Goal: Task Accomplishment & Management: Manage account settings

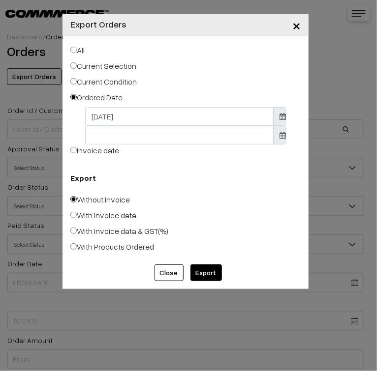
click at [301, 30] on button "×" at bounding box center [296, 25] width 24 height 31
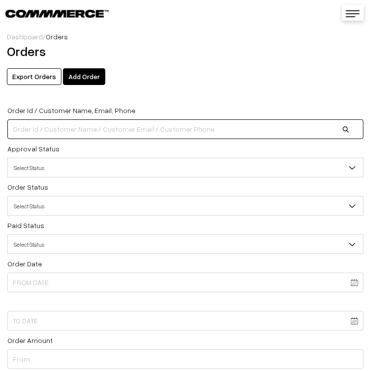
click at [189, 129] on input at bounding box center [185, 130] width 356 height 20
type input "37277"
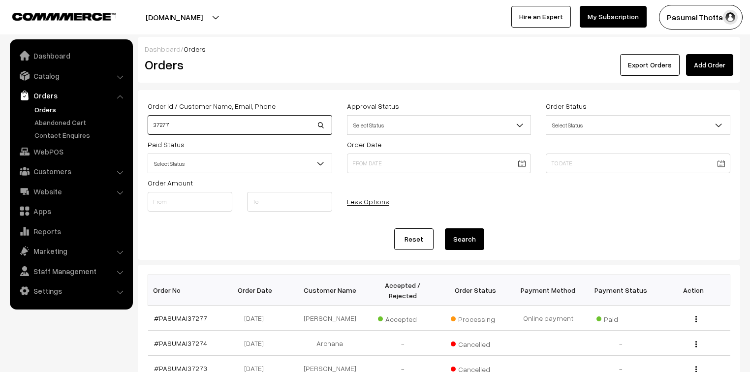
drag, startPoint x: 179, startPoint y: 128, endPoint x: 154, endPoint y: 130, distance: 25.6
click at [154, 130] on input "37277" at bounding box center [240, 125] width 185 height 20
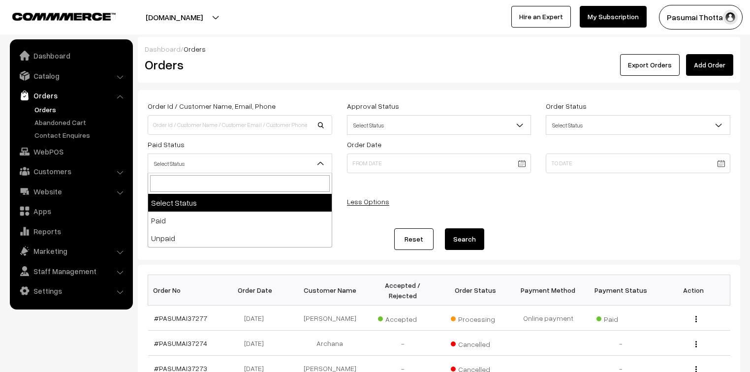
click at [260, 163] on span "Select Status" at bounding box center [240, 163] width 184 height 17
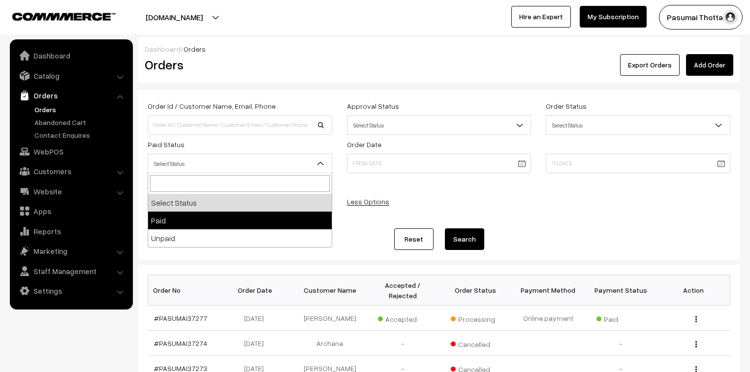
select select "1"
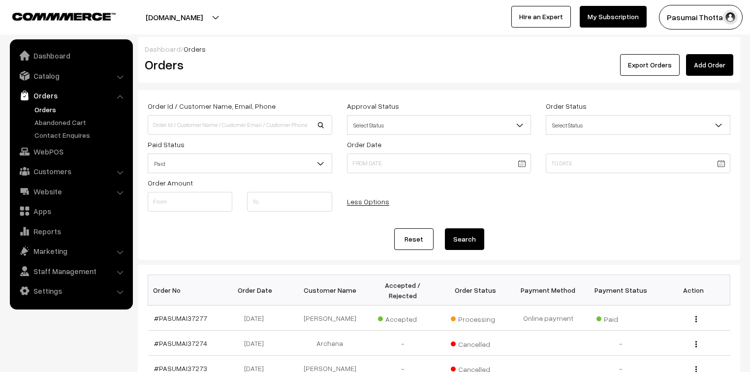
click at [464, 238] on button "Search" at bounding box center [464, 239] width 39 height 22
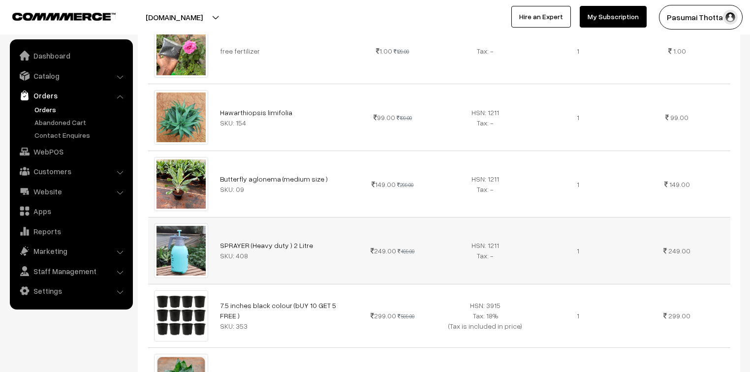
scroll to position [315, 0]
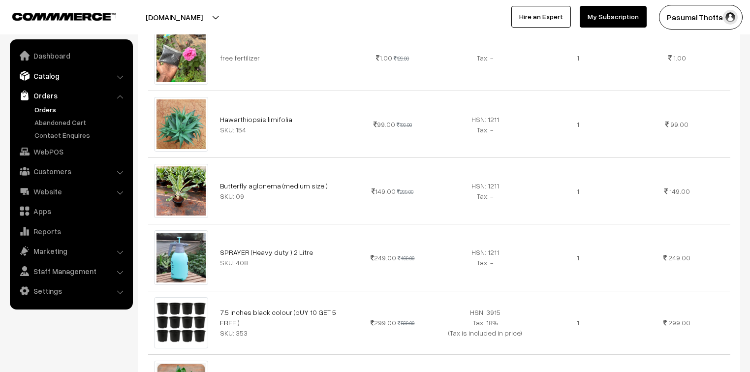
click at [51, 75] on link "Catalog" at bounding box center [70, 76] width 117 height 18
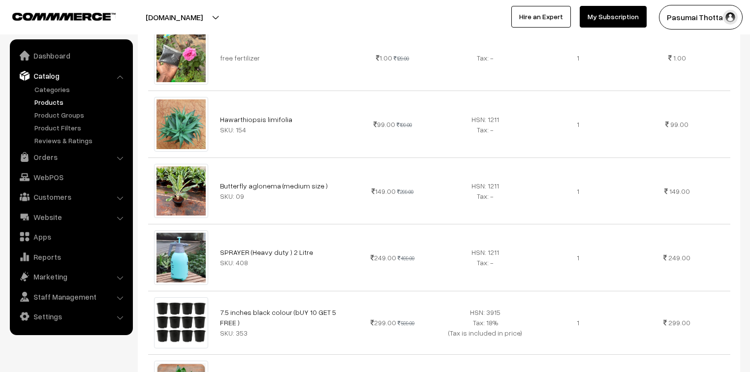
click at [48, 103] on link "Products" at bounding box center [80, 102] width 97 height 10
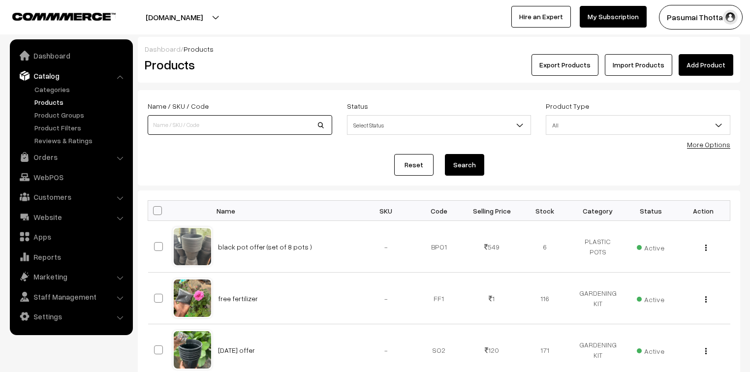
click at [167, 130] on input at bounding box center [240, 125] width 185 height 20
type input "dracena red"
click at [445, 154] on button "Search" at bounding box center [464, 165] width 39 height 22
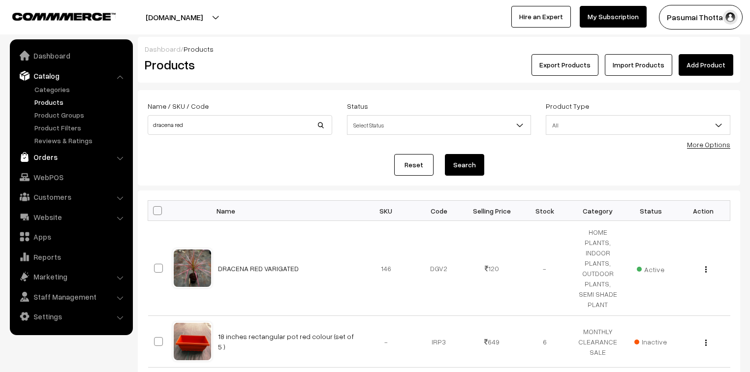
click at [48, 162] on link "Orders" at bounding box center [70, 157] width 117 height 18
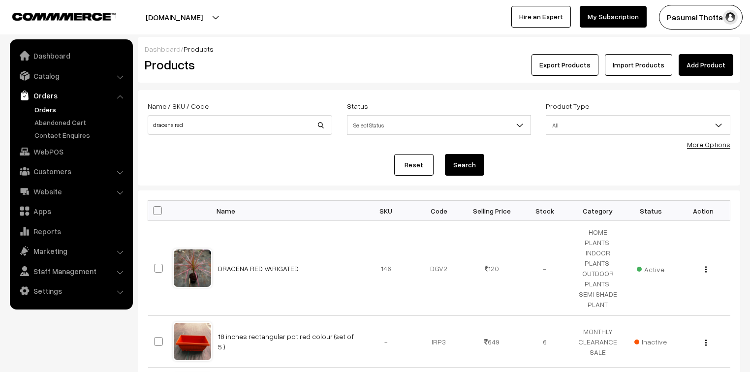
click at [45, 113] on link "Orders" at bounding box center [80, 109] width 97 height 10
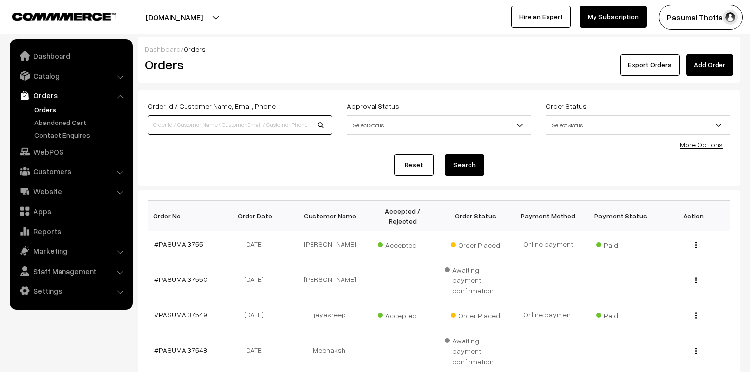
click at [158, 129] on input at bounding box center [240, 125] width 185 height 20
type input "36562"
click at [445, 154] on button "Search" at bounding box center [464, 165] width 39 height 22
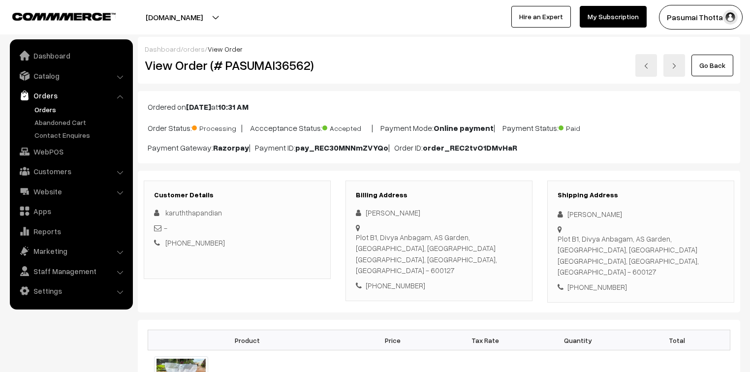
scroll to position [118, 0]
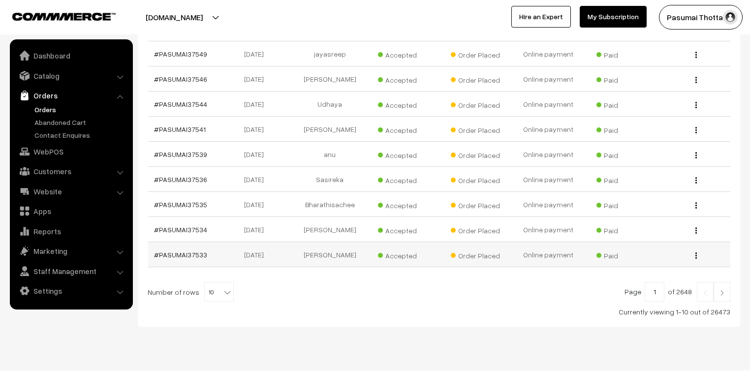
scroll to position [297, 0]
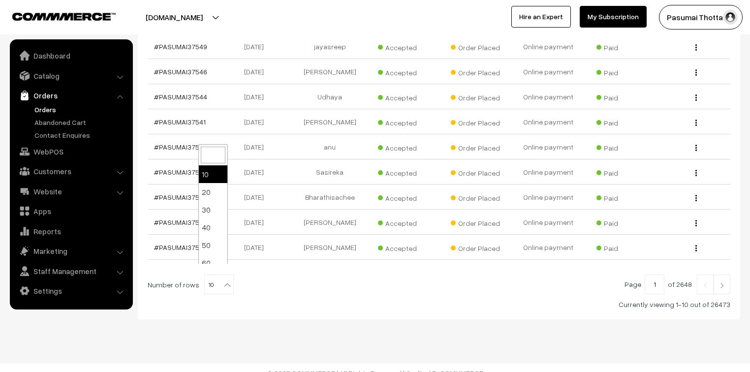
click at [222, 280] on b at bounding box center [227, 285] width 10 height 10
select select "50"
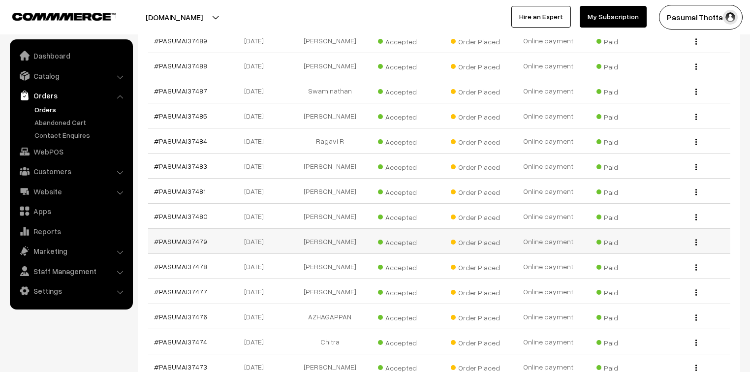
scroll to position [1312, 0]
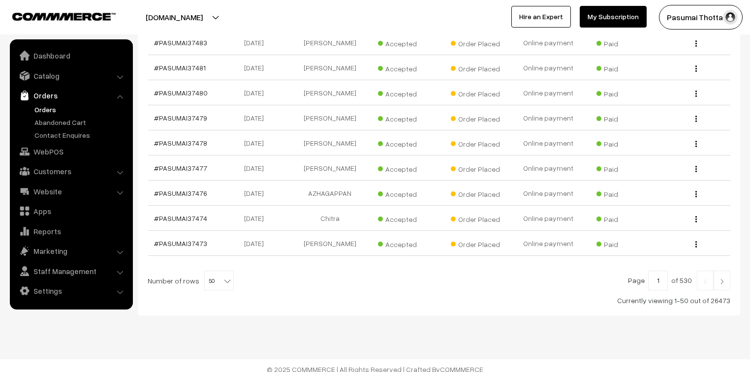
click at [222, 277] on b at bounding box center [227, 281] width 10 height 10
select select "100"
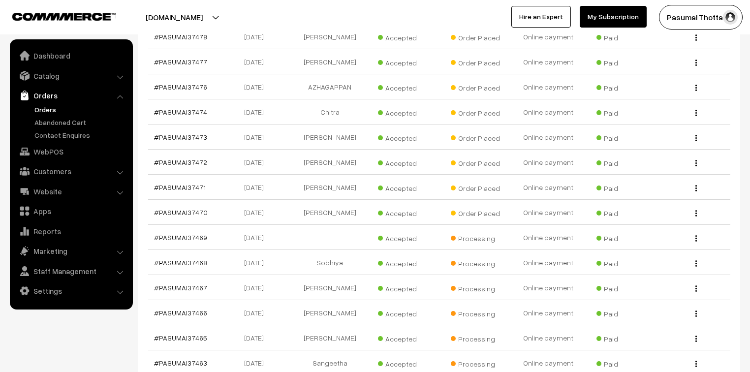
scroll to position [1417, 0]
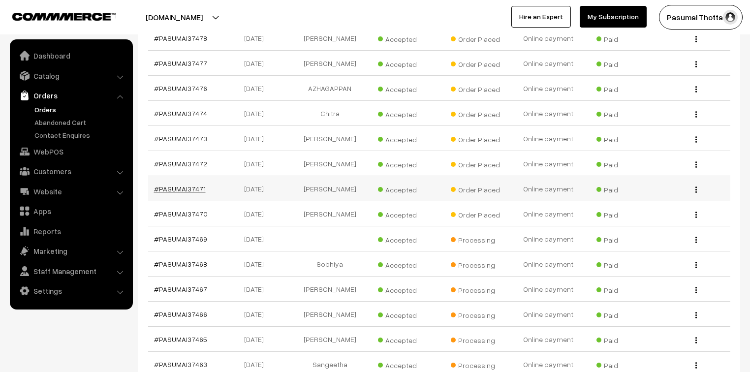
drag, startPoint x: 201, startPoint y: 182, endPoint x: 191, endPoint y: 182, distance: 9.3
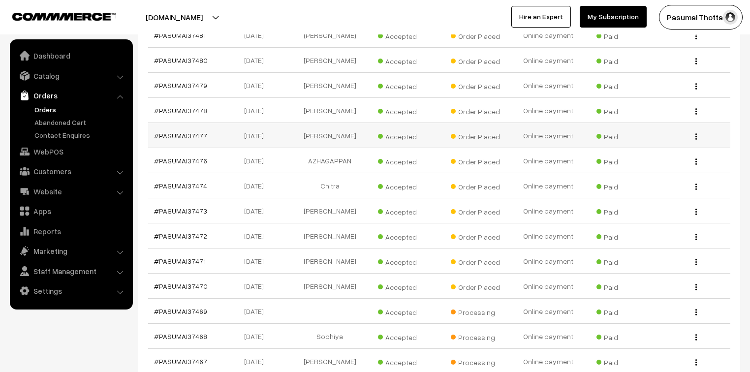
scroll to position [1338, 0]
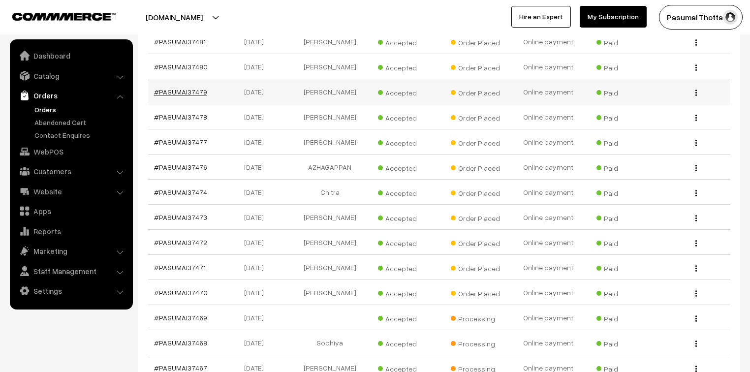
drag, startPoint x: 202, startPoint y: 84, endPoint x: 193, endPoint y: 86, distance: 9.0
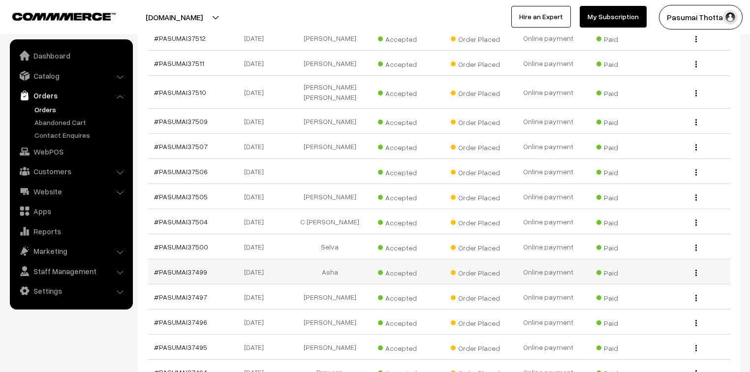
scroll to position [748, 0]
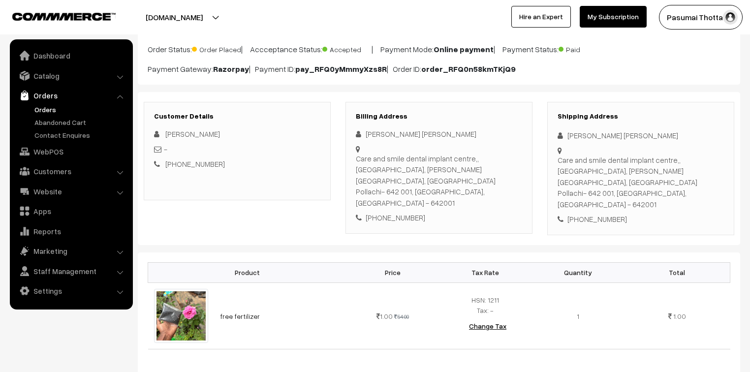
scroll to position [79, 0]
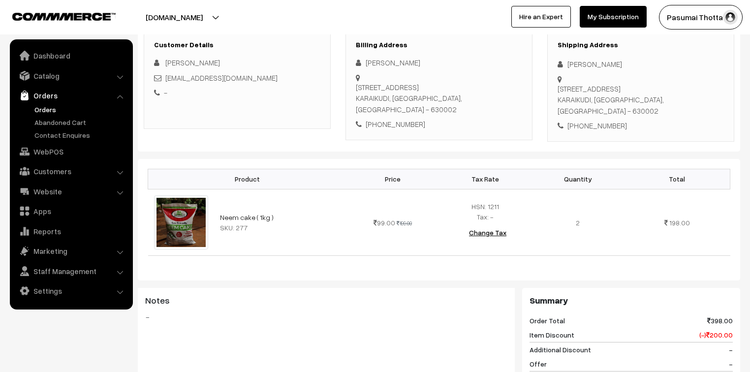
scroll to position [157, 0]
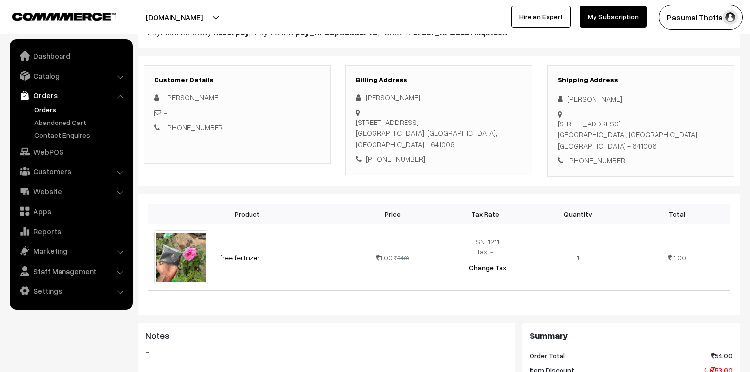
scroll to position [157, 0]
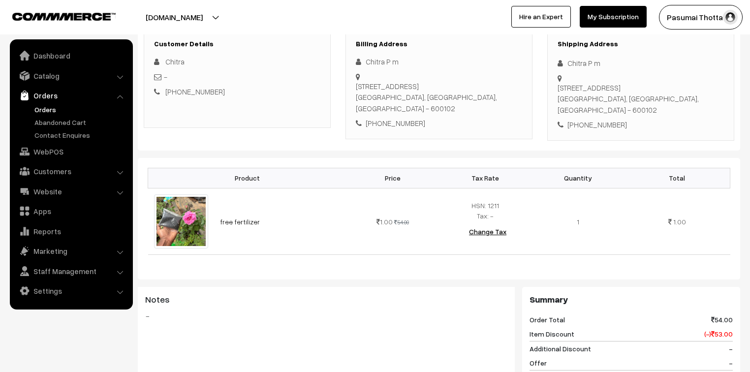
scroll to position [197, 0]
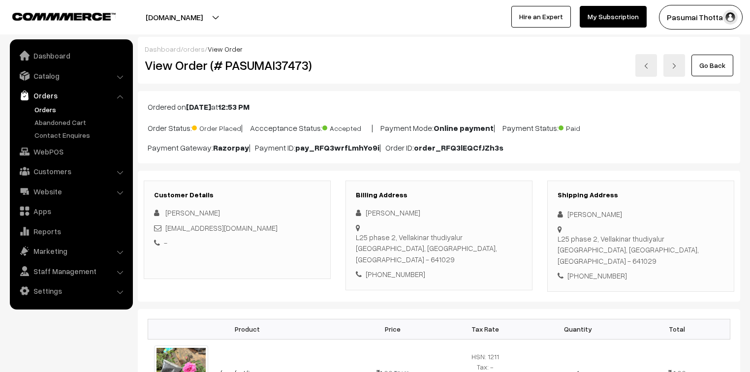
scroll to position [197, 0]
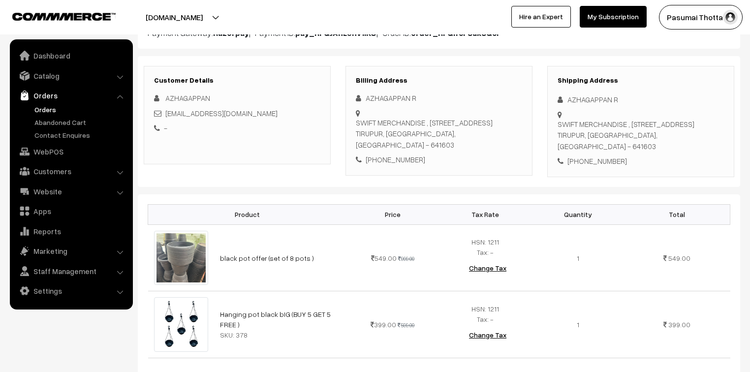
scroll to position [197, 0]
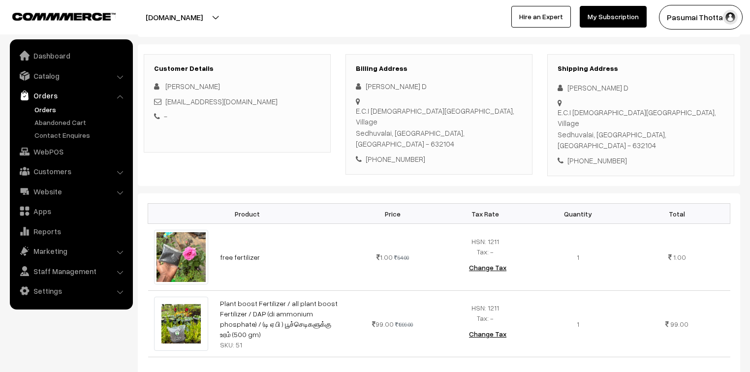
scroll to position [157, 0]
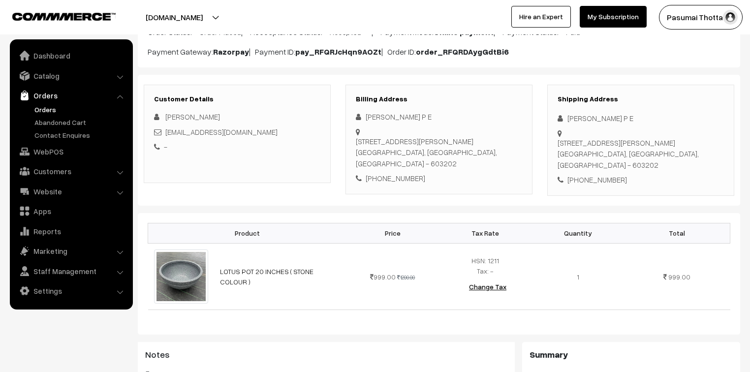
scroll to position [236, 0]
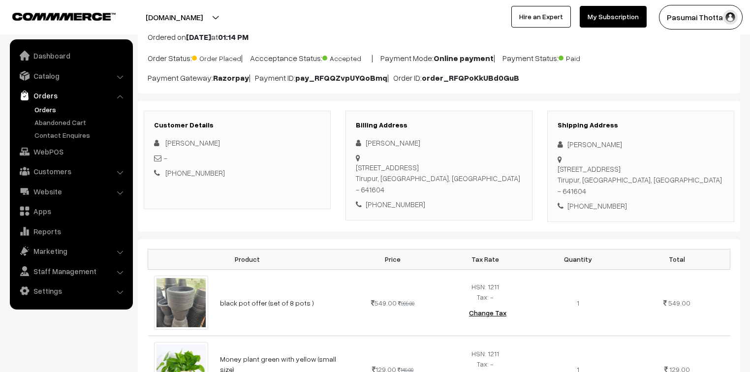
scroll to position [197, 0]
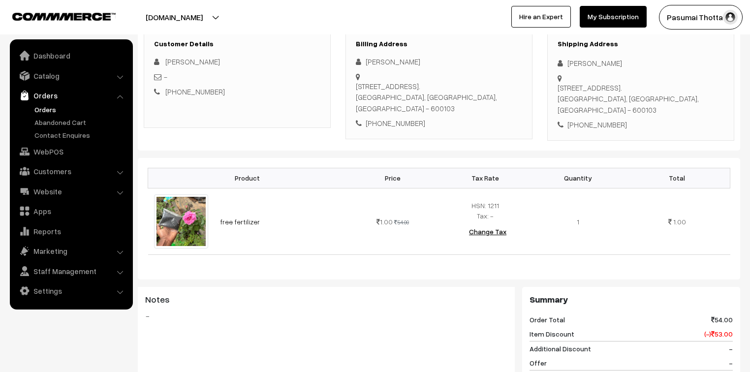
scroll to position [197, 0]
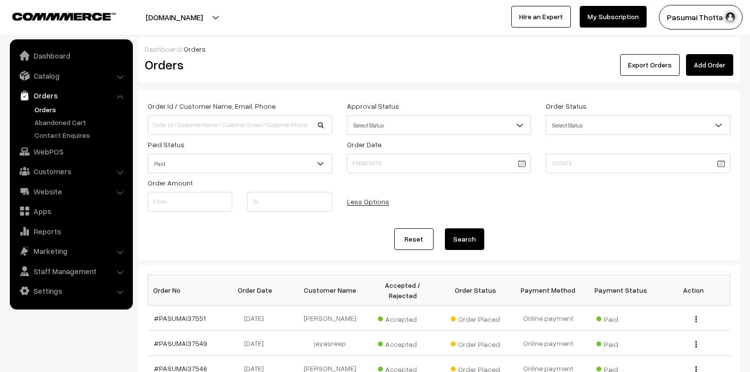
scroll to position [748, 0]
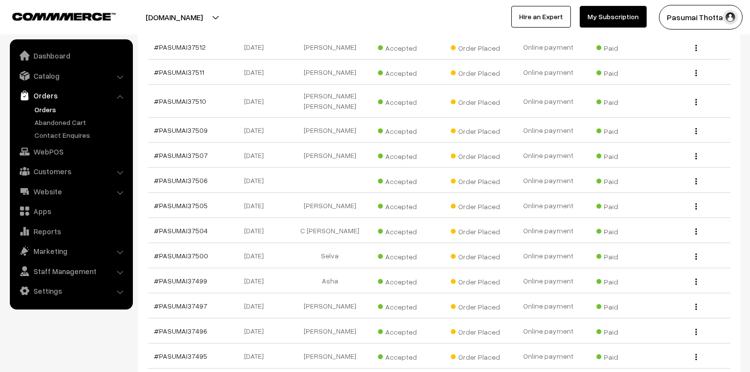
click at [10, 313] on nav "Dashboard Catalog" at bounding box center [66, 225] width 133 height 372
click at [11, 309] on nav "Dashboard Catalog" at bounding box center [66, 225] width 133 height 372
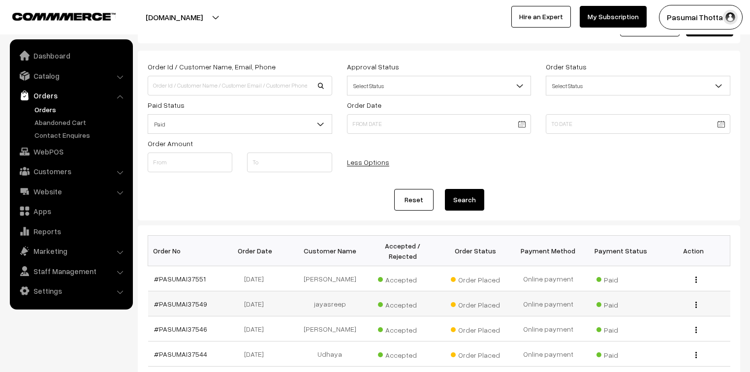
scroll to position [0, 0]
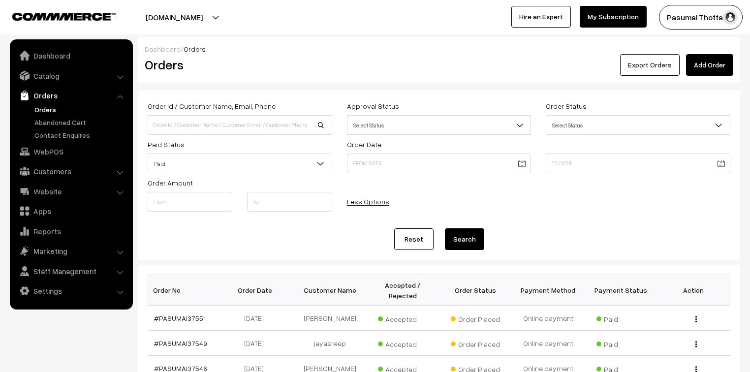
click at [647, 57] on button "Export Orders" at bounding box center [650, 65] width 60 height 22
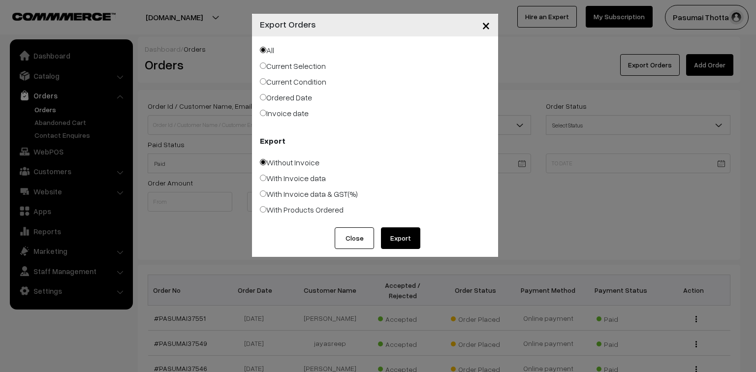
click at [287, 97] on label "Ordered Date" at bounding box center [286, 98] width 52 height 12
click at [266, 97] on input "Ordered Date" at bounding box center [263, 97] width 6 height 6
radio input "true"
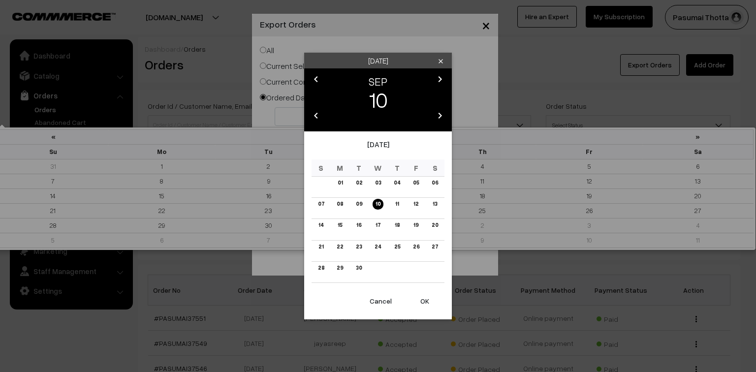
click at [359, 207] on link "09" at bounding box center [359, 204] width 12 height 10
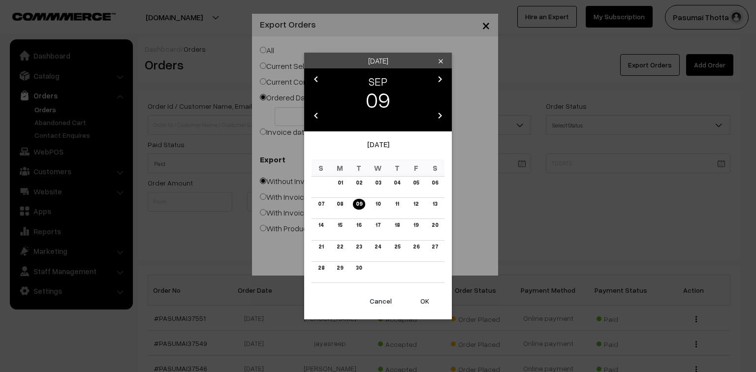
click at [430, 302] on button "OK" at bounding box center [424, 301] width 39 height 22
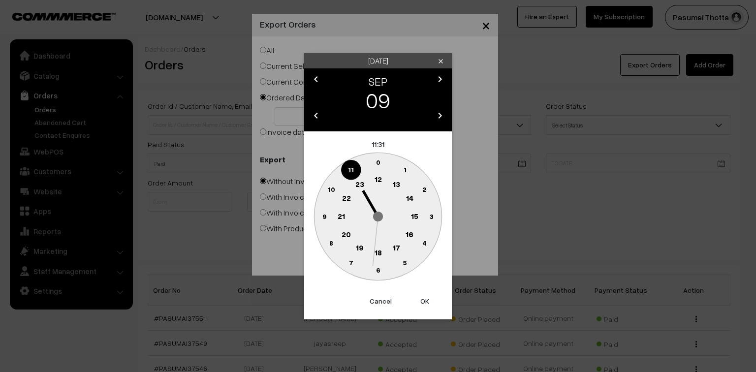
click at [426, 302] on button "OK" at bounding box center [424, 301] width 39 height 22
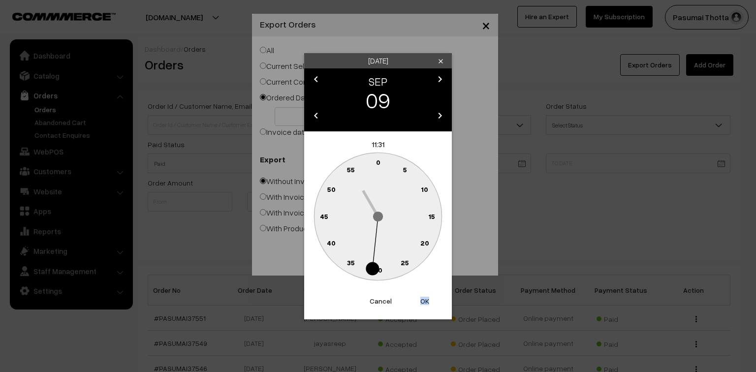
click at [426, 302] on button "OK" at bounding box center [424, 301] width 39 height 22
type input "09-09-2025"
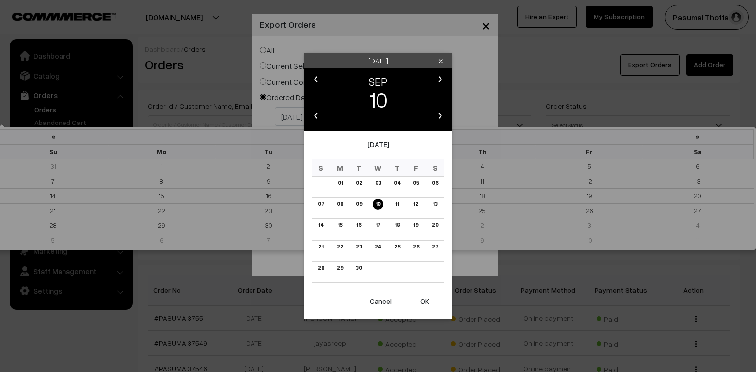
click at [374, 201] on link "10" at bounding box center [377, 204] width 11 height 10
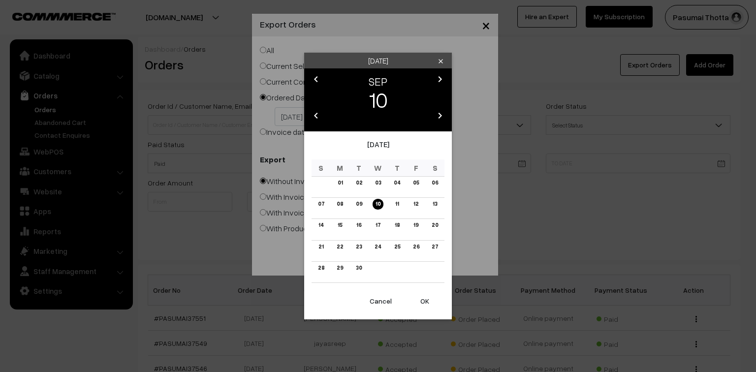
click at [423, 299] on button "OK" at bounding box center [424, 301] width 39 height 22
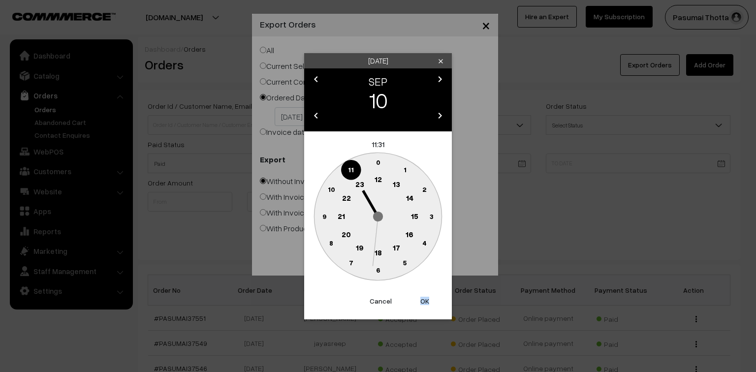
click at [423, 299] on button "OK" at bounding box center [424, 301] width 39 height 22
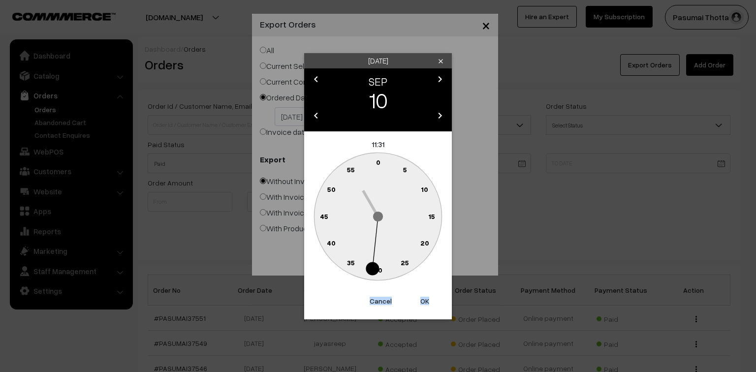
click at [423, 299] on button "OK" at bounding box center [424, 301] width 39 height 22
type input "10-09-2025"
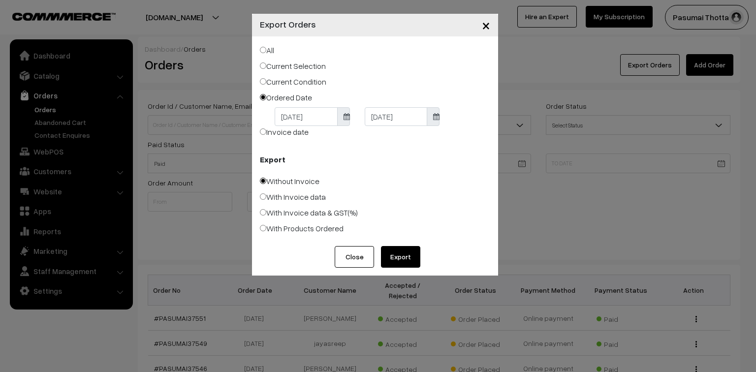
click at [399, 257] on button "Export" at bounding box center [400, 257] width 39 height 22
click at [363, 262] on button "Close" at bounding box center [354, 257] width 39 height 22
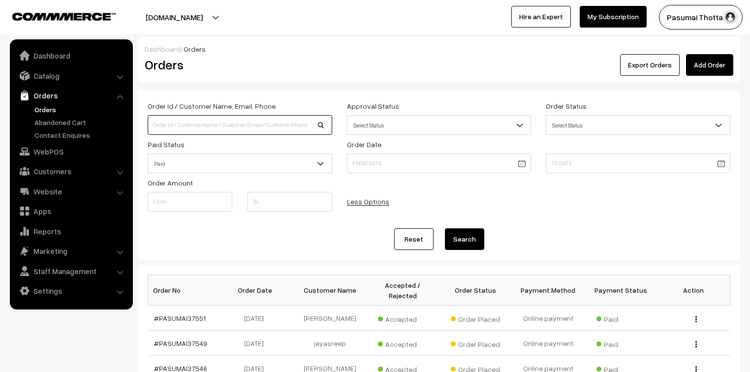
click at [178, 123] on input at bounding box center [240, 125] width 185 height 20
type input "7719976516"
click at [445, 228] on button "Search" at bounding box center [464, 239] width 39 height 22
drag, startPoint x: 189, startPoint y: 123, endPoint x: 145, endPoint y: 124, distance: 44.3
click at [145, 124] on div "Order Id / Customer Name, Email, Phone 7719976516" at bounding box center [239, 117] width 199 height 35
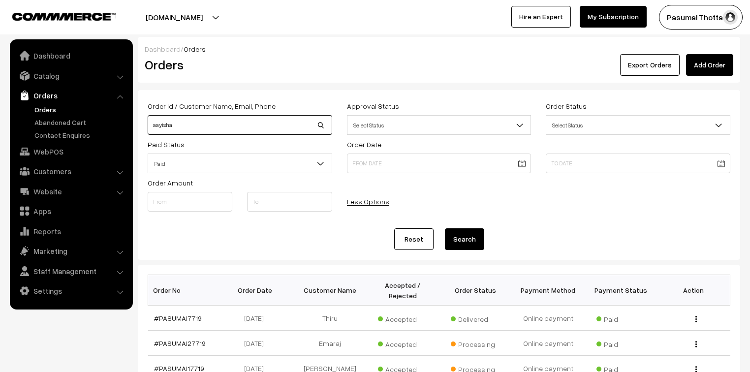
type input "aayisha"
click at [445, 228] on button "Search" at bounding box center [464, 239] width 39 height 22
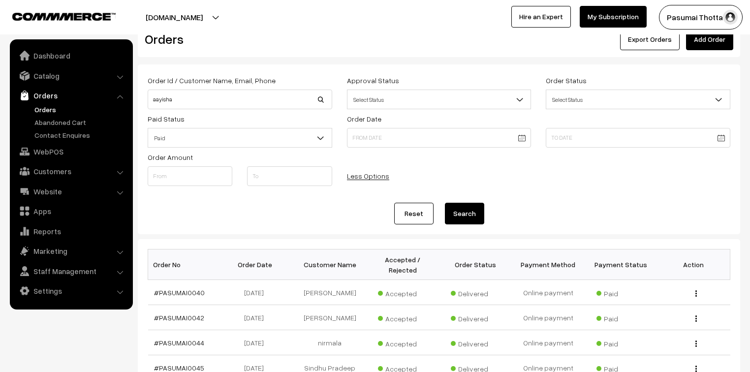
scroll to position [39, 0]
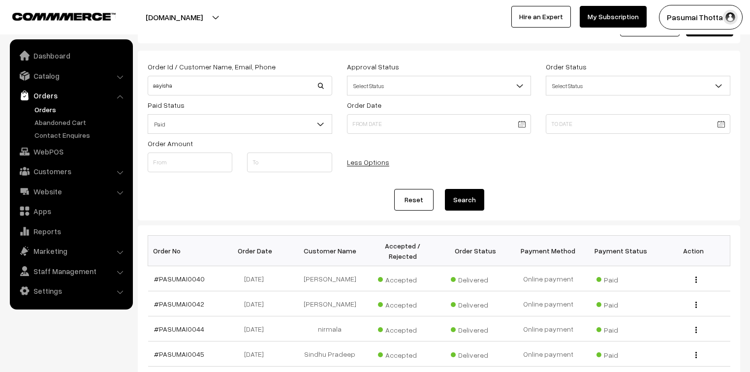
click at [53, 107] on link "Orders" at bounding box center [80, 109] width 97 height 10
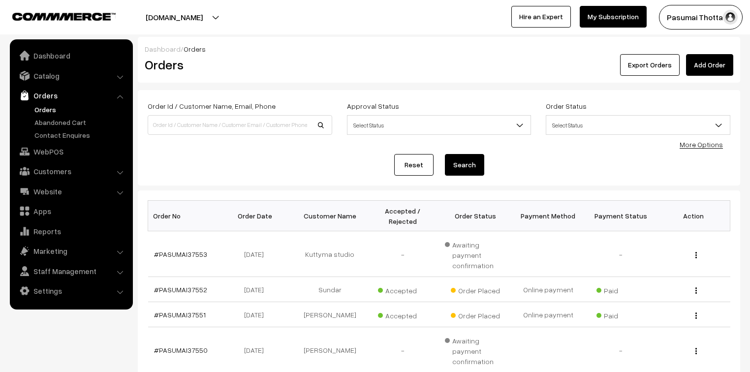
click at [709, 144] on link "More Options" at bounding box center [700, 144] width 43 height 8
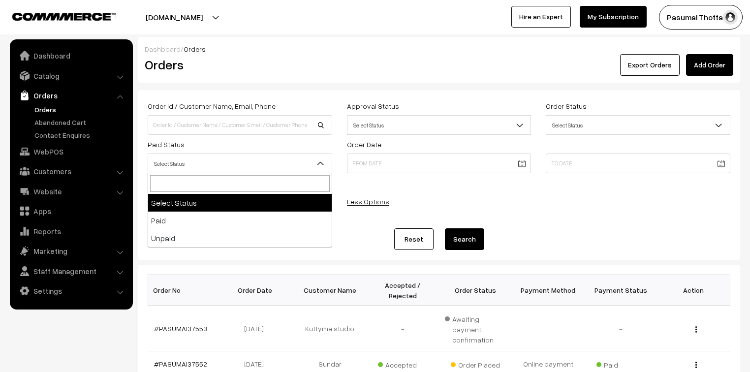
click at [215, 160] on span "Select Status" at bounding box center [240, 163] width 184 height 17
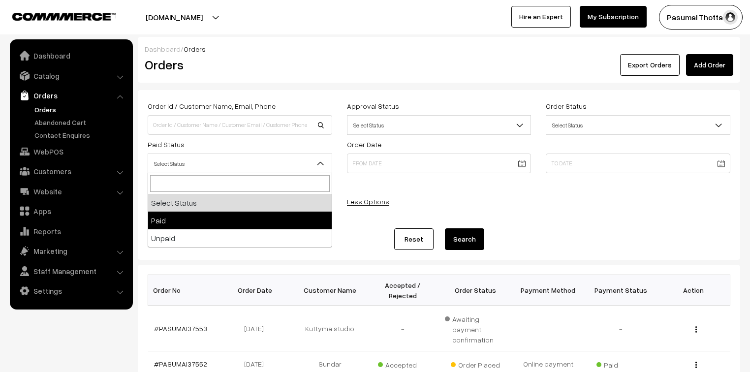
select select "1"
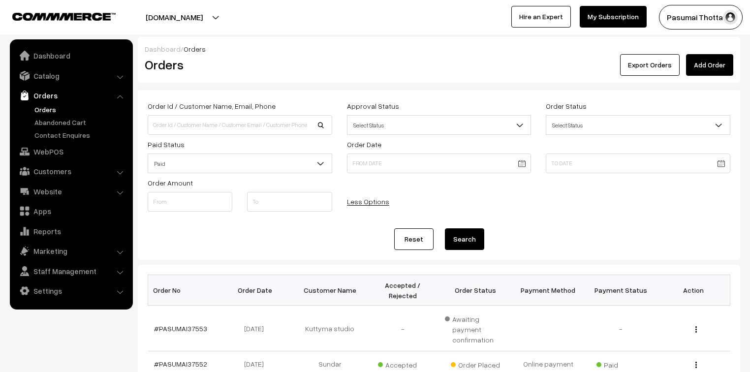
click at [471, 238] on button "Search" at bounding box center [464, 239] width 39 height 22
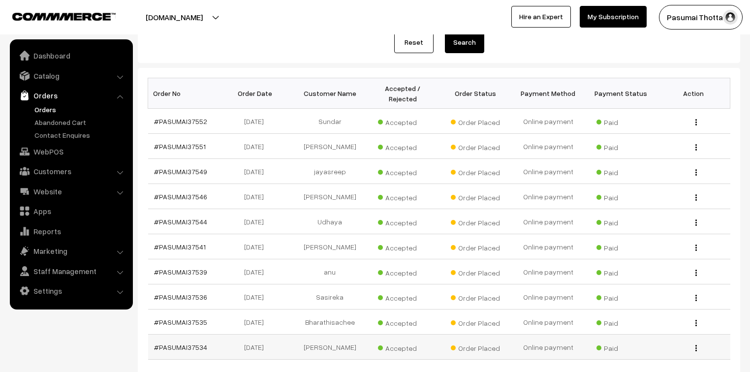
scroll to position [297, 0]
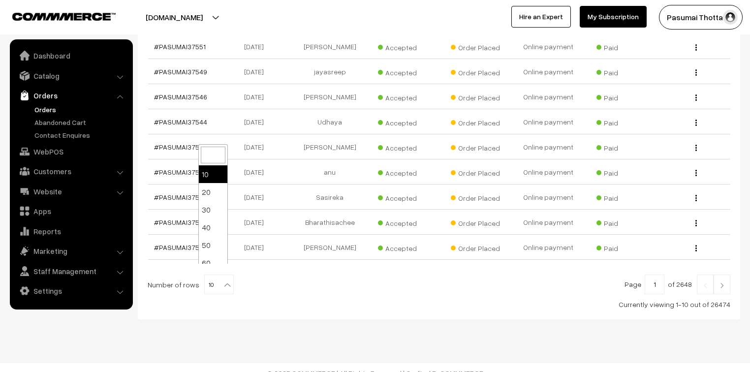
click at [222, 280] on b at bounding box center [227, 285] width 10 height 10
select select "100"
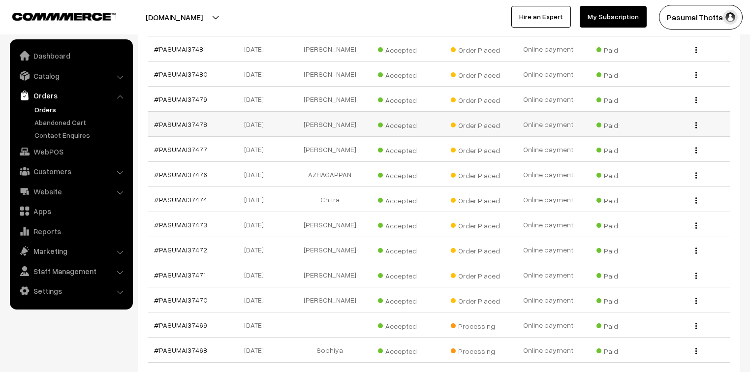
scroll to position [1338, 0]
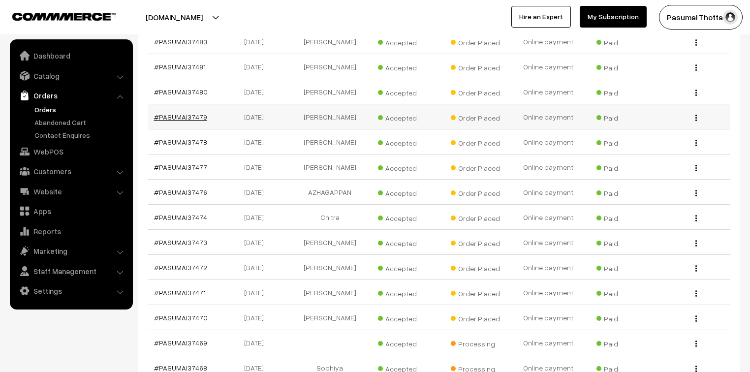
drag, startPoint x: 197, startPoint y: 112, endPoint x: 191, endPoint y: 113, distance: 6.1
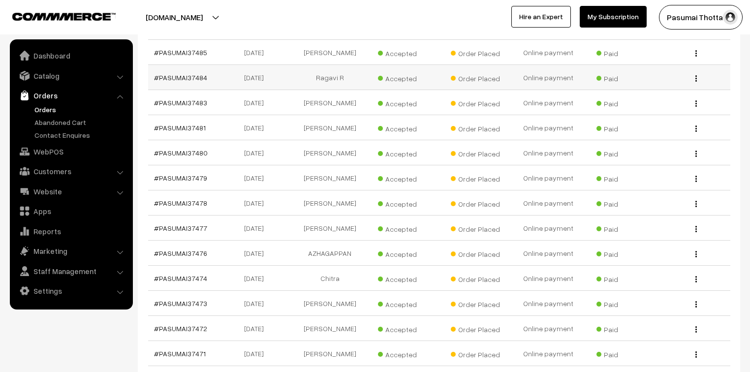
scroll to position [1260, 0]
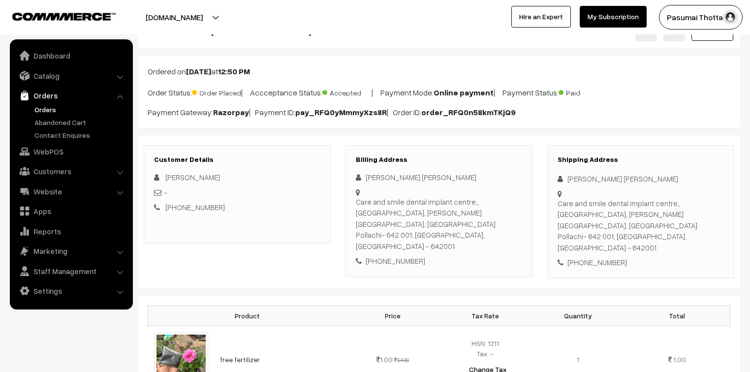
scroll to position [79, 0]
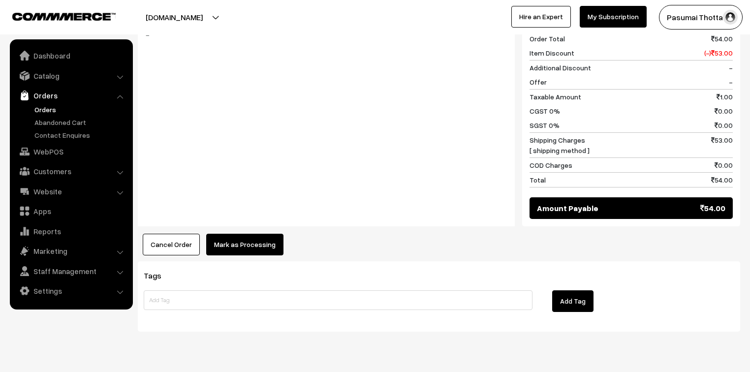
click at [253, 234] on button "Mark as Processing" at bounding box center [244, 245] width 77 height 22
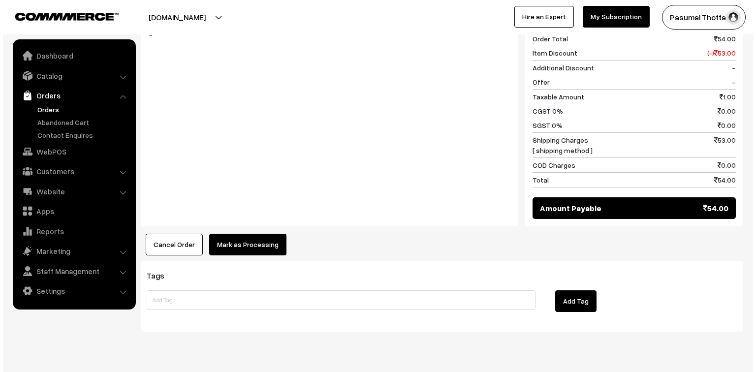
scroll to position [455, 0]
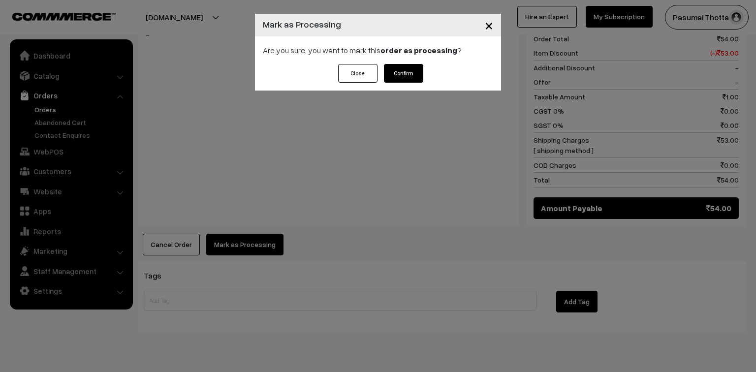
click at [401, 82] on button "Confirm" at bounding box center [403, 73] width 39 height 19
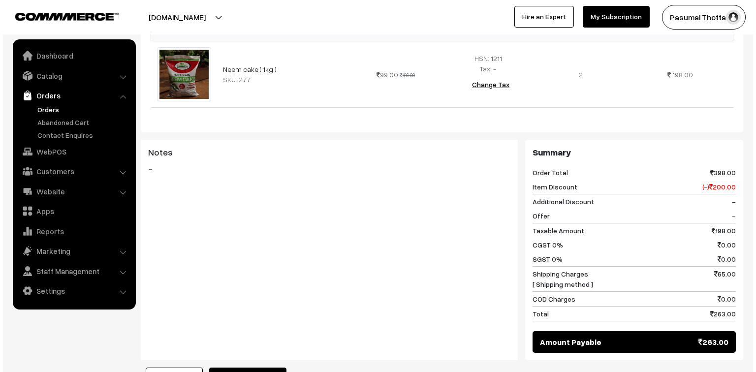
scroll to position [394, 0]
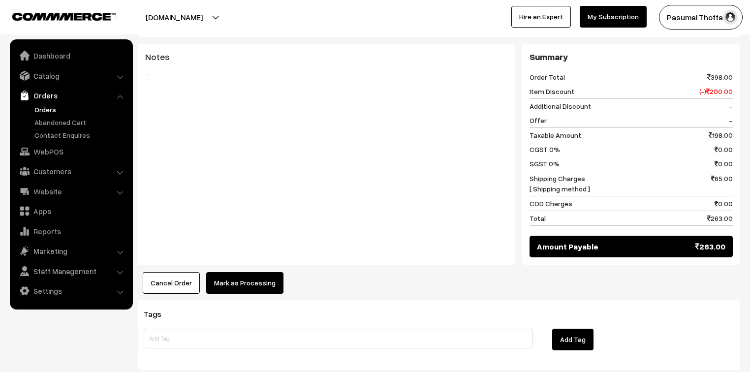
click at [245, 290] on button "Mark as Processing" at bounding box center [244, 283] width 77 height 22
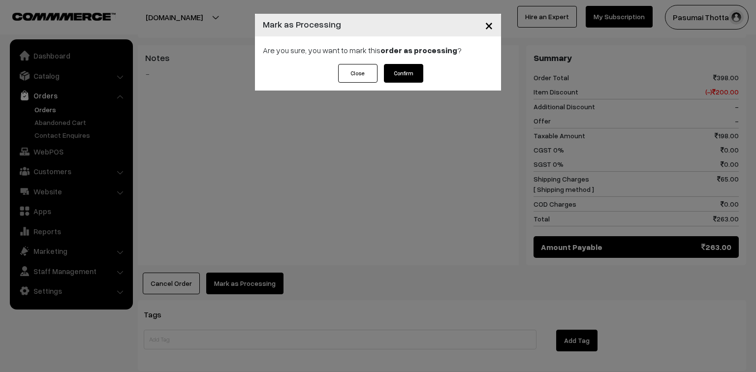
click at [406, 66] on button "Confirm" at bounding box center [403, 73] width 39 height 19
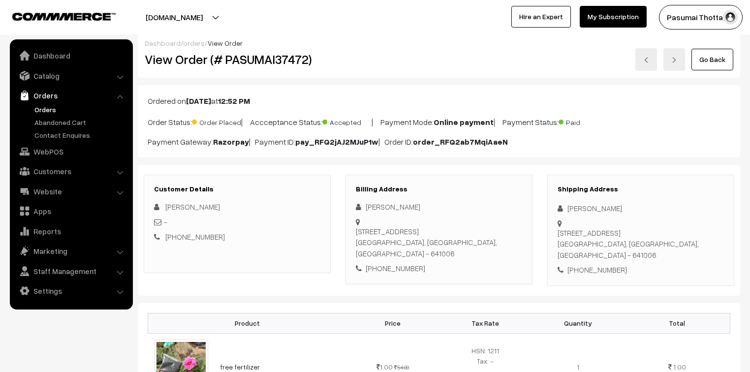
scroll to position [118, 0]
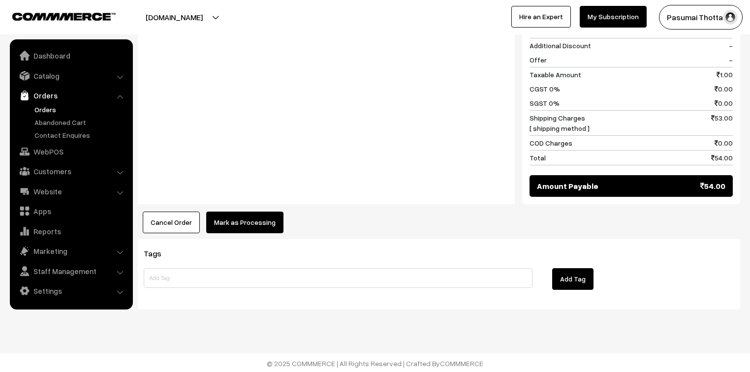
click at [244, 221] on button "Mark as Processing" at bounding box center [244, 223] width 77 height 22
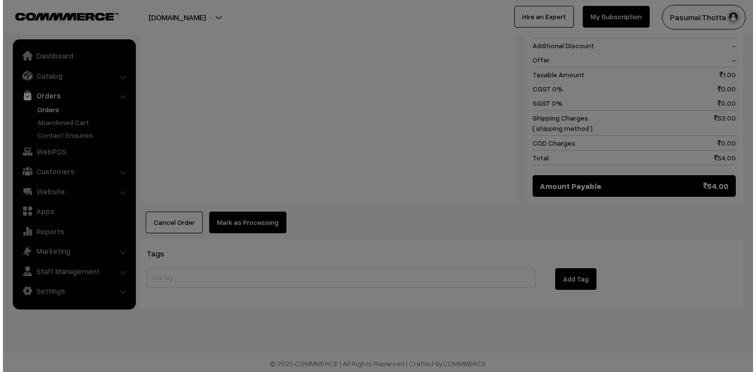
scroll to position [455, 0]
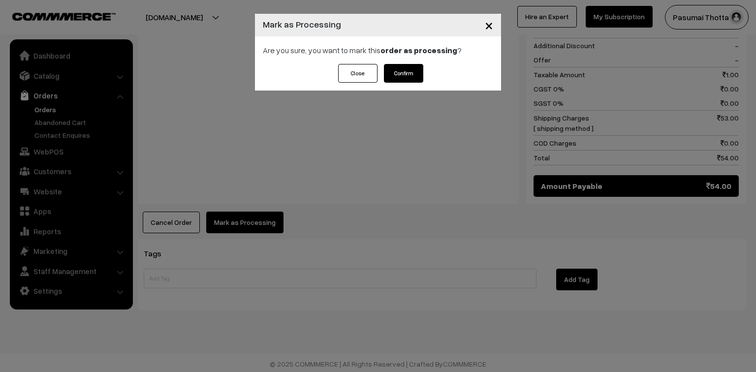
click at [413, 69] on button "Confirm" at bounding box center [403, 73] width 39 height 19
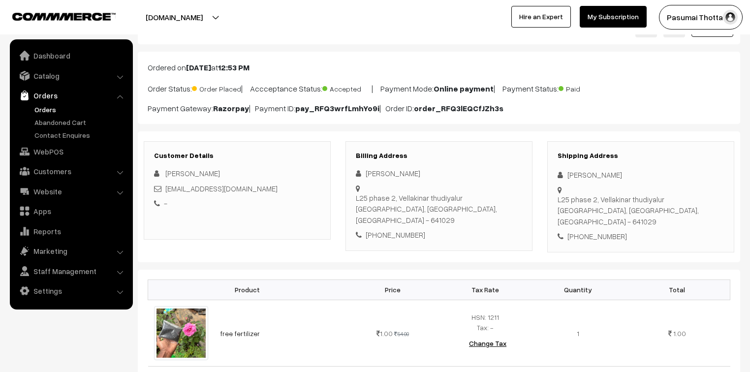
scroll to position [157, 0]
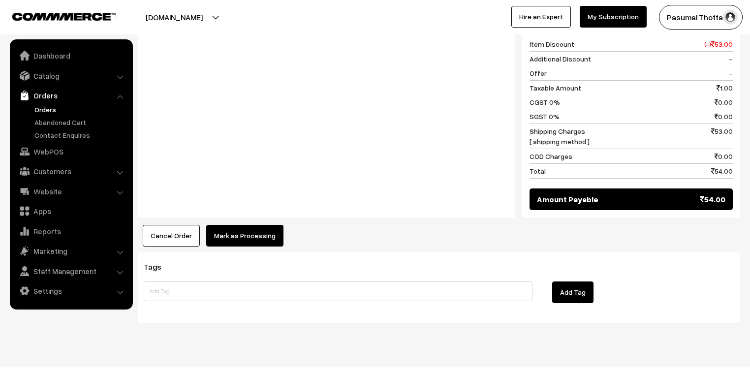
click at [277, 227] on button "Mark as Processing" at bounding box center [244, 236] width 77 height 22
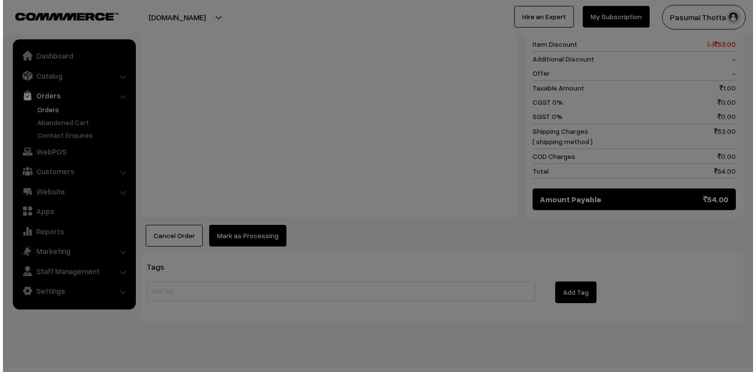
scroll to position [442, 0]
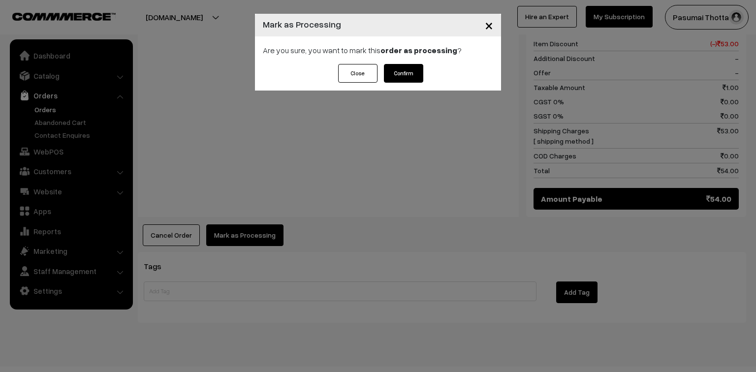
click at [402, 73] on button "Confirm" at bounding box center [403, 73] width 39 height 19
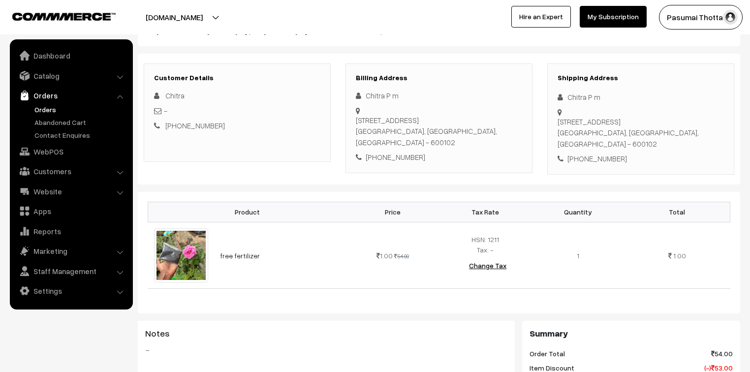
scroll to position [118, 0]
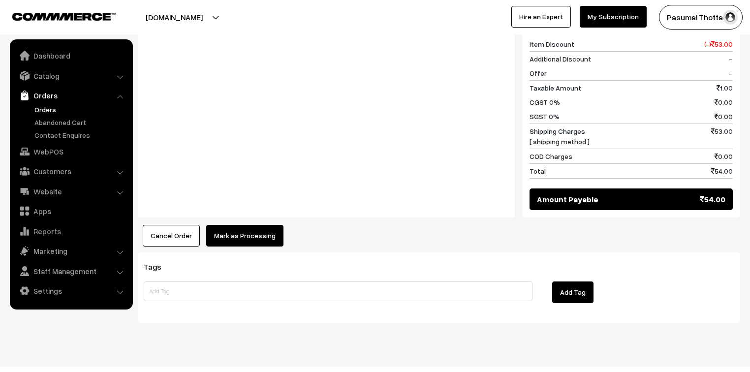
click at [267, 230] on button "Mark as Processing" at bounding box center [244, 236] width 77 height 22
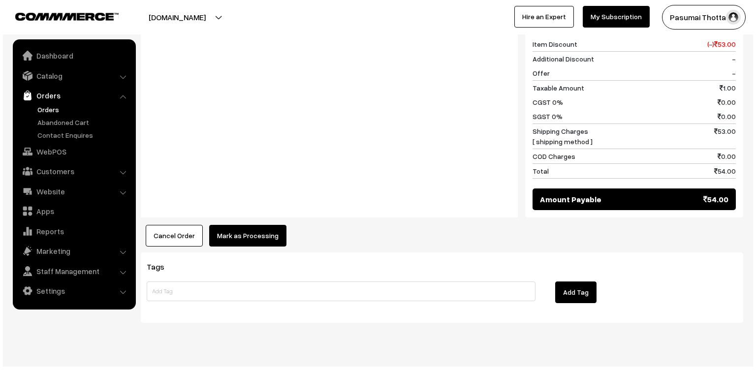
scroll to position [442, 0]
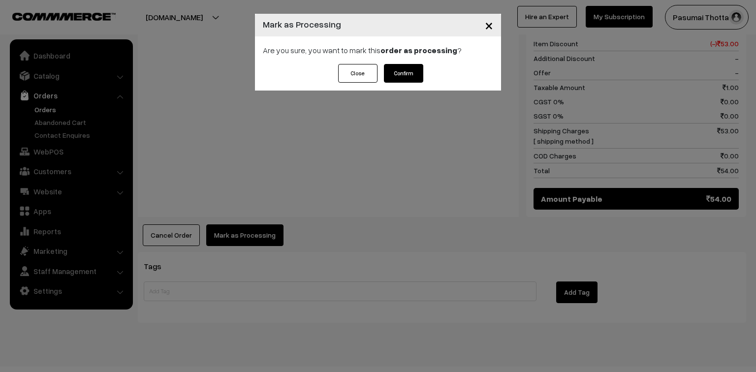
click at [401, 67] on button "Confirm" at bounding box center [403, 73] width 39 height 19
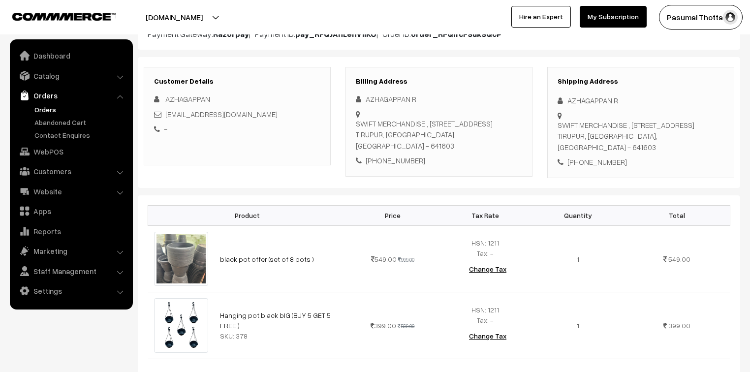
scroll to position [118, 0]
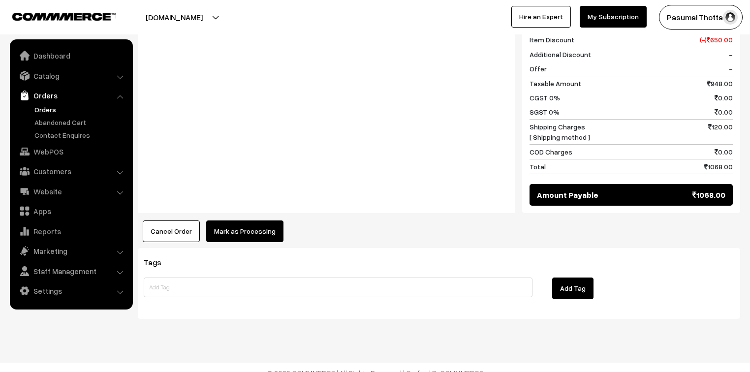
click at [232, 235] on button "Mark as Processing" at bounding box center [244, 231] width 77 height 22
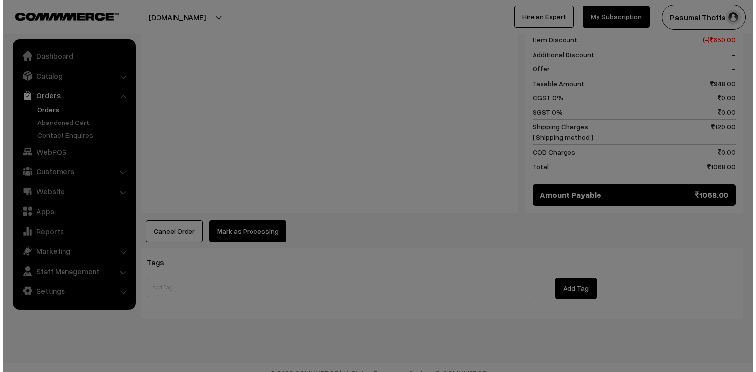
scroll to position [513, 0]
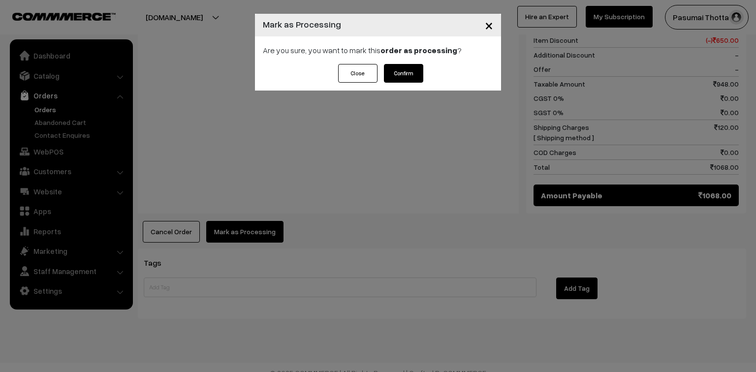
click at [399, 70] on button "Confirm" at bounding box center [403, 73] width 39 height 19
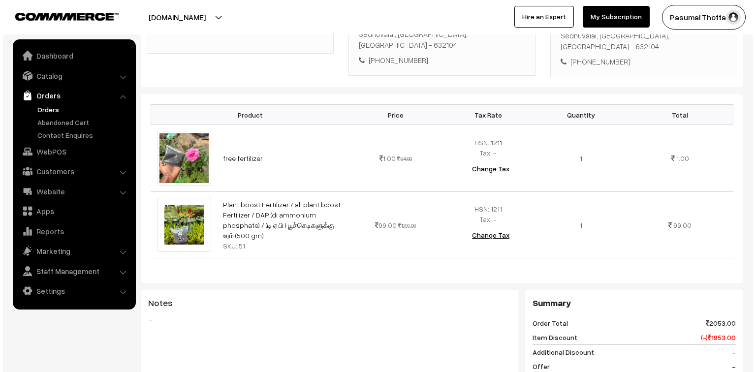
scroll to position [472, 0]
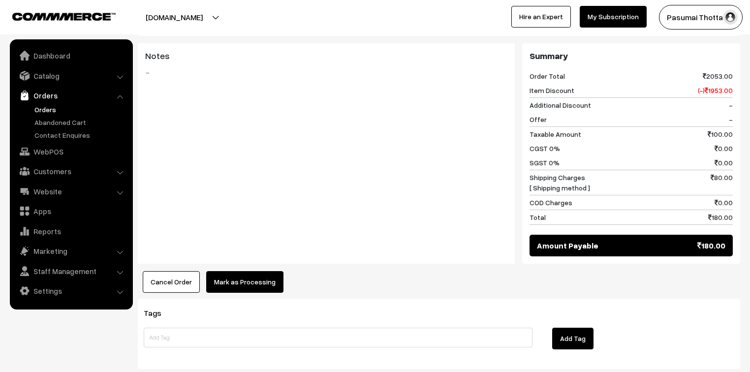
click at [229, 271] on button "Mark as Processing" at bounding box center [244, 282] width 77 height 22
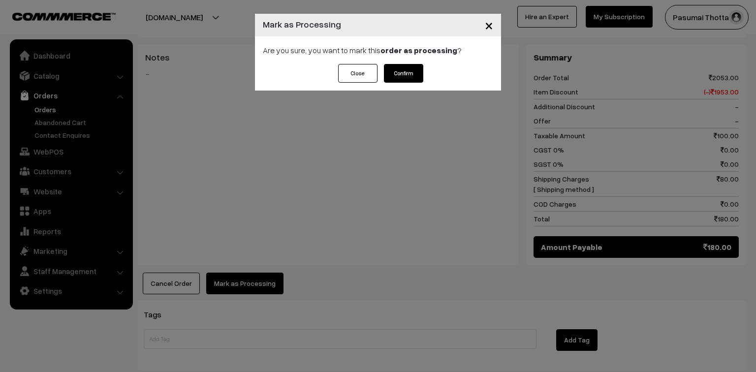
click at [403, 69] on button "Confirm" at bounding box center [403, 73] width 39 height 19
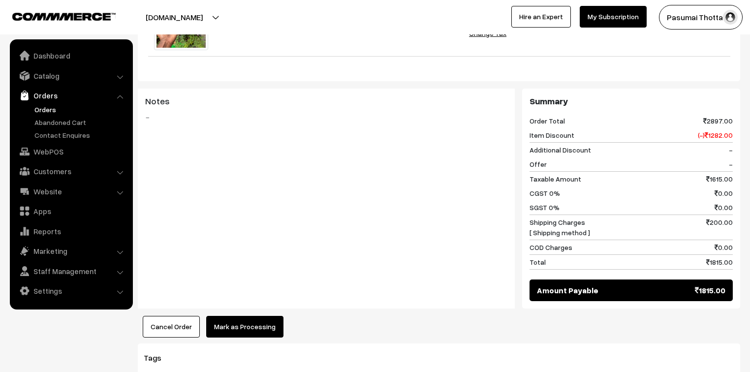
scroll to position [974, 0]
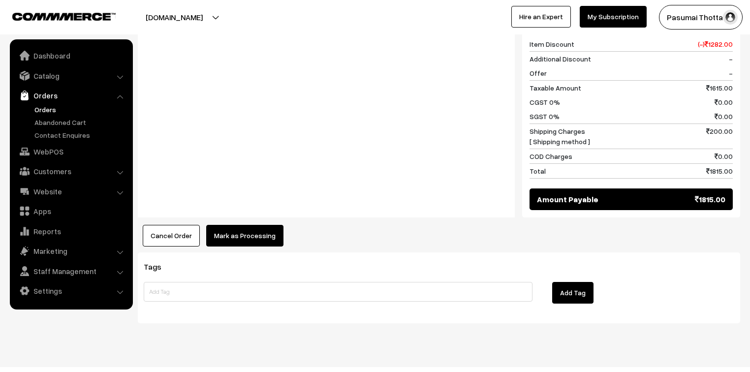
click at [221, 225] on button "Mark as Processing" at bounding box center [244, 236] width 77 height 22
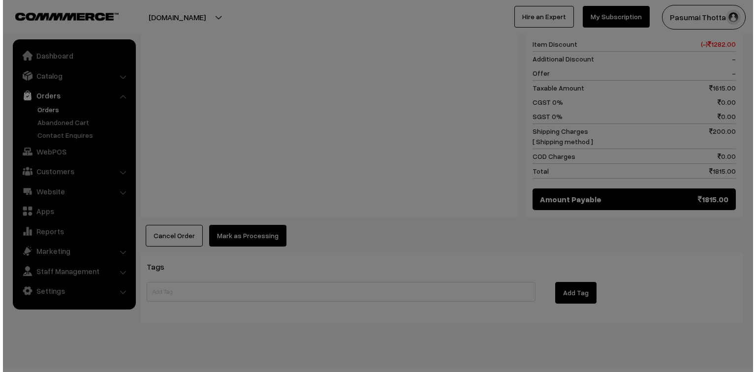
scroll to position [980, 0]
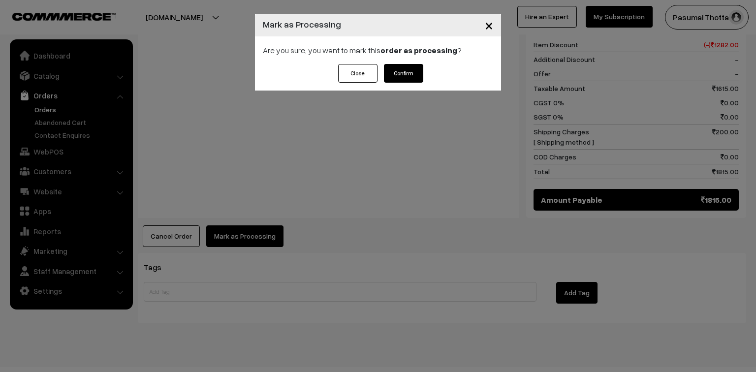
click at [402, 66] on button "Confirm" at bounding box center [403, 73] width 39 height 19
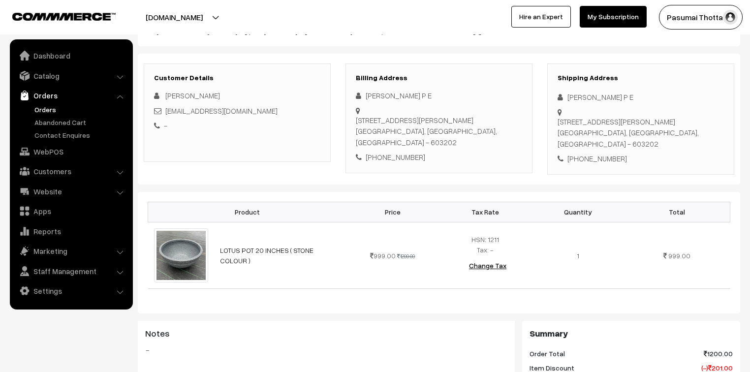
scroll to position [79, 0]
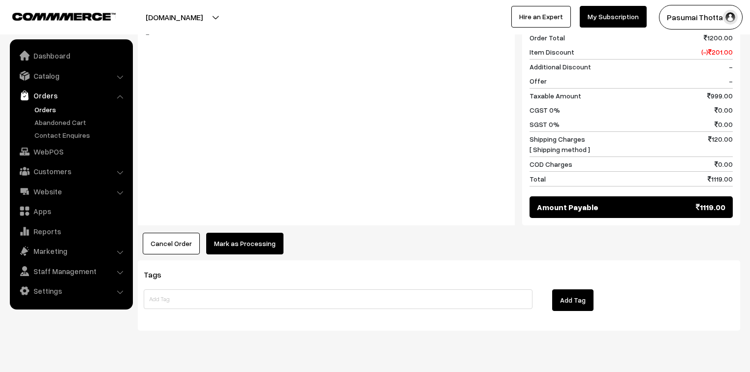
click at [272, 244] on button "Mark as Processing" at bounding box center [244, 244] width 77 height 22
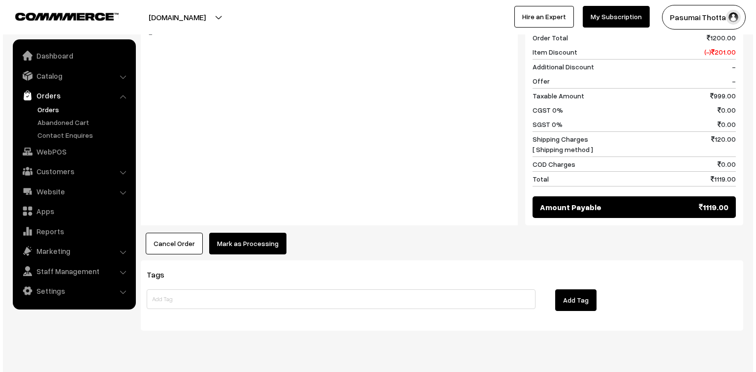
scroll to position [433, 0]
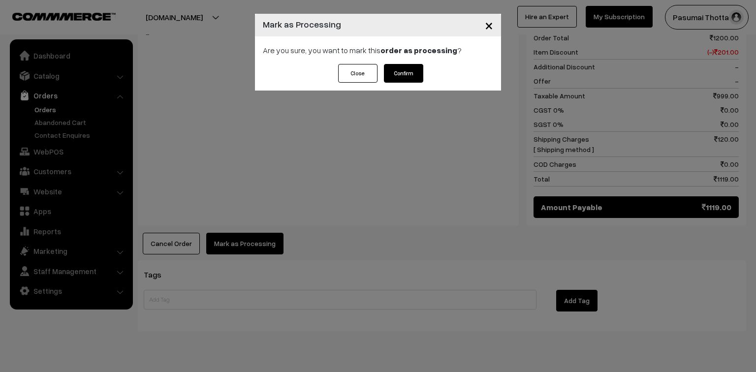
click at [408, 74] on button "Confirm" at bounding box center [403, 73] width 39 height 19
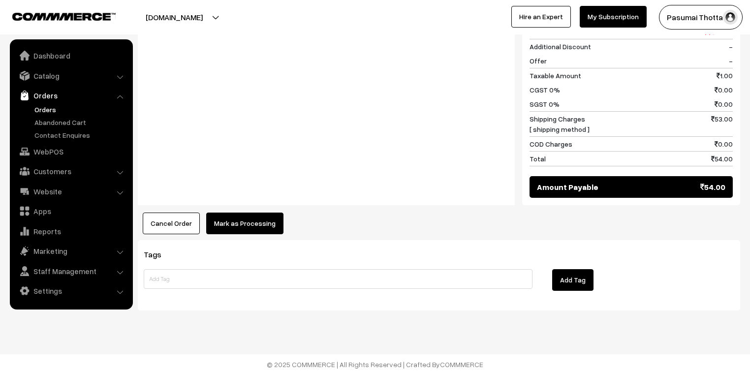
scroll to position [454, 0]
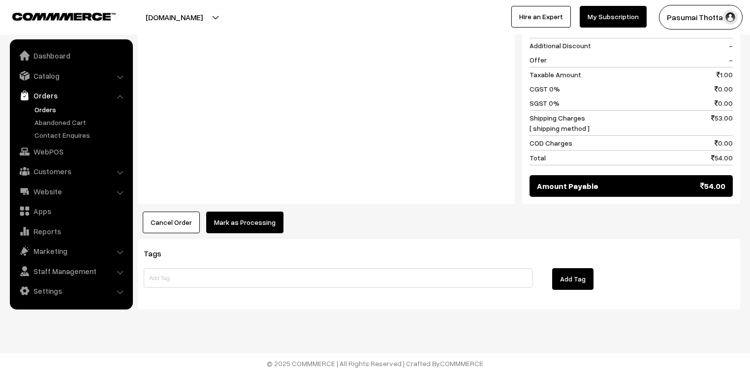
click at [264, 220] on button "Mark as Processing" at bounding box center [244, 223] width 77 height 22
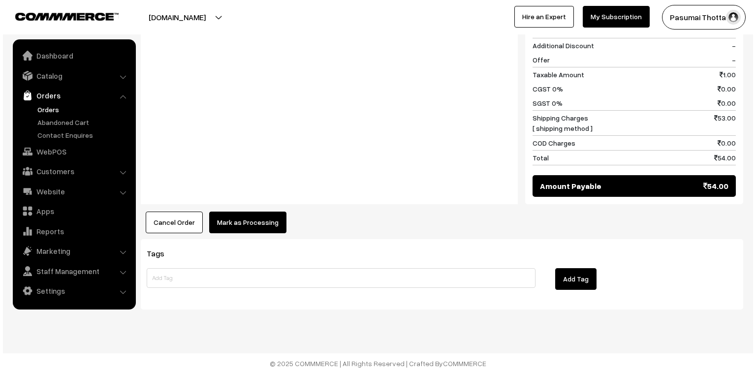
scroll to position [455, 0]
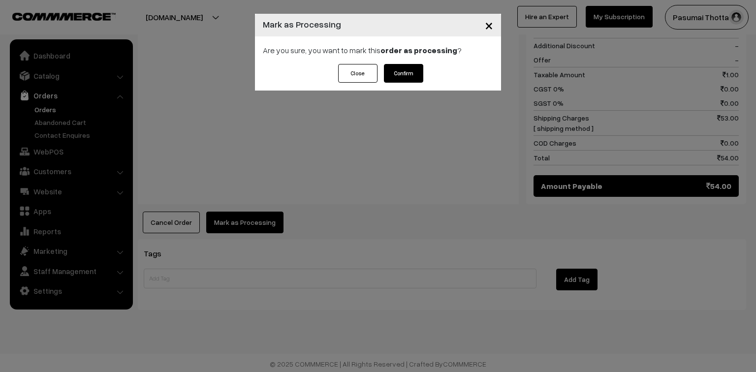
click at [415, 65] on button "Confirm" at bounding box center [403, 73] width 39 height 19
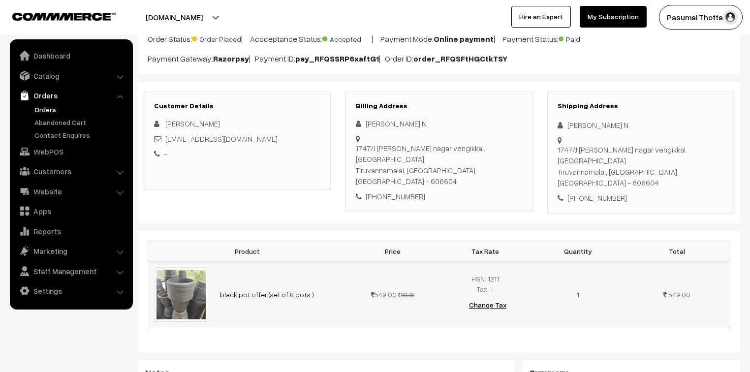
scroll to position [118, 0]
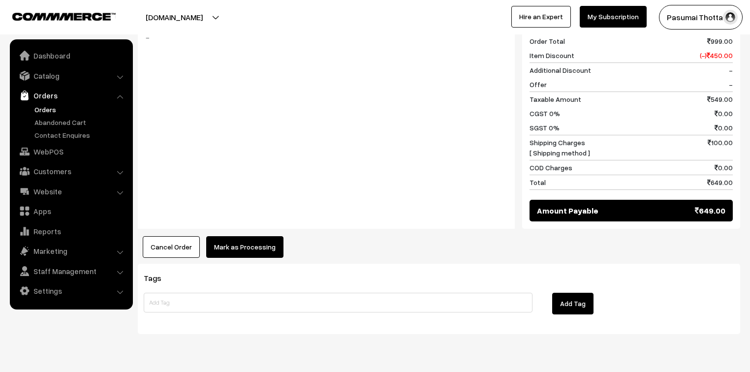
click at [227, 236] on button "Mark as Processing" at bounding box center [244, 247] width 77 height 22
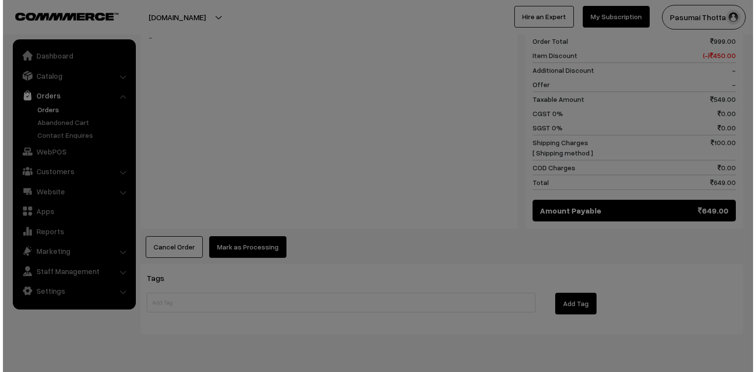
scroll to position [442, 0]
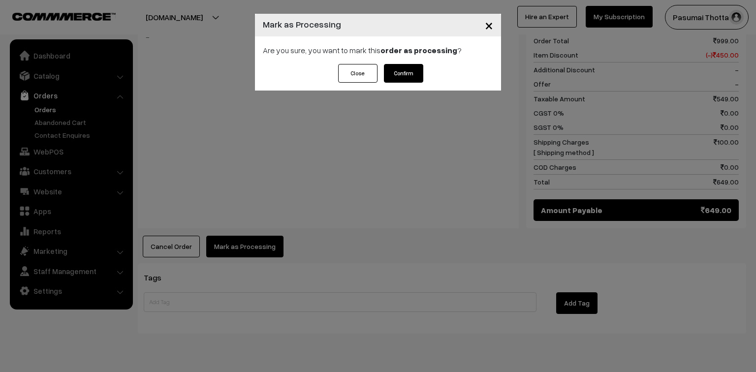
click at [421, 70] on button "Confirm" at bounding box center [403, 73] width 39 height 19
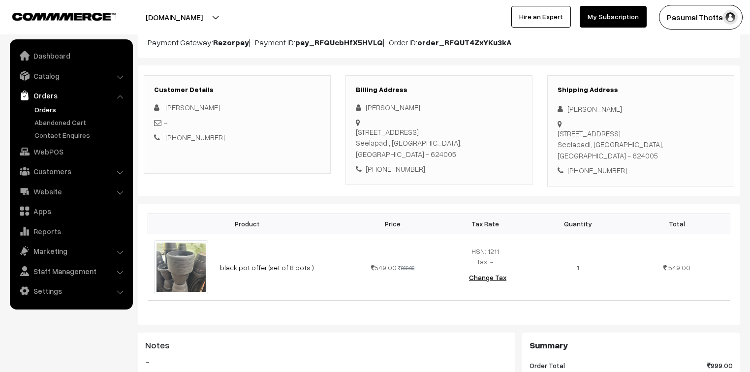
scroll to position [118, 0]
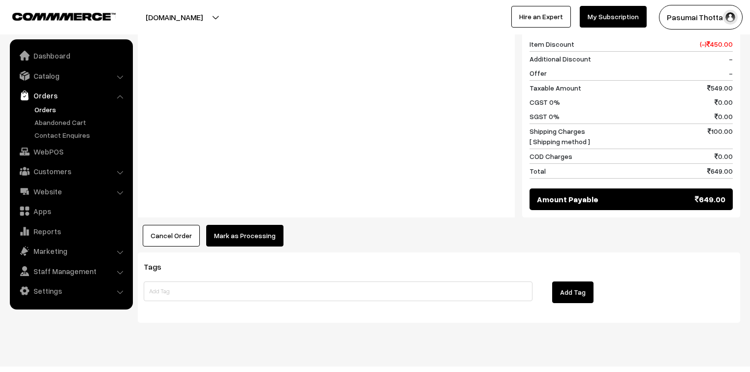
click at [252, 225] on button "Mark as Processing" at bounding box center [244, 236] width 77 height 22
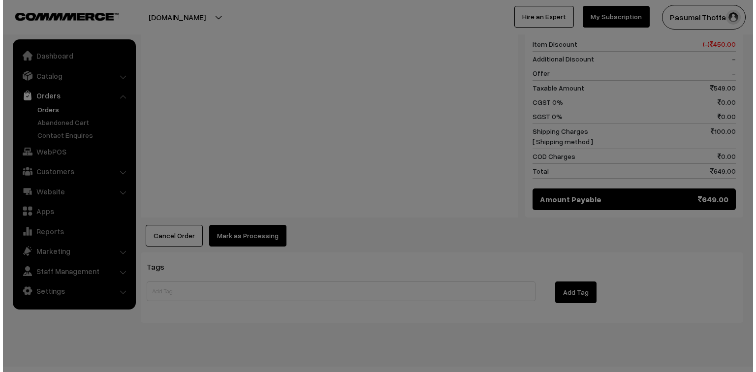
scroll to position [442, 0]
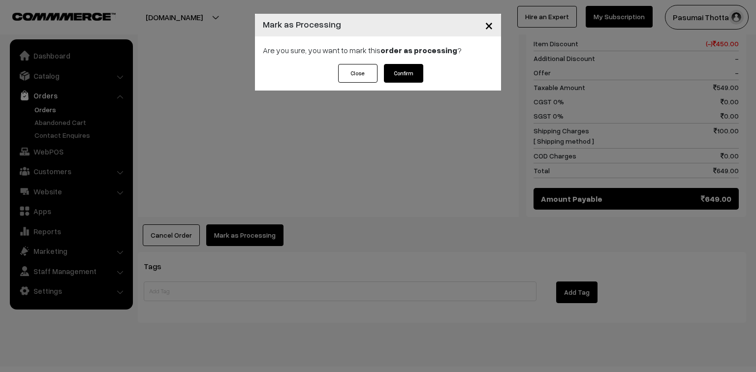
click at [401, 75] on button "Confirm" at bounding box center [403, 73] width 39 height 19
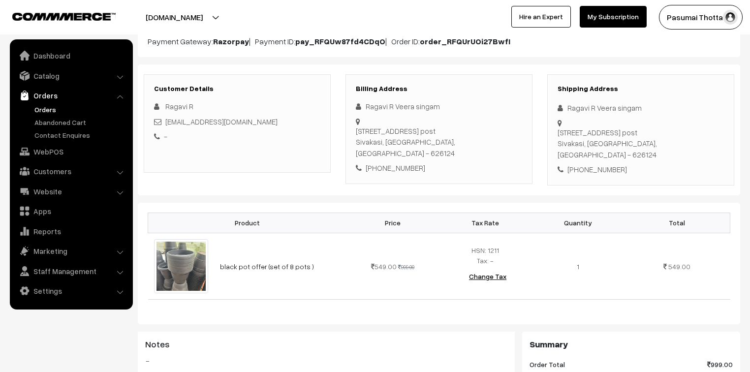
scroll to position [118, 0]
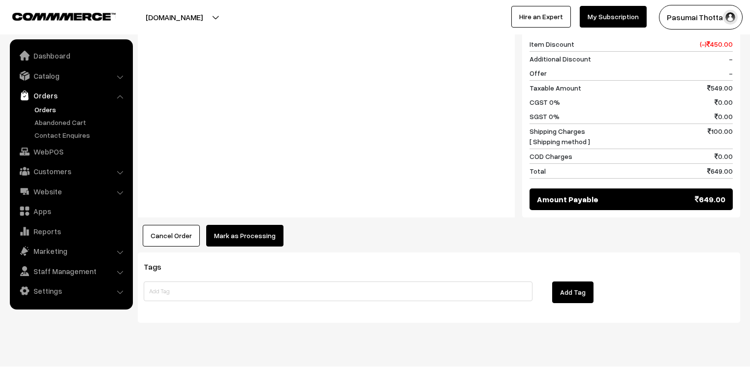
click at [240, 225] on button "Mark as Processing" at bounding box center [244, 236] width 77 height 22
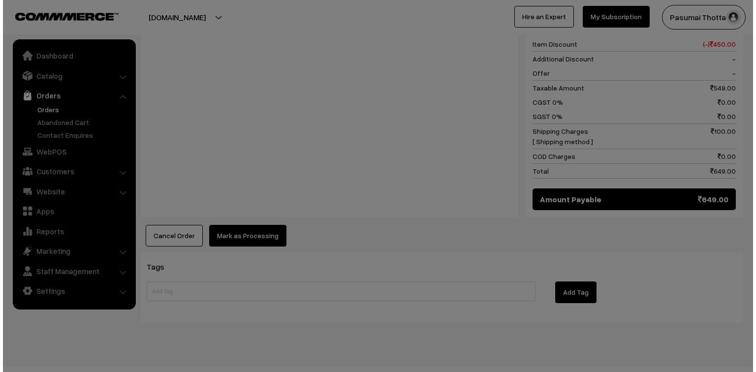
scroll to position [442, 0]
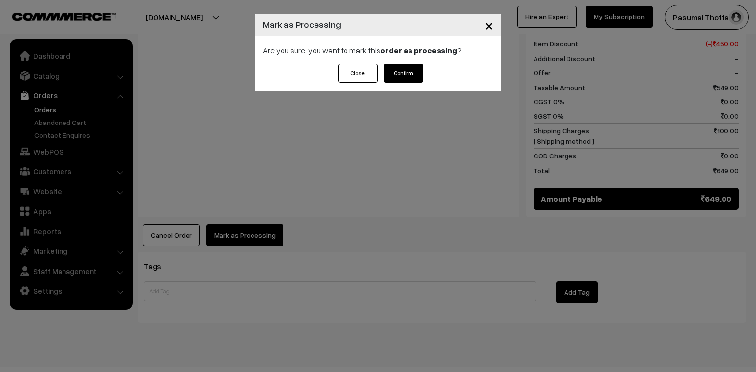
click at [408, 83] on div "Close Confirm" at bounding box center [378, 77] width 246 height 27
click at [407, 66] on button "Confirm" at bounding box center [403, 73] width 39 height 19
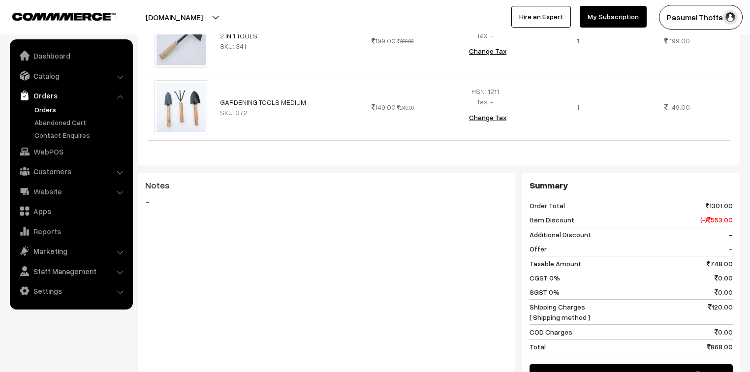
scroll to position [653, 0]
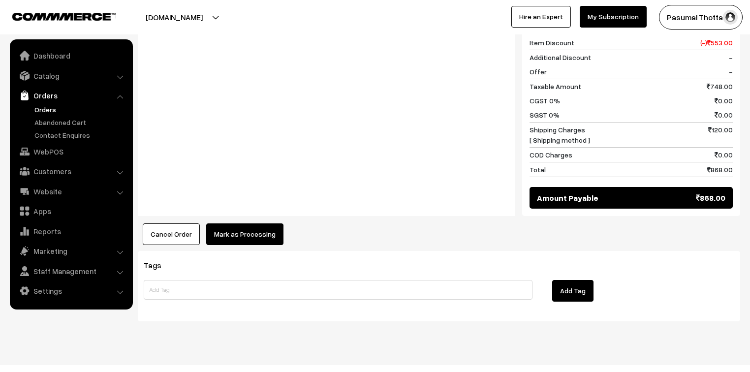
click at [261, 228] on button "Mark as Processing" at bounding box center [244, 234] width 77 height 22
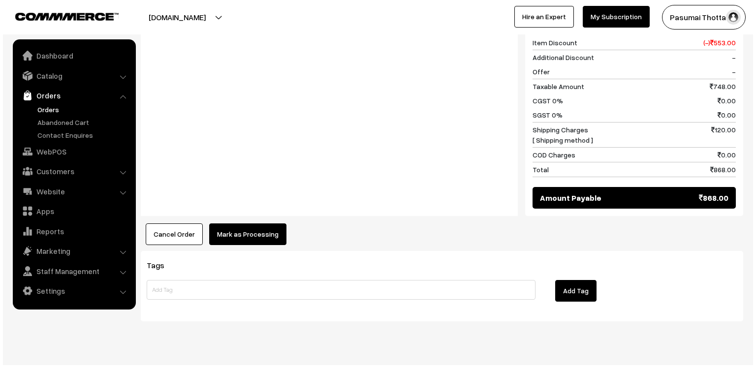
scroll to position [656, 0]
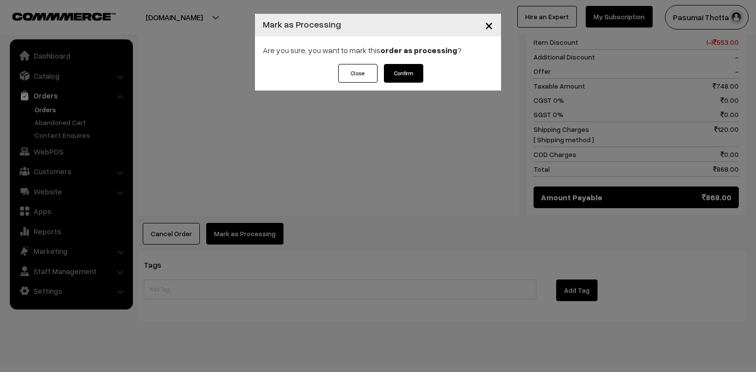
click at [408, 75] on button "Confirm" at bounding box center [403, 73] width 39 height 19
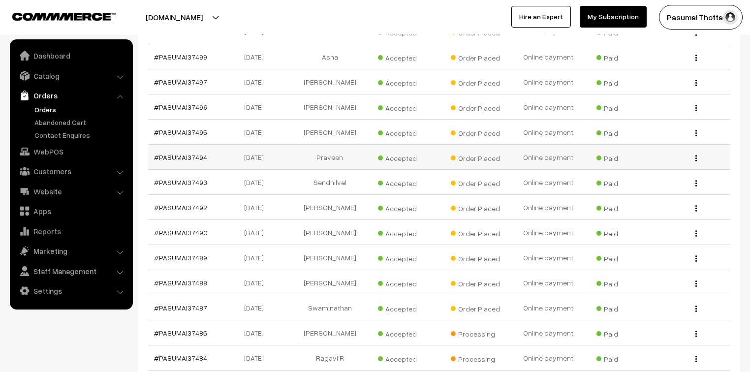
scroll to position [984, 0]
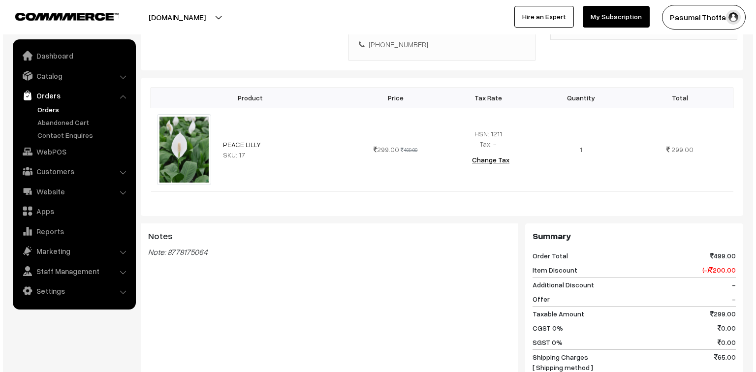
scroll to position [354, 0]
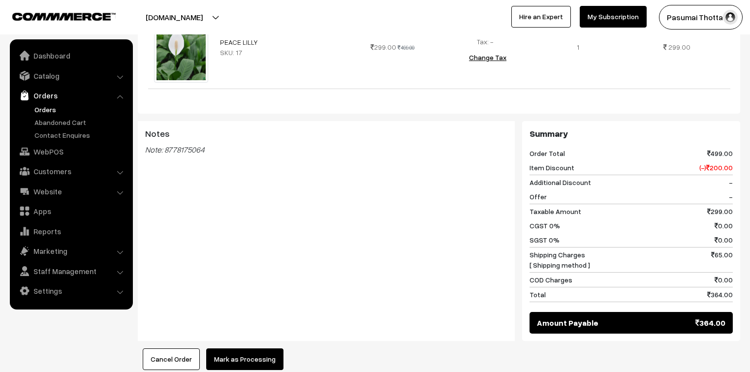
click at [248, 348] on button "Mark as Processing" at bounding box center [244, 359] width 77 height 22
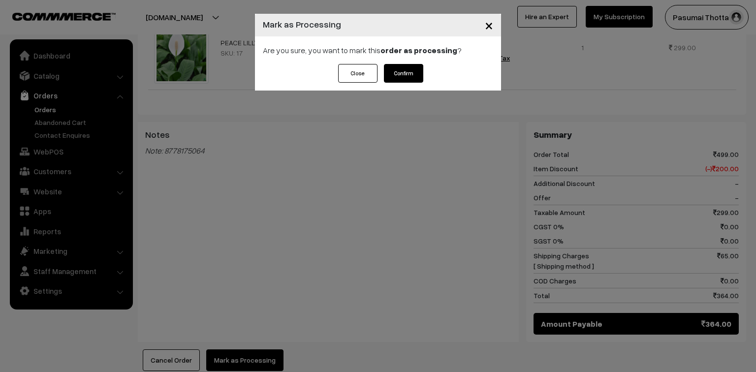
click at [395, 67] on button "Confirm" at bounding box center [403, 73] width 39 height 19
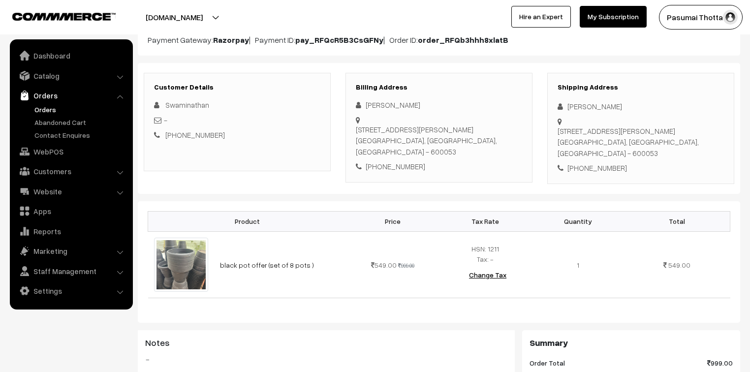
scroll to position [118, 0]
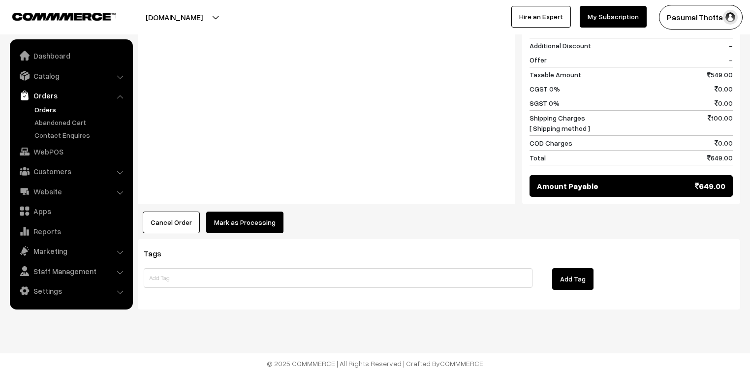
click at [244, 215] on button "Mark as Processing" at bounding box center [244, 223] width 77 height 22
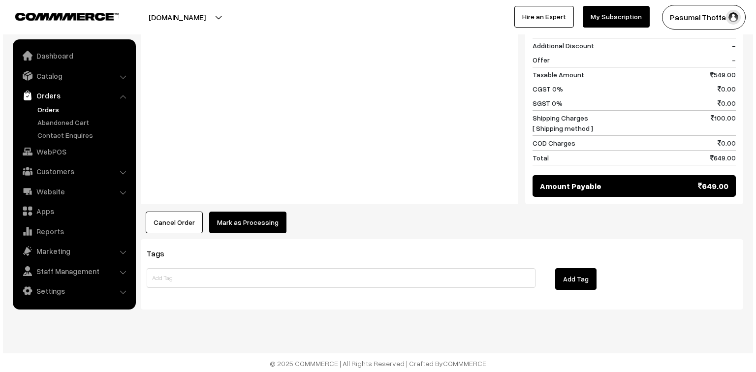
scroll to position [455, 0]
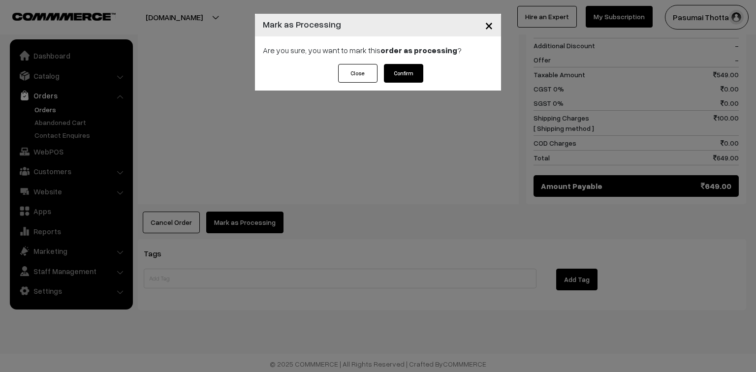
click at [398, 69] on button "Confirm" at bounding box center [403, 73] width 39 height 19
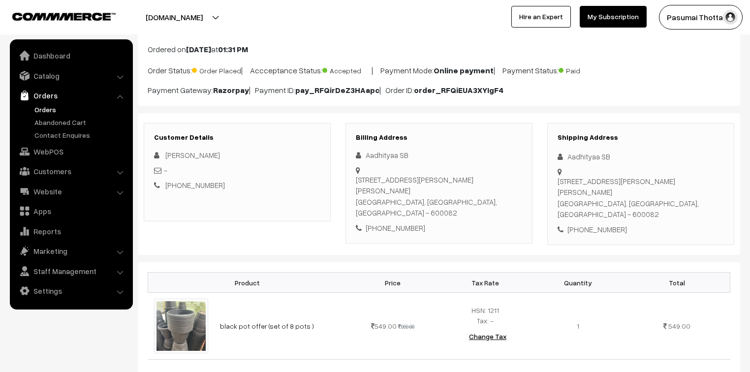
scroll to position [118, 0]
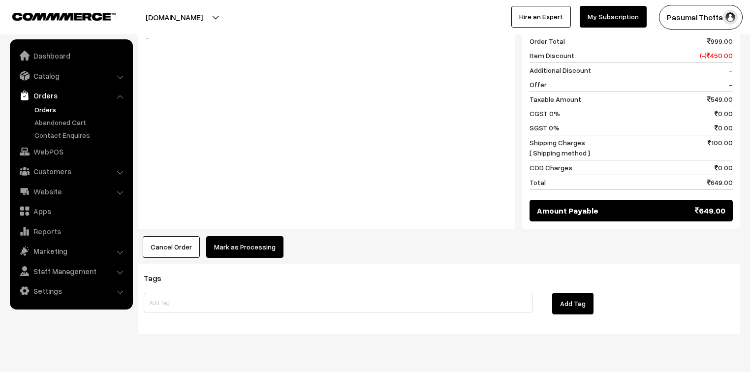
click at [274, 236] on button "Mark as Processing" at bounding box center [244, 247] width 77 height 22
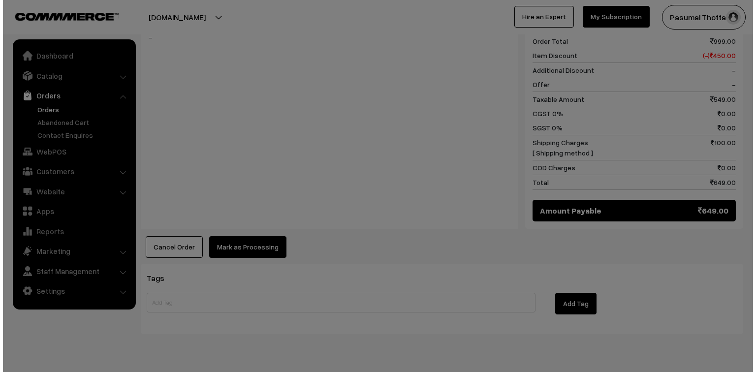
scroll to position [442, 0]
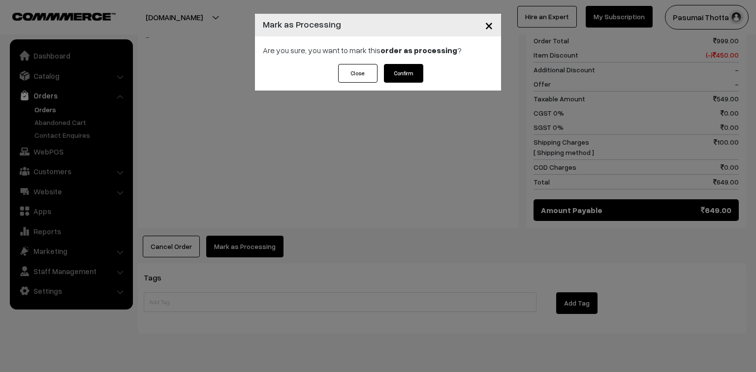
click at [409, 70] on button "Confirm" at bounding box center [403, 73] width 39 height 19
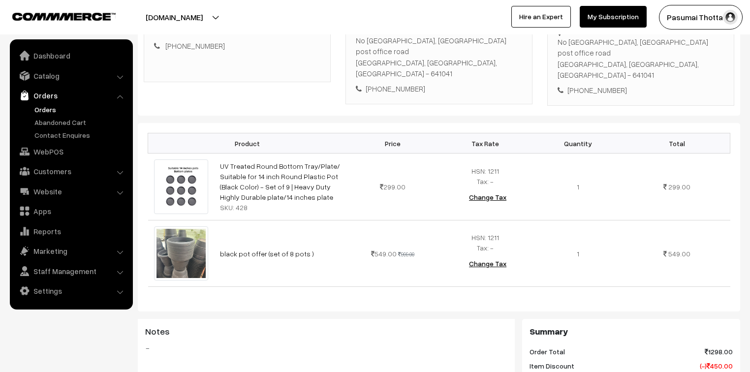
scroll to position [118, 0]
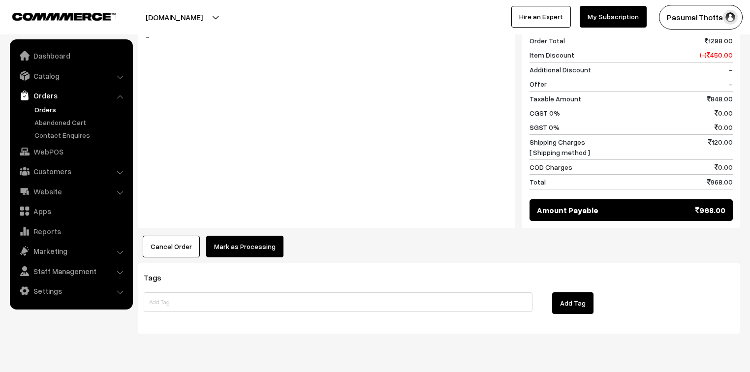
click at [234, 236] on button "Mark as Processing" at bounding box center [244, 247] width 77 height 22
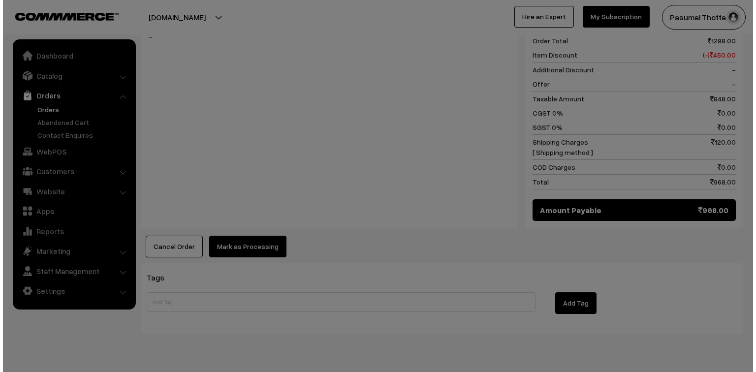
scroll to position [509, 0]
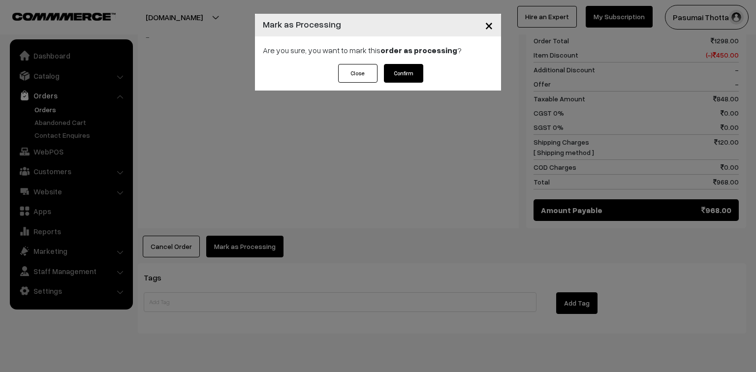
click at [388, 75] on button "Confirm" at bounding box center [403, 73] width 39 height 19
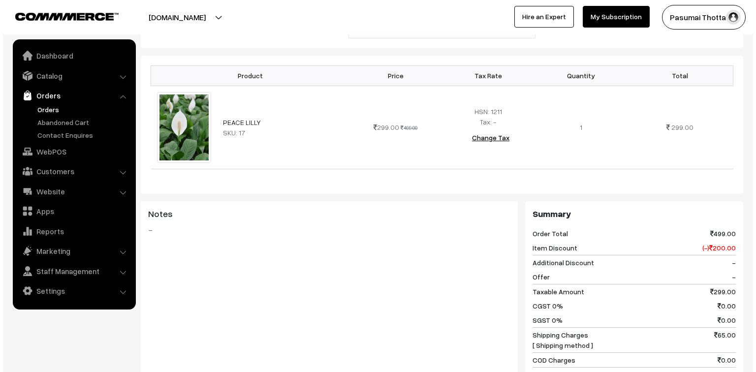
scroll to position [433, 0]
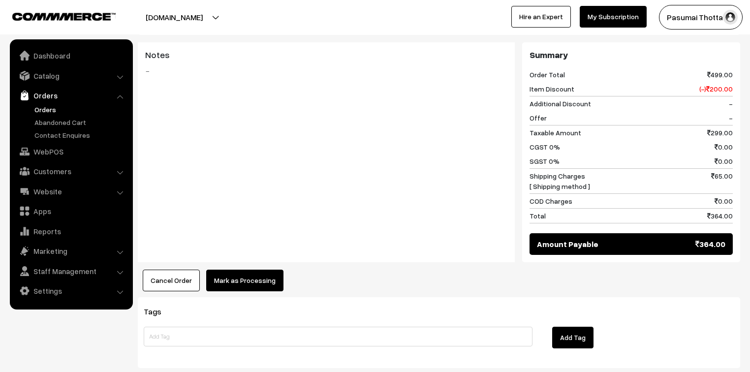
click at [256, 270] on button "Mark as Processing" at bounding box center [244, 281] width 77 height 22
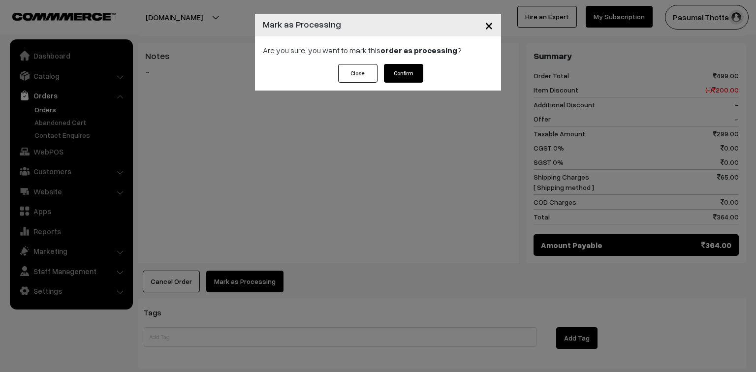
click at [400, 75] on button "Confirm" at bounding box center [403, 73] width 39 height 19
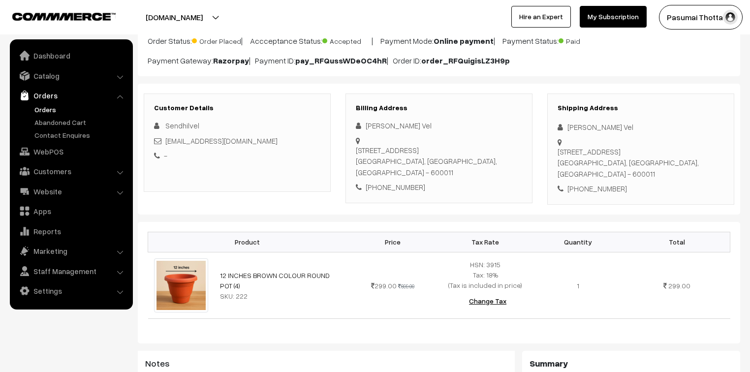
scroll to position [118, 0]
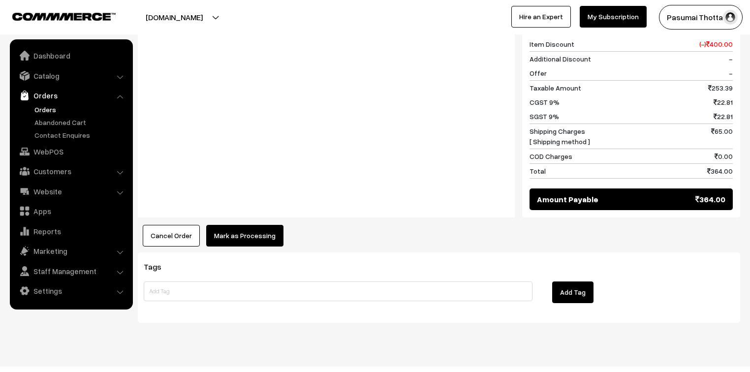
click at [243, 225] on button "Mark as Processing" at bounding box center [244, 236] width 77 height 22
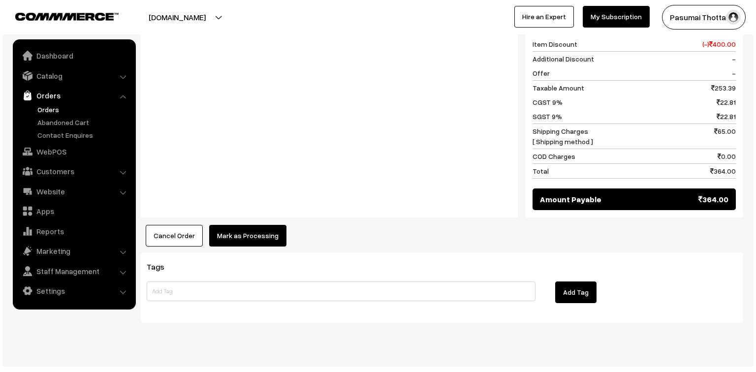
scroll to position [442, 0]
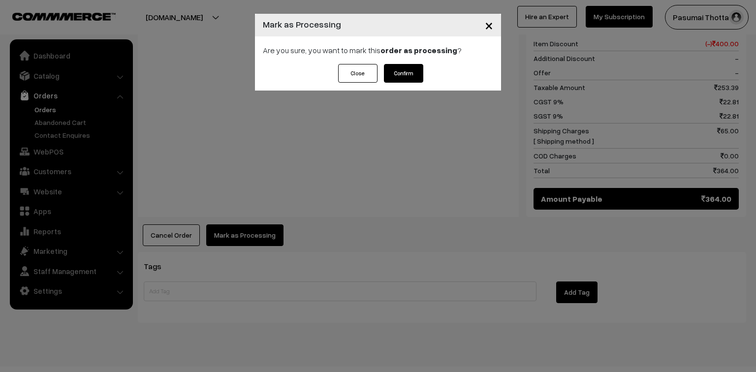
click at [415, 73] on button "Confirm" at bounding box center [403, 73] width 39 height 19
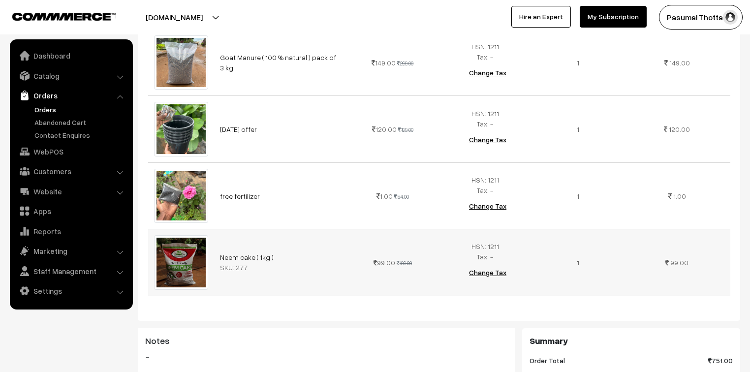
scroll to position [354, 0]
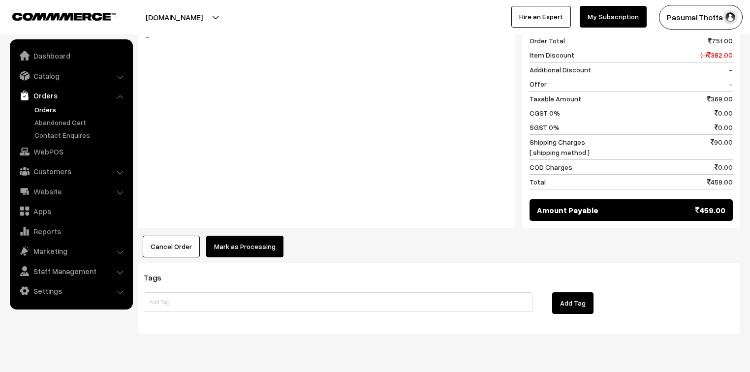
click at [262, 236] on button "Mark as Processing" at bounding box center [244, 247] width 77 height 22
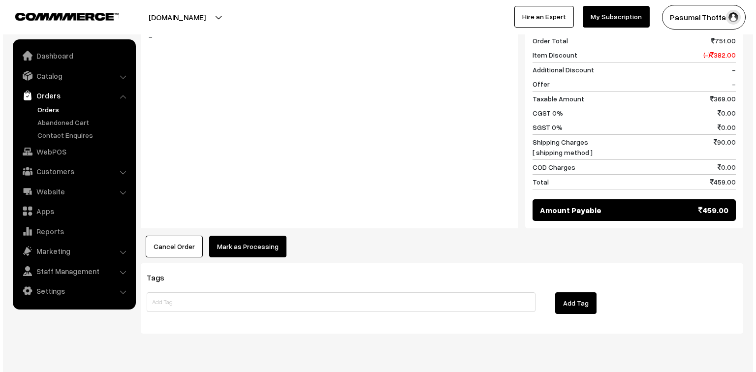
scroll to position [632, 0]
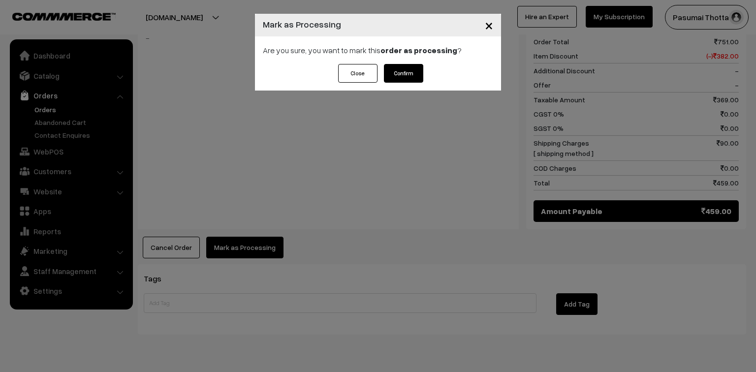
click at [401, 83] on div "Close Confirm" at bounding box center [378, 77] width 246 height 27
click at [402, 76] on button "Confirm" at bounding box center [403, 73] width 39 height 19
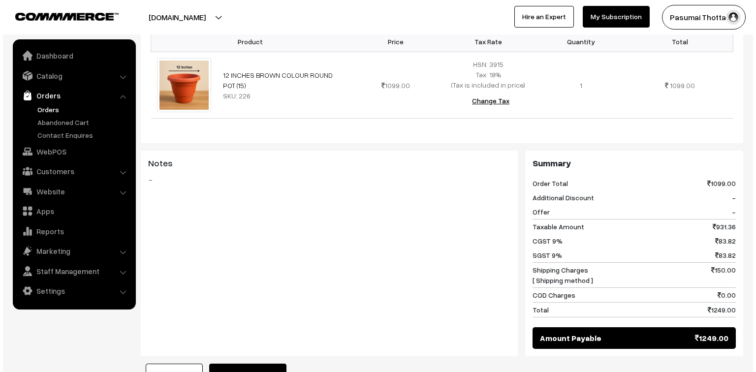
scroll to position [394, 0]
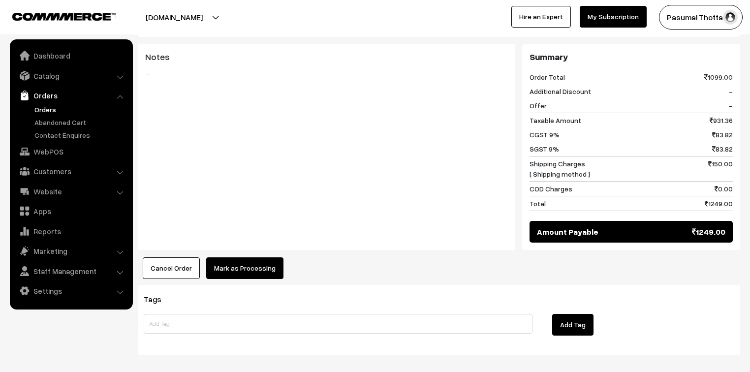
click at [222, 274] on button "Mark as Processing" at bounding box center [244, 268] width 77 height 22
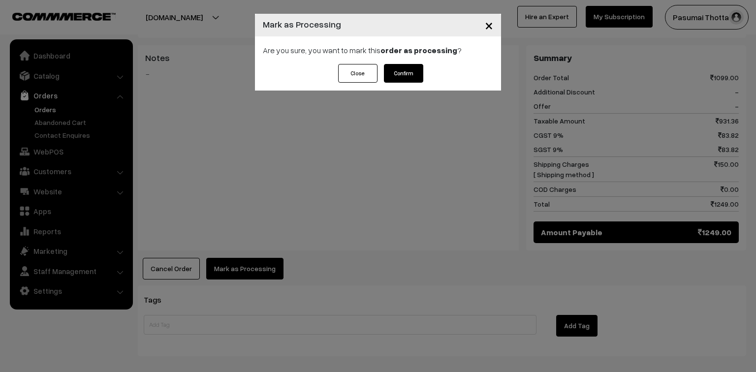
click at [410, 80] on button "Confirm" at bounding box center [403, 73] width 39 height 19
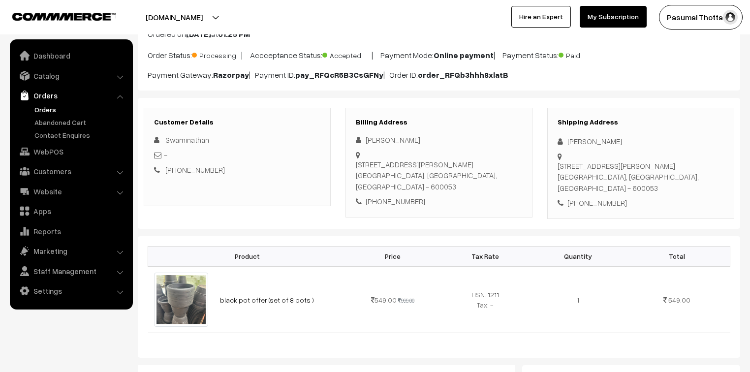
scroll to position [79, 0]
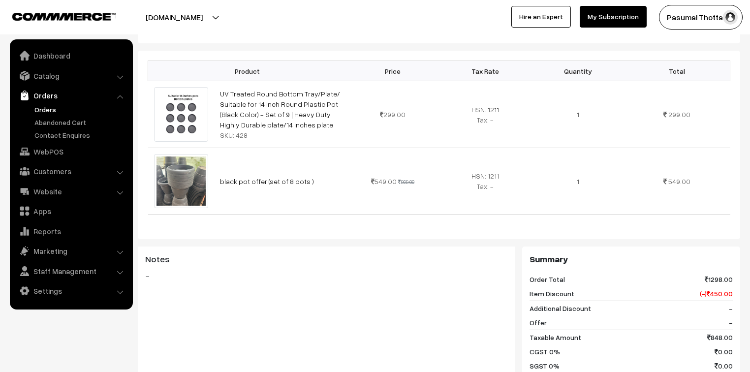
scroll to position [39, 0]
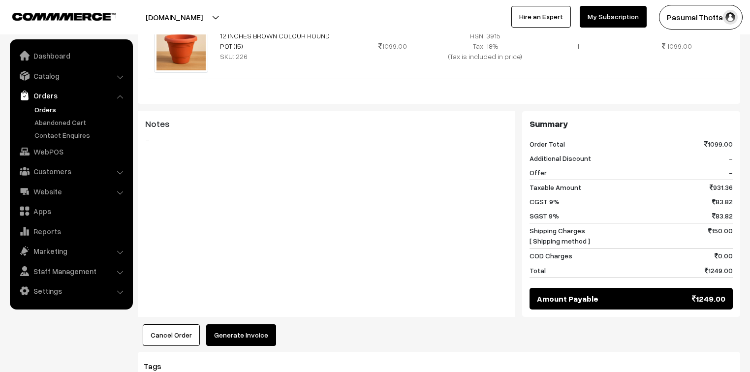
scroll to position [197, 0]
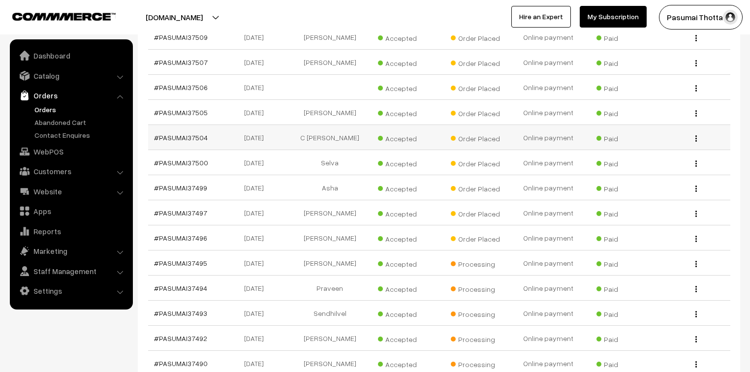
scroll to position [827, 0]
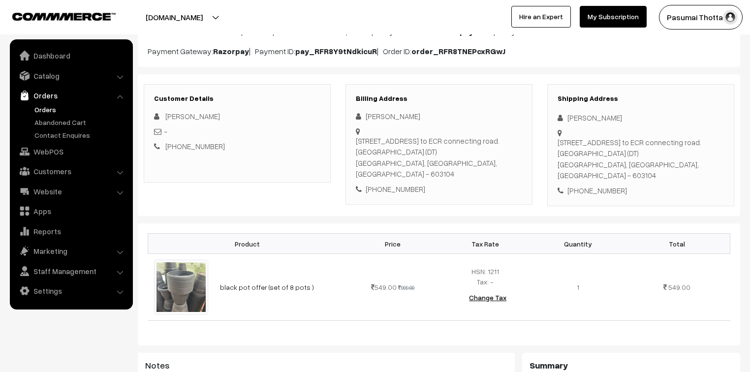
scroll to position [118, 0]
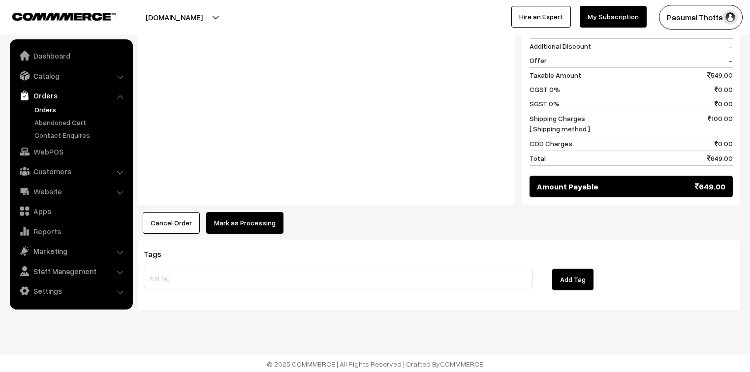
click at [268, 215] on button "Mark as Processing" at bounding box center [244, 223] width 77 height 22
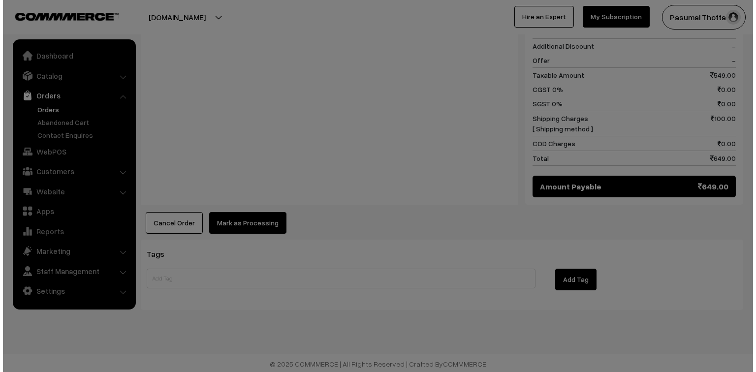
scroll to position [455, 0]
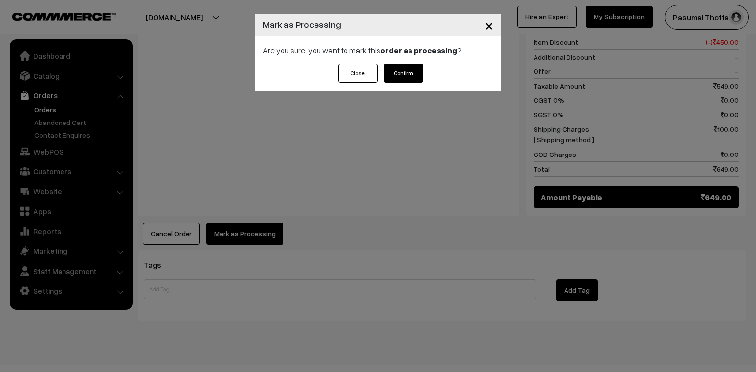
click at [426, 70] on div "Close Confirm" at bounding box center [378, 77] width 246 height 27
click at [411, 69] on button "Confirm" at bounding box center [403, 73] width 39 height 19
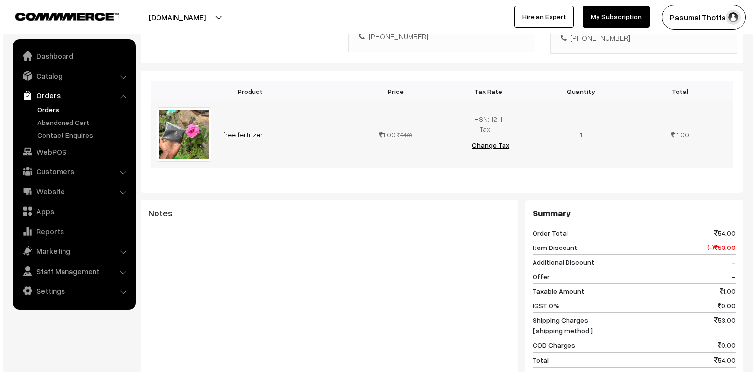
scroll to position [394, 0]
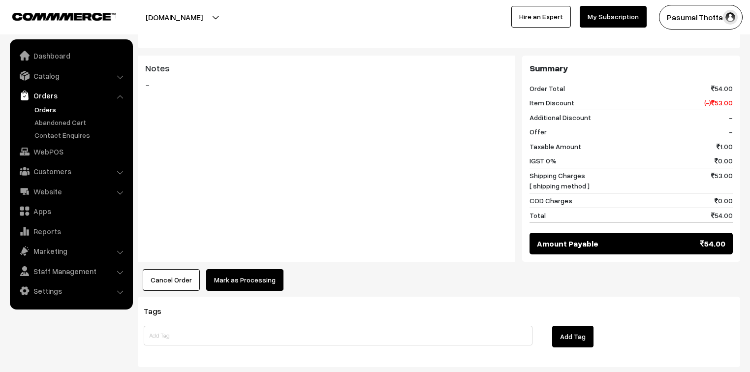
click at [272, 269] on button "Mark as Processing" at bounding box center [244, 280] width 77 height 22
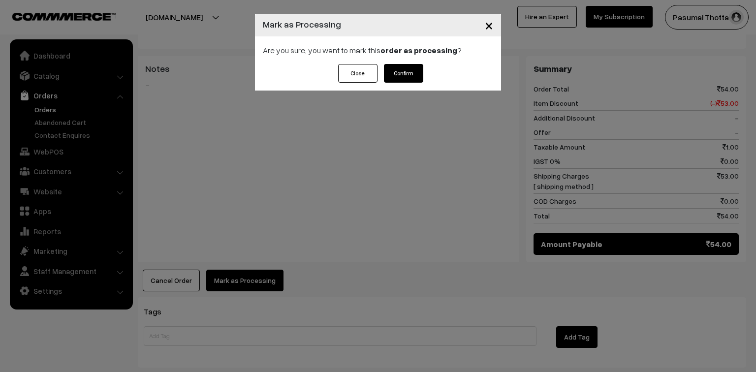
click at [400, 66] on button "Confirm" at bounding box center [403, 73] width 39 height 19
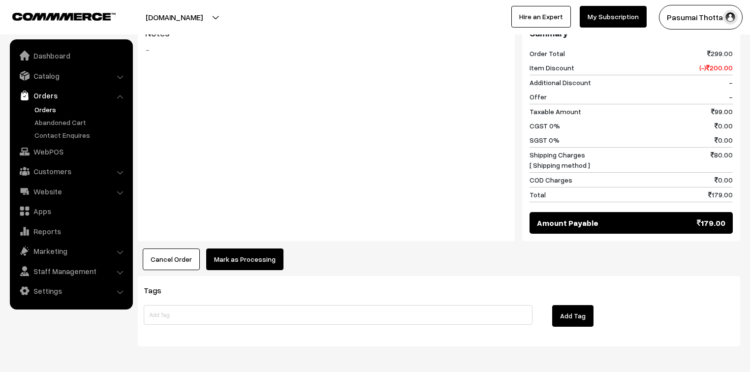
scroll to position [454, 0]
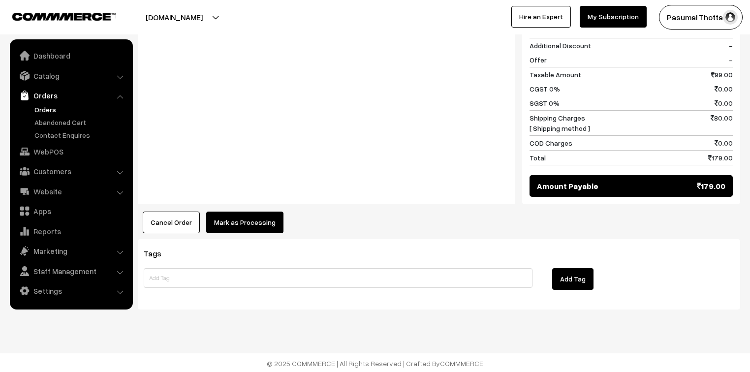
click at [260, 224] on button "Mark as Processing" at bounding box center [244, 223] width 77 height 22
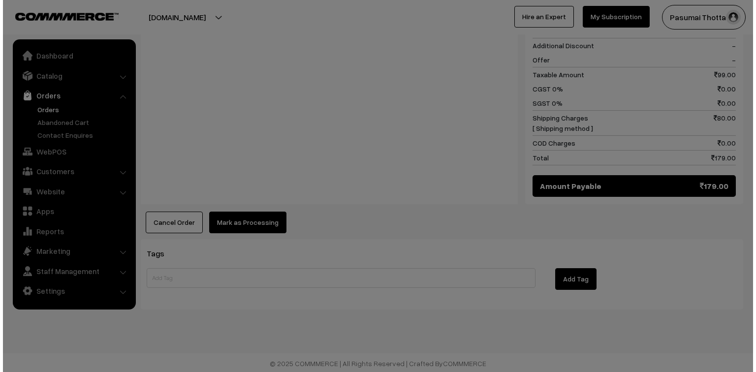
scroll to position [455, 0]
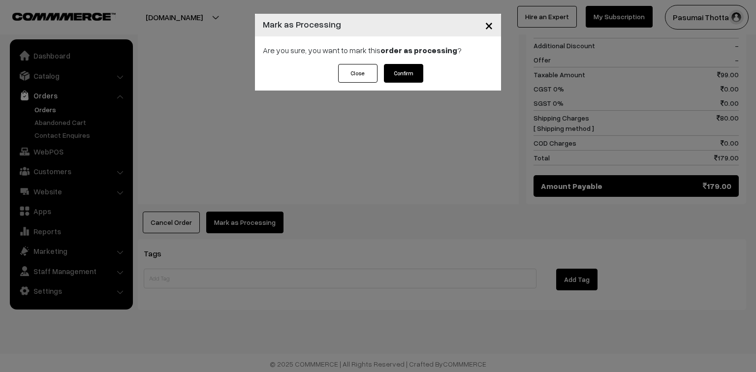
click at [405, 74] on button "Confirm" at bounding box center [403, 73] width 39 height 19
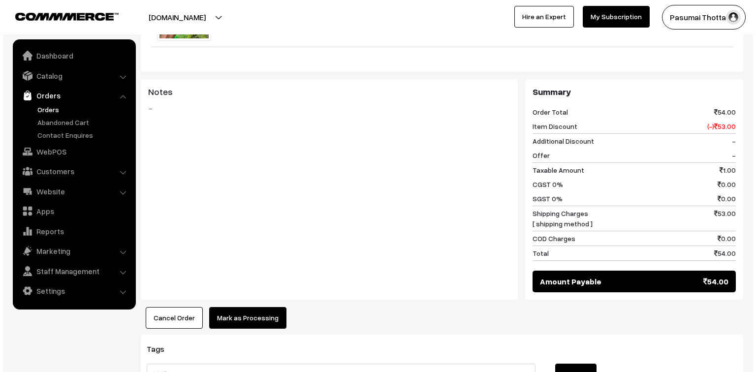
scroll to position [394, 0]
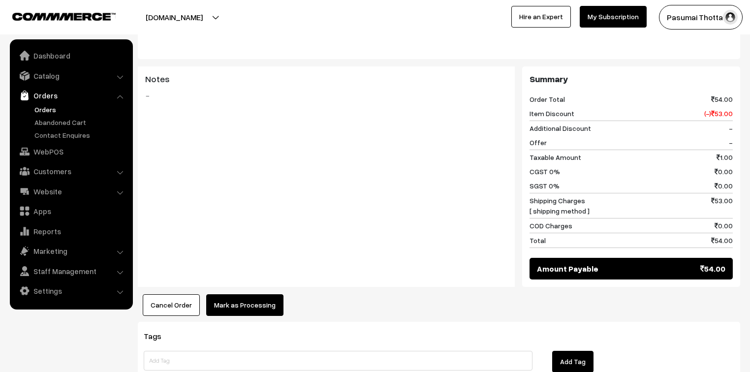
click at [249, 294] on button "Mark as Processing" at bounding box center [244, 305] width 77 height 22
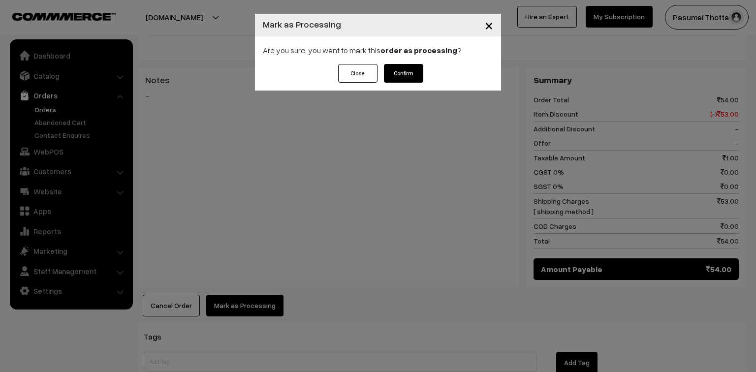
click at [404, 77] on button "Confirm" at bounding box center [403, 73] width 39 height 19
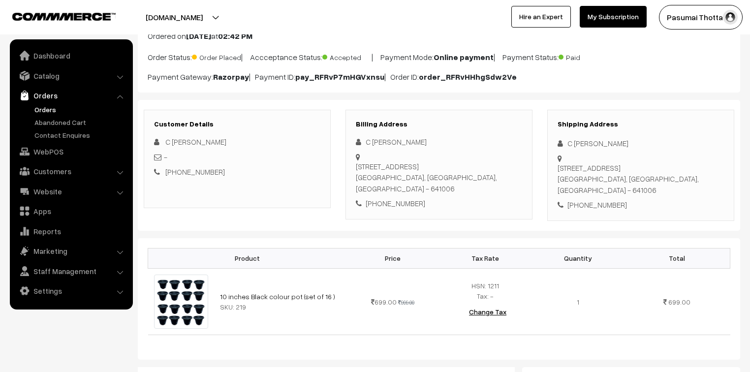
scroll to position [79, 0]
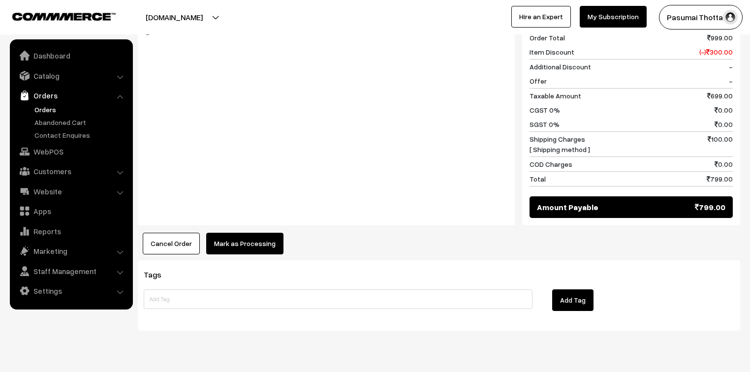
click at [240, 233] on button "Mark as Processing" at bounding box center [244, 244] width 77 height 22
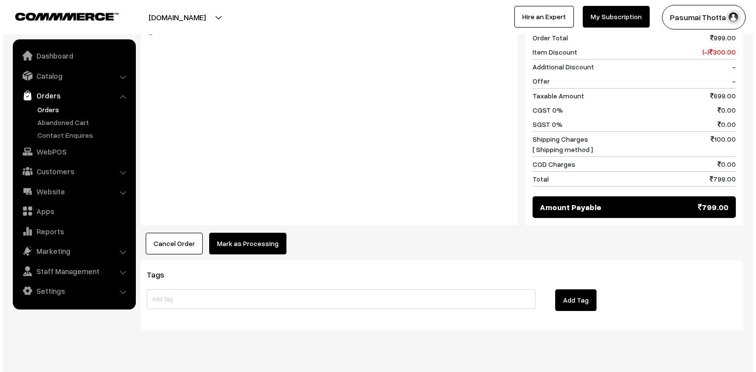
scroll to position [433, 0]
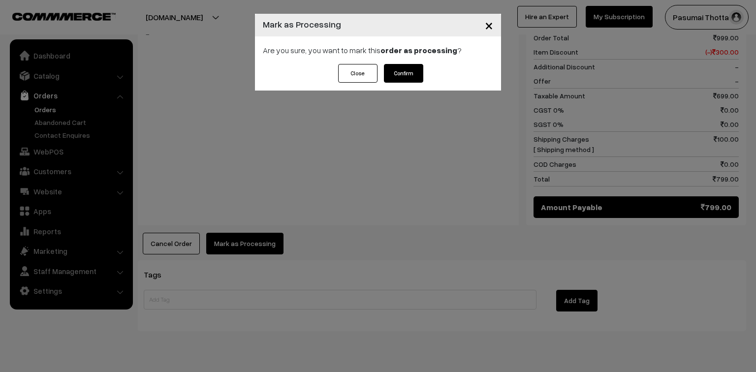
drag, startPoint x: 408, startPoint y: 72, endPoint x: 421, endPoint y: 75, distance: 13.0
click at [408, 72] on button "Confirm" at bounding box center [403, 73] width 39 height 19
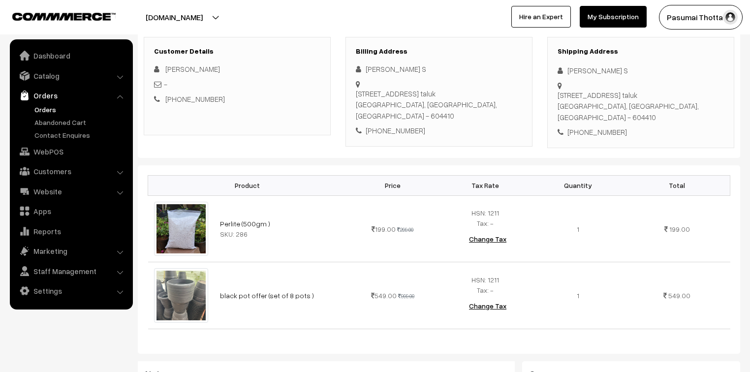
scroll to position [157, 0]
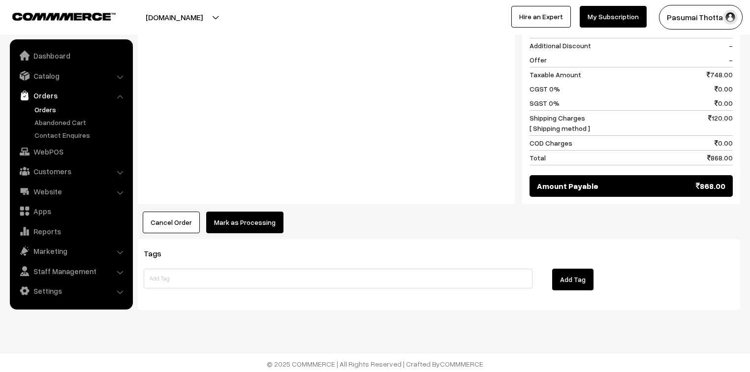
click at [235, 215] on button "Mark as Processing" at bounding box center [244, 223] width 77 height 22
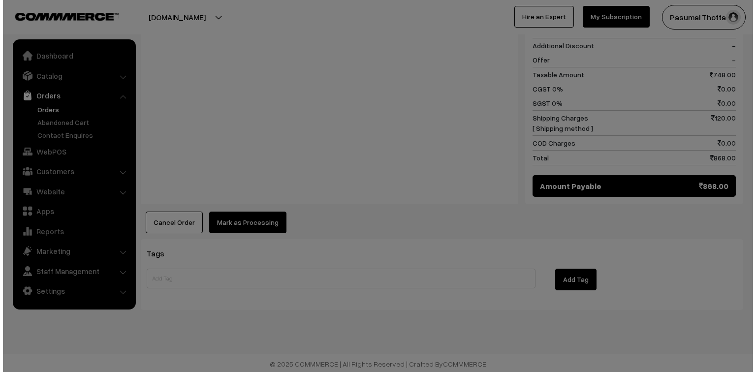
scroll to position [522, 0]
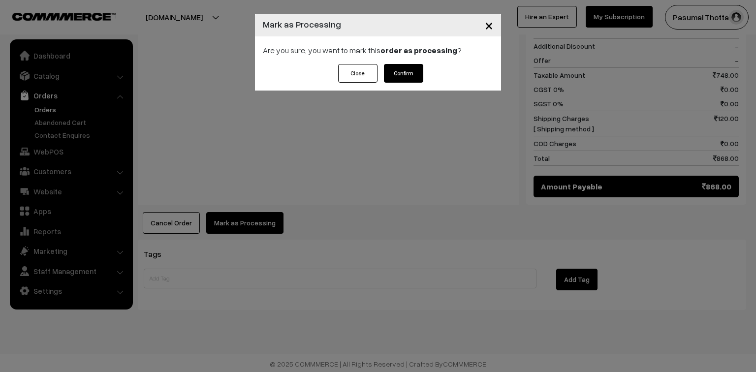
click at [411, 73] on button "Confirm" at bounding box center [403, 73] width 39 height 19
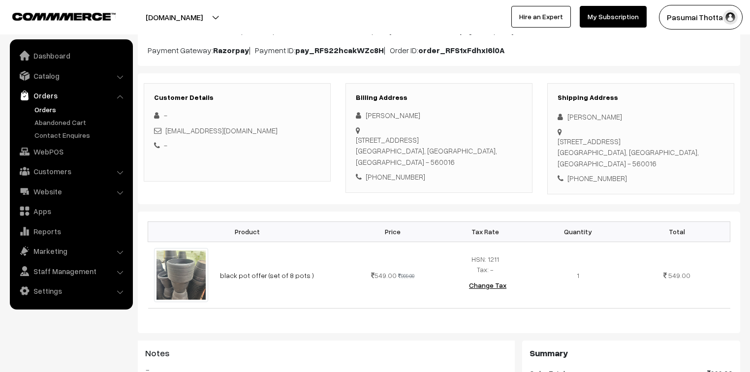
scroll to position [118, 0]
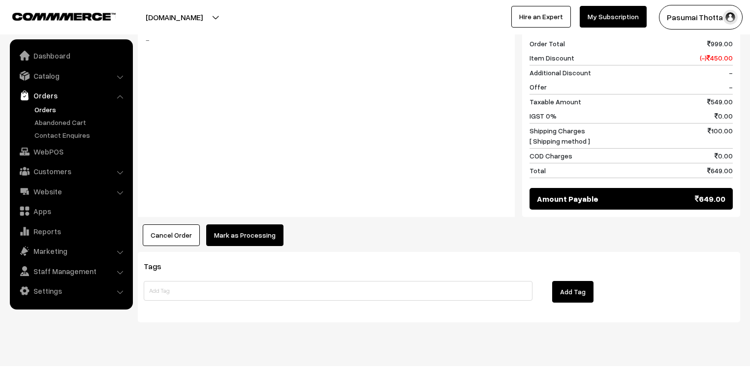
click at [250, 224] on button "Mark as Processing" at bounding box center [244, 235] width 77 height 22
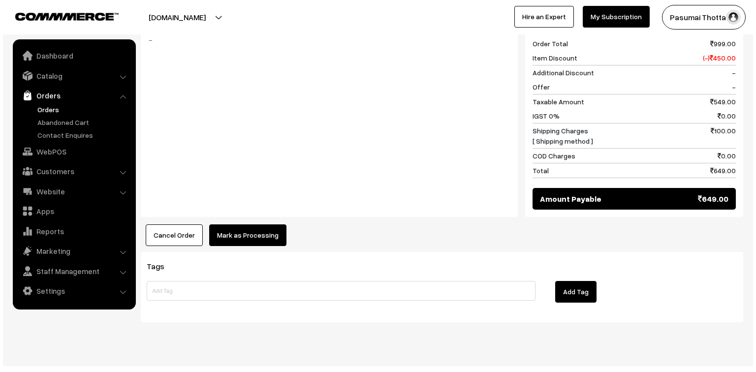
scroll to position [428, 0]
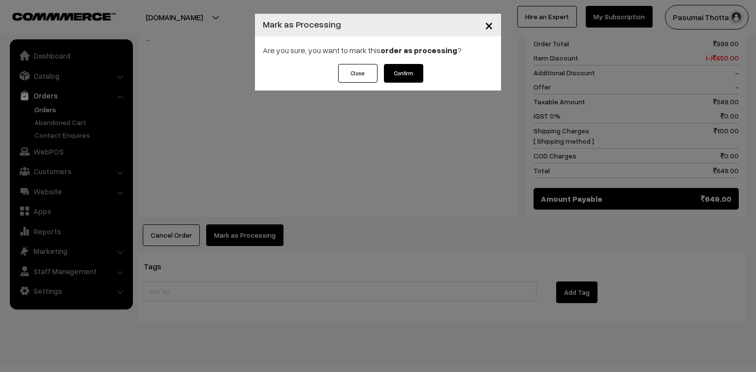
click at [405, 76] on button "Confirm" at bounding box center [403, 73] width 39 height 19
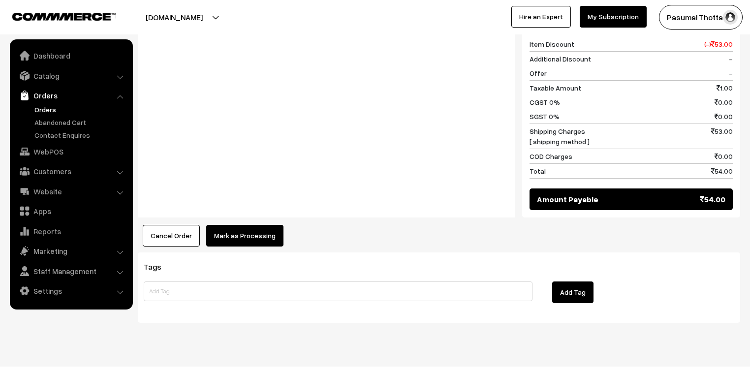
click at [271, 225] on button "Mark as Processing" at bounding box center [244, 236] width 77 height 22
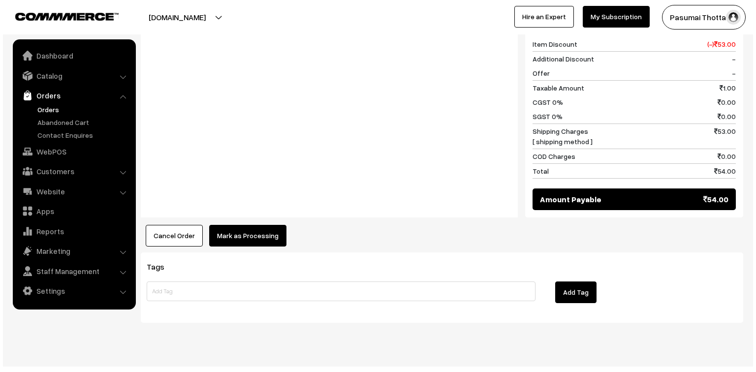
scroll to position [442, 0]
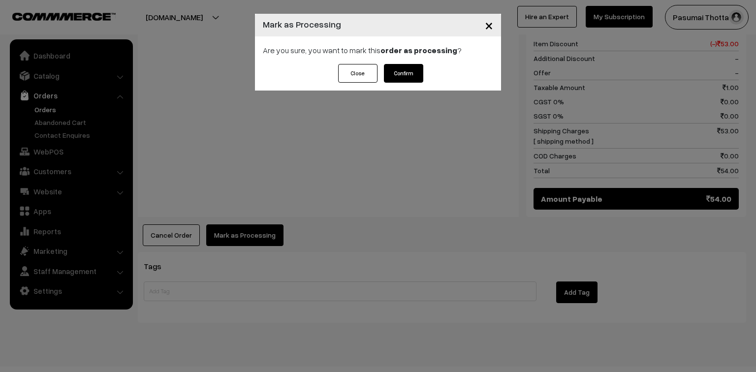
click at [403, 65] on button "Confirm" at bounding box center [403, 73] width 39 height 19
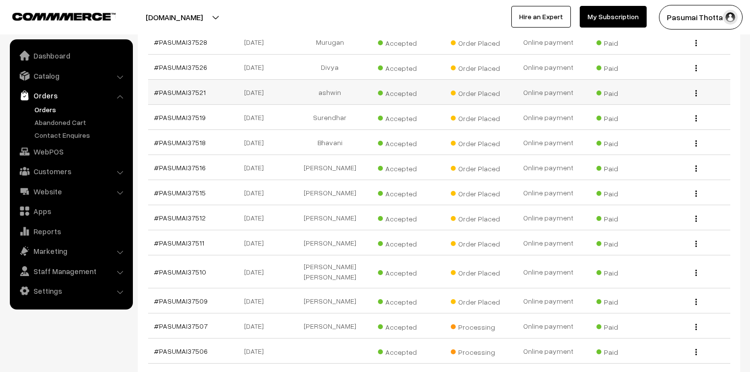
scroll to position [590, 0]
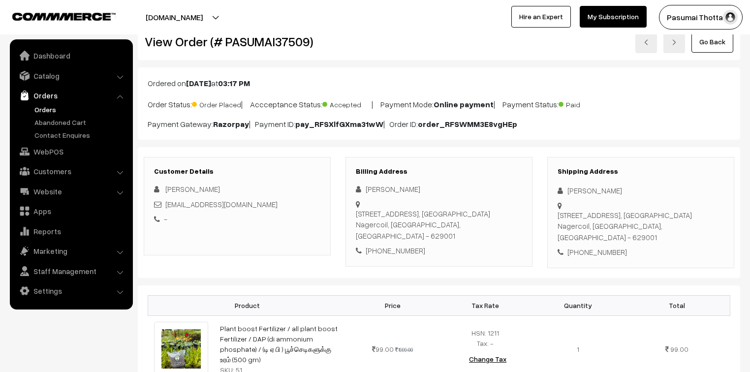
scroll to position [118, 0]
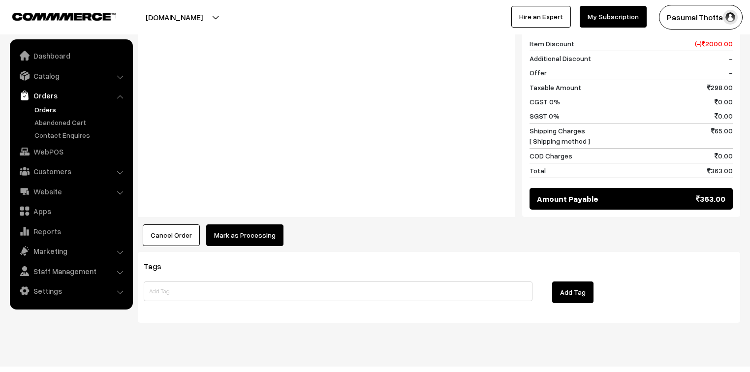
click at [248, 224] on button "Mark as Processing" at bounding box center [244, 235] width 77 height 22
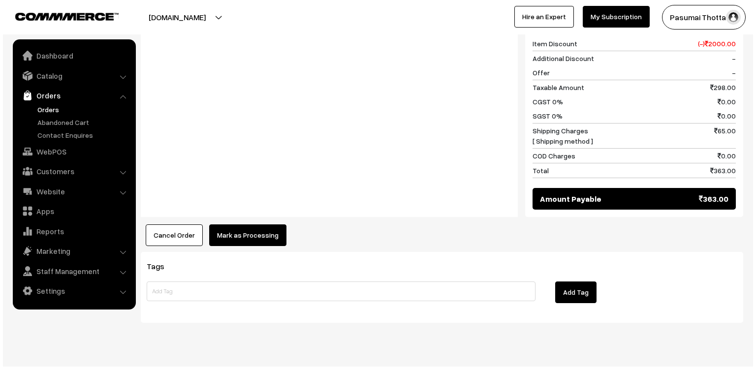
scroll to position [509, 0]
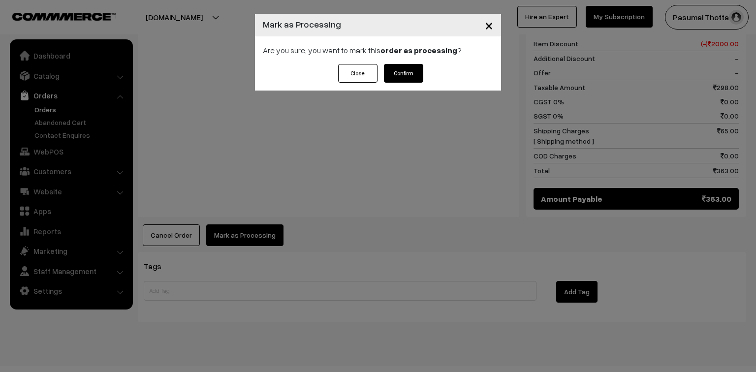
click at [413, 74] on button "Confirm" at bounding box center [403, 73] width 39 height 19
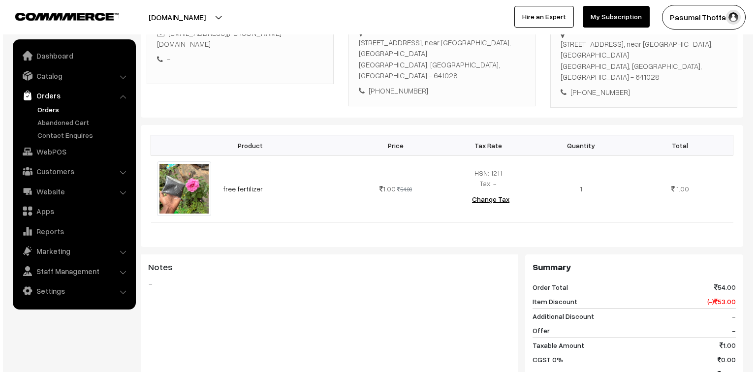
scroll to position [315, 0]
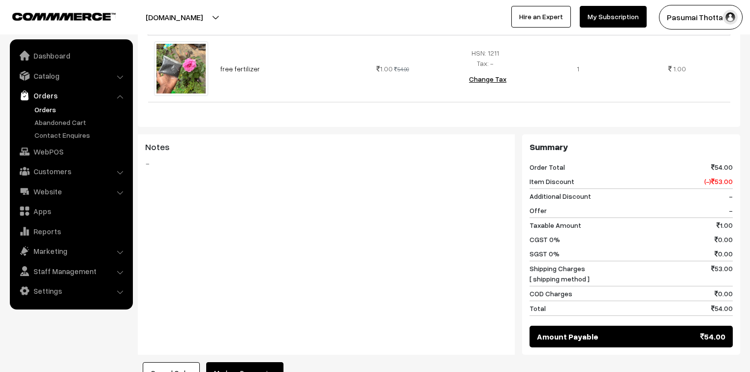
click at [225, 362] on button "Mark as Processing" at bounding box center [244, 373] width 77 height 22
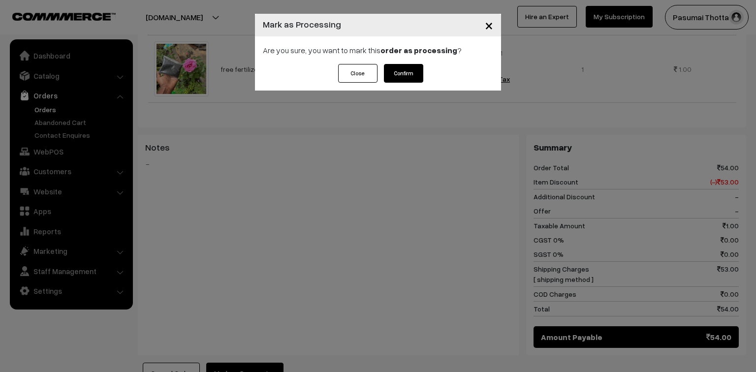
click at [401, 71] on button "Confirm" at bounding box center [403, 73] width 39 height 19
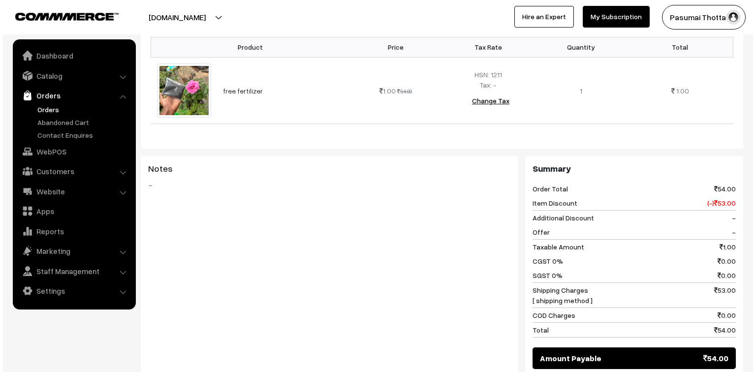
scroll to position [394, 0]
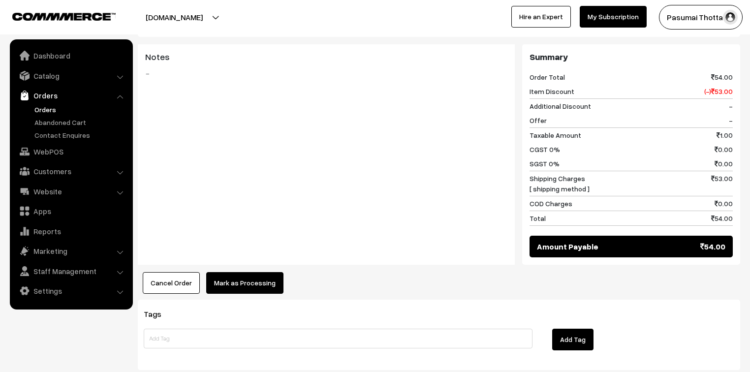
click at [243, 294] on button "Mark as Processing" at bounding box center [244, 283] width 77 height 22
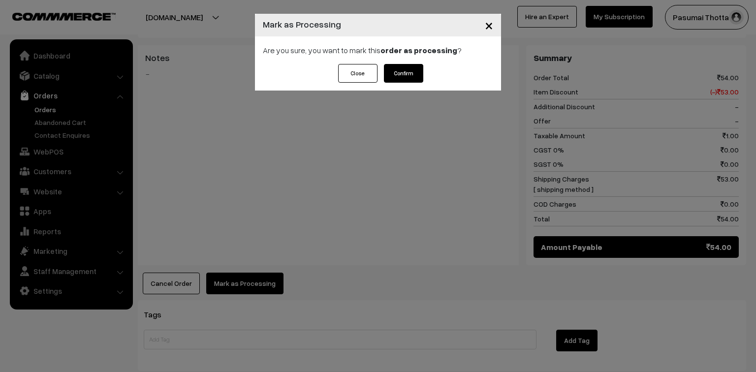
click at [409, 74] on button "Confirm" at bounding box center [403, 73] width 39 height 19
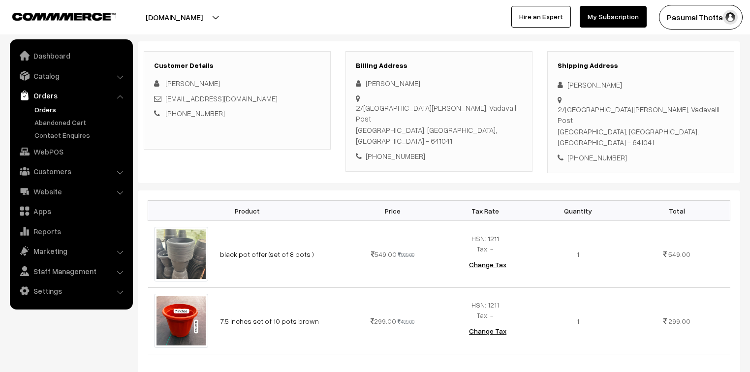
scroll to position [118, 0]
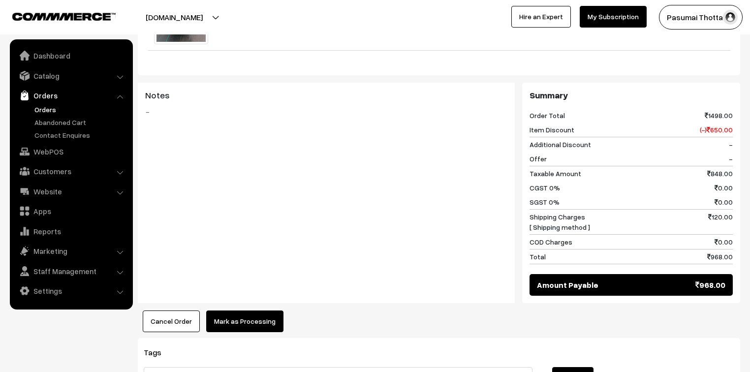
click at [249, 310] on button "Mark as Processing" at bounding box center [244, 321] width 77 height 22
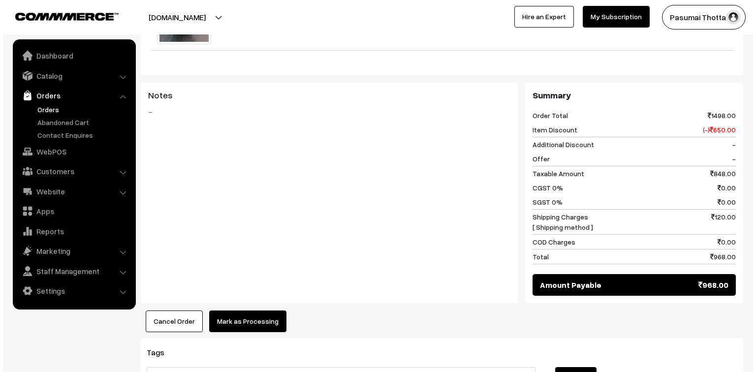
scroll to position [433, 0]
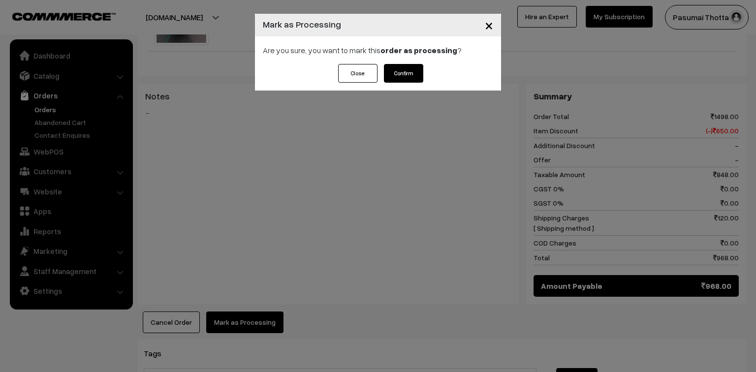
click at [399, 77] on button "Confirm" at bounding box center [403, 73] width 39 height 19
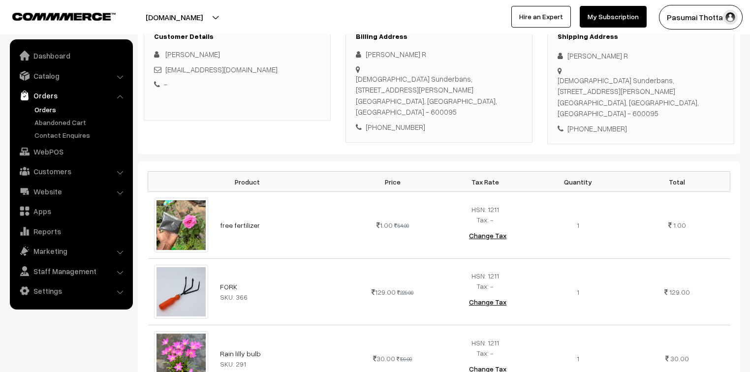
scroll to position [157, 0]
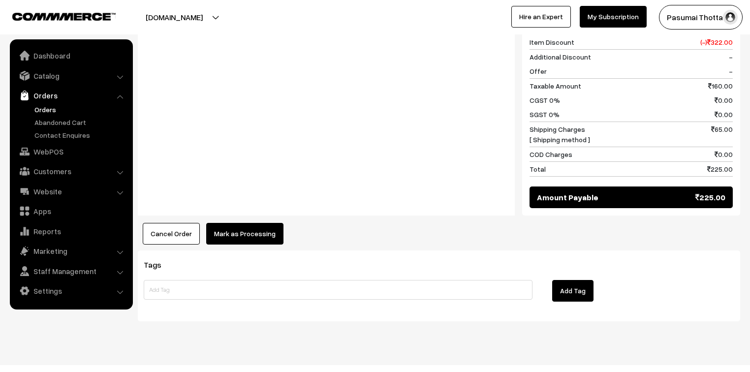
click at [262, 223] on button "Mark as Processing" at bounding box center [244, 234] width 77 height 22
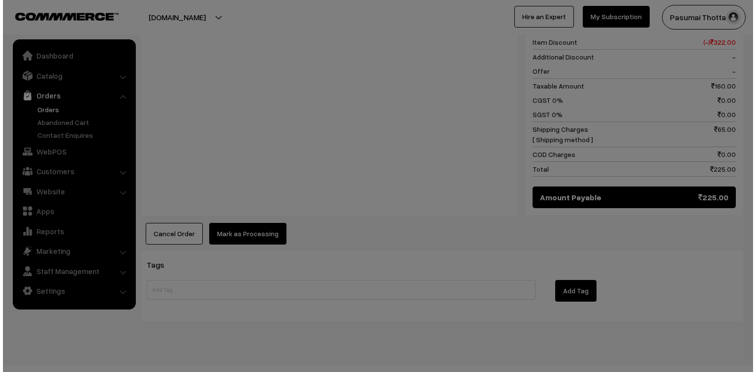
scroll to position [589, 0]
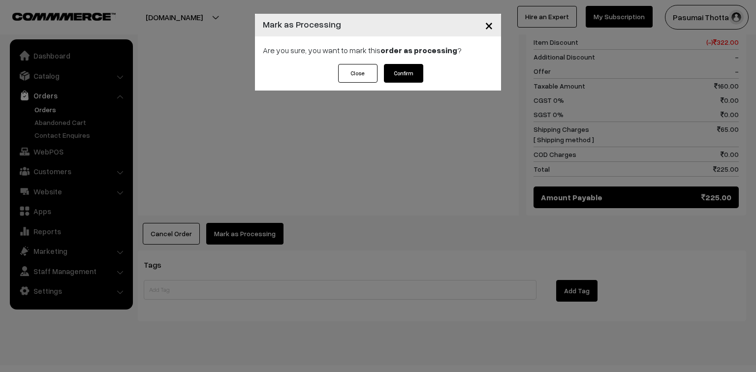
click at [420, 76] on button "Confirm" at bounding box center [403, 73] width 39 height 19
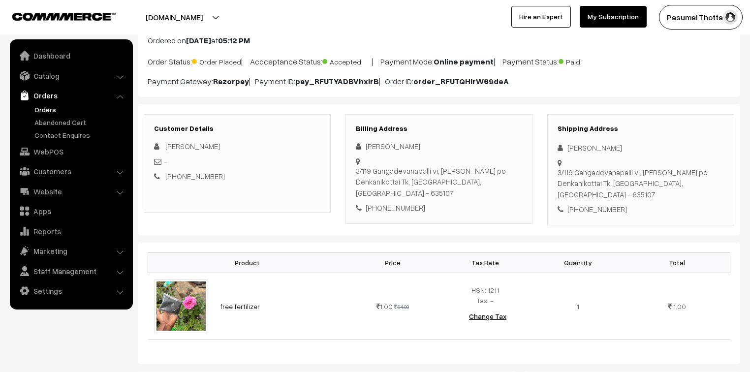
scroll to position [79, 0]
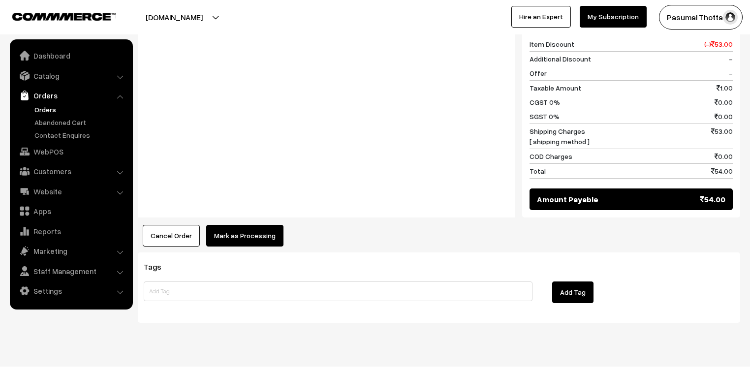
click at [247, 225] on button "Mark as Processing" at bounding box center [244, 236] width 77 height 22
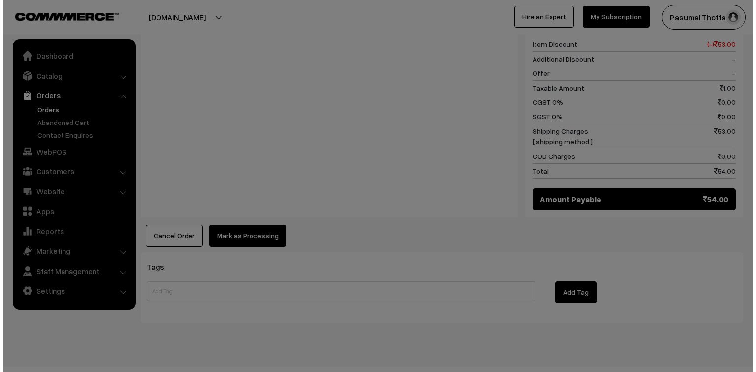
scroll to position [442, 0]
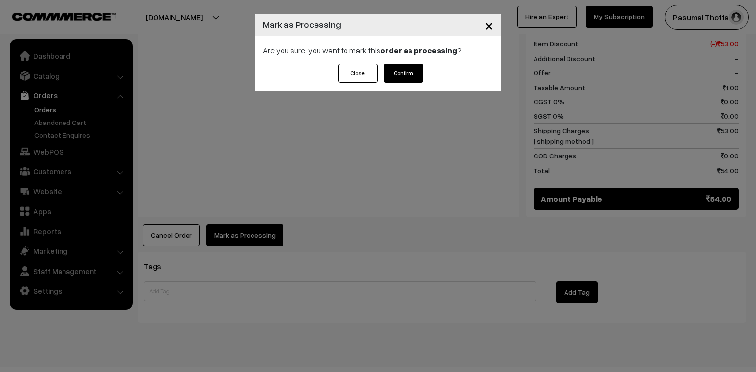
click at [396, 62] on div "Are you sure, you want to mark this order as processing ?" at bounding box center [378, 50] width 246 height 28
click at [413, 68] on button "Confirm" at bounding box center [403, 73] width 39 height 19
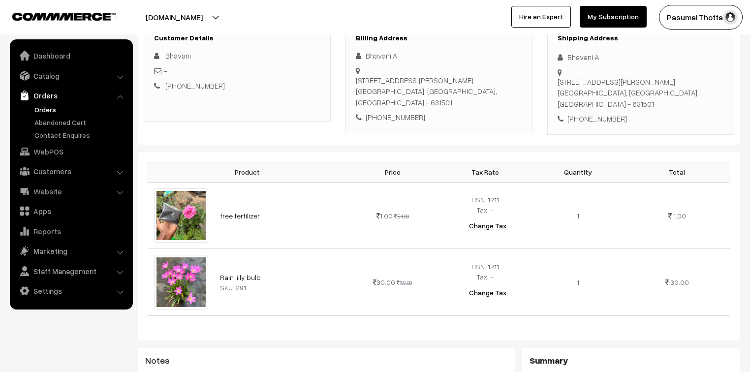
scroll to position [157, 0]
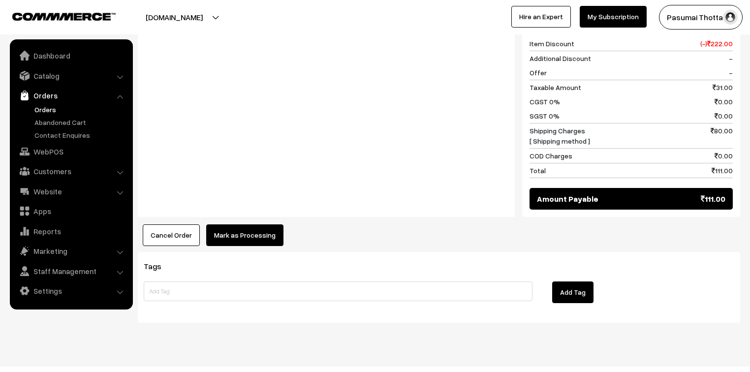
click at [261, 224] on button "Mark as Processing" at bounding box center [244, 235] width 77 height 22
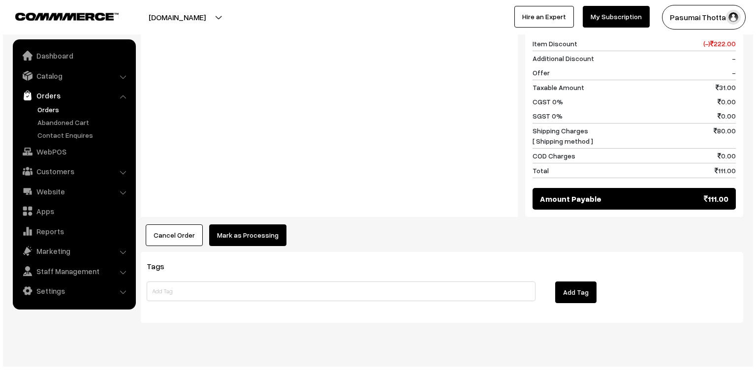
scroll to position [509, 0]
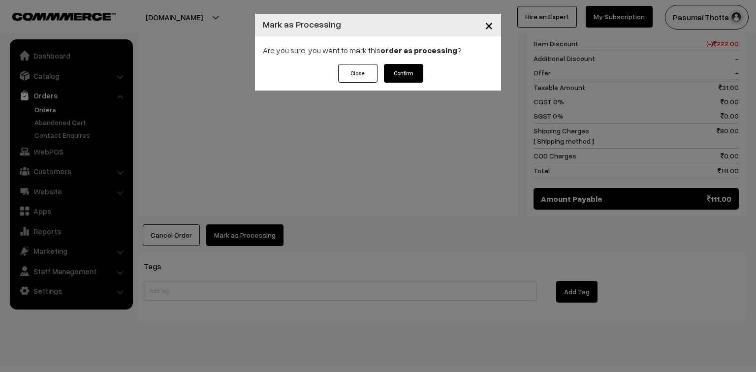
click at [399, 75] on button "Confirm" at bounding box center [403, 73] width 39 height 19
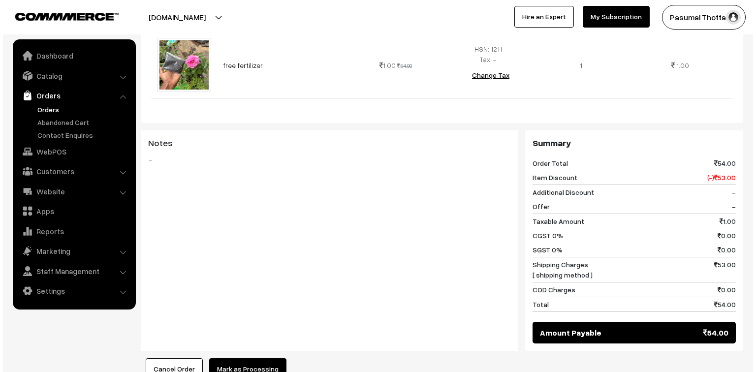
scroll to position [394, 0]
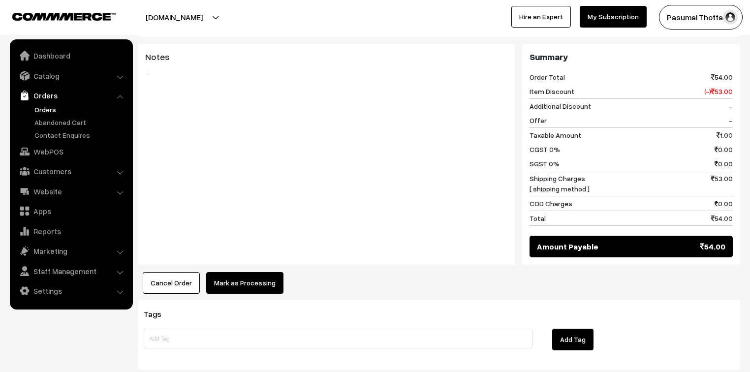
click at [266, 272] on button "Mark as Processing" at bounding box center [244, 283] width 77 height 22
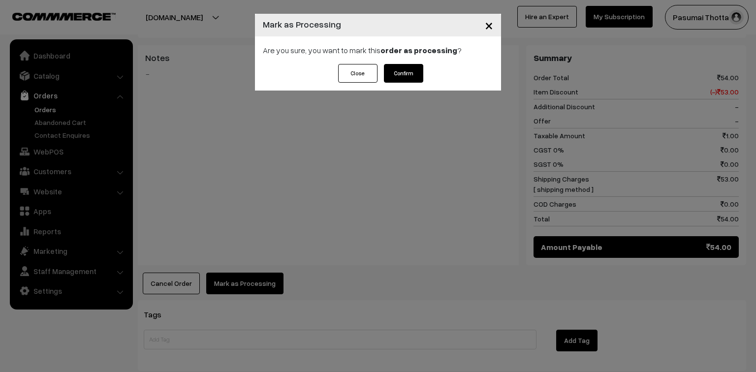
click at [410, 66] on button "Confirm" at bounding box center [403, 73] width 39 height 19
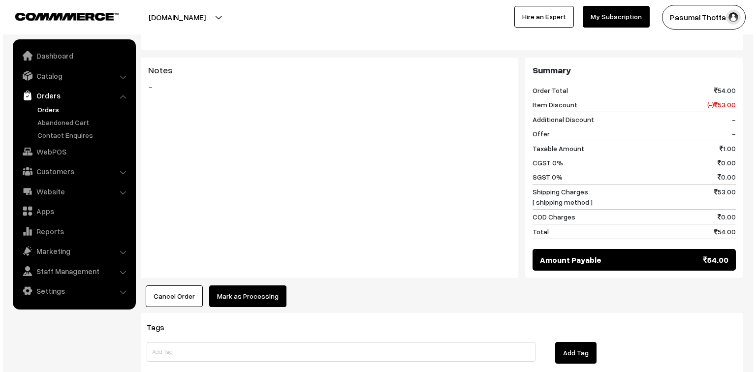
scroll to position [394, 0]
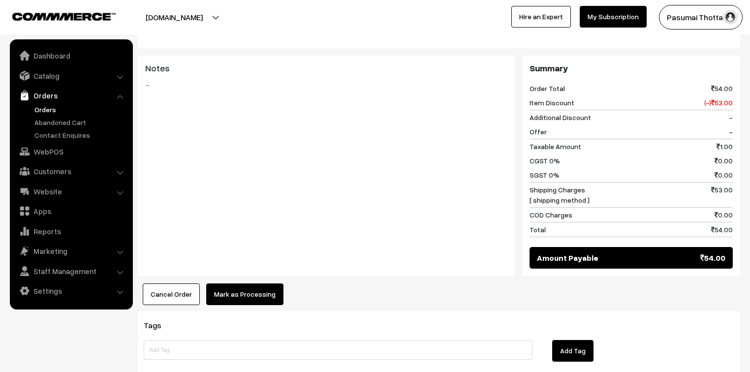
click at [226, 283] on button "Mark as Processing" at bounding box center [244, 294] width 77 height 22
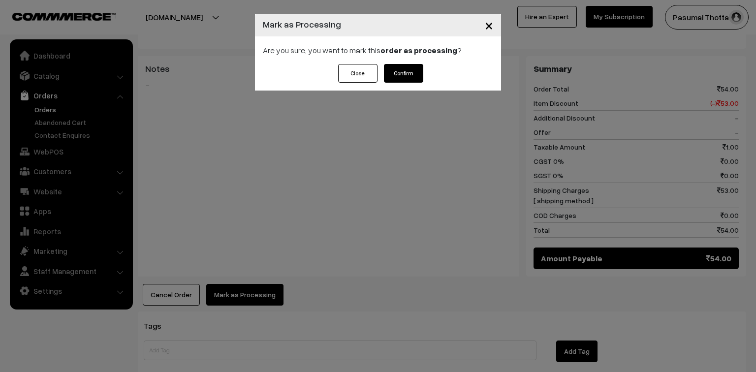
click at [392, 75] on button "Confirm" at bounding box center [403, 73] width 39 height 19
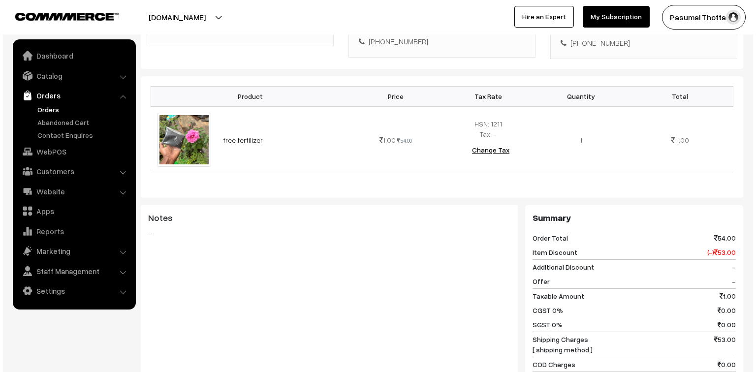
scroll to position [354, 0]
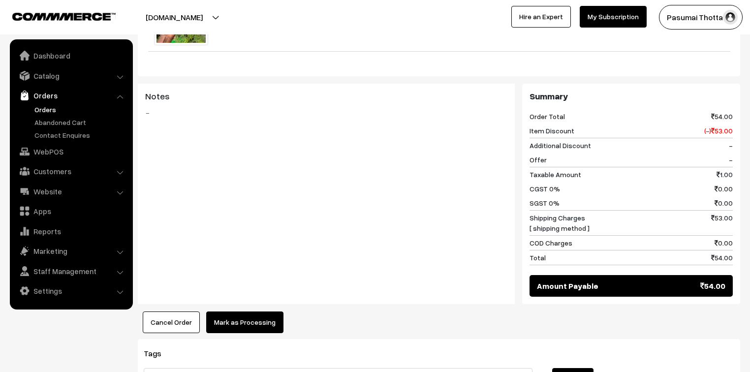
click at [253, 311] on button "Mark as Processing" at bounding box center [244, 322] width 77 height 22
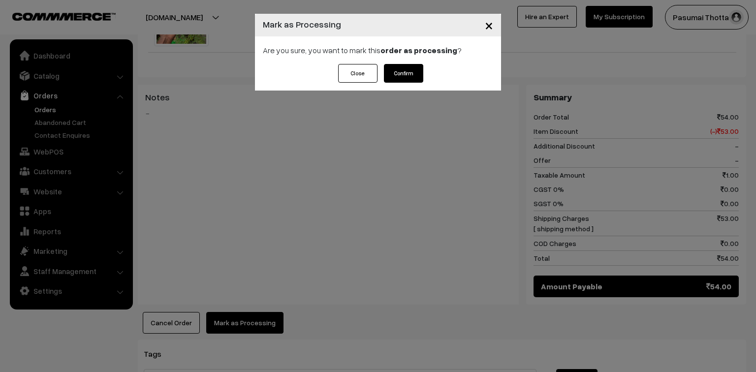
click at [399, 71] on button "Confirm" at bounding box center [403, 73] width 39 height 19
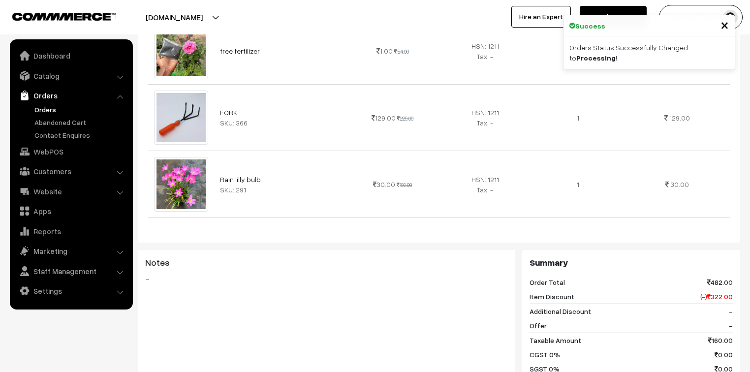
scroll to position [354, 0]
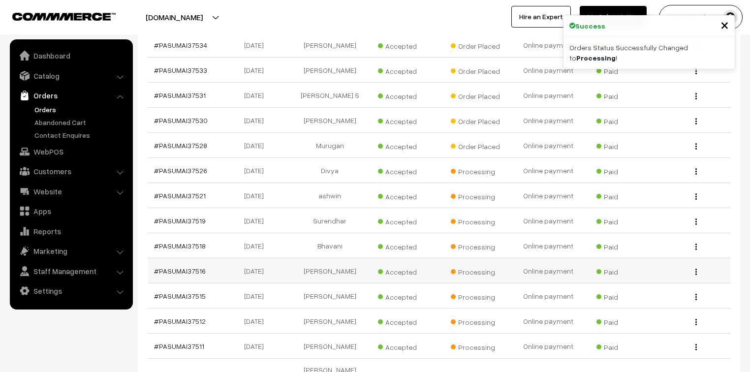
scroll to position [394, 0]
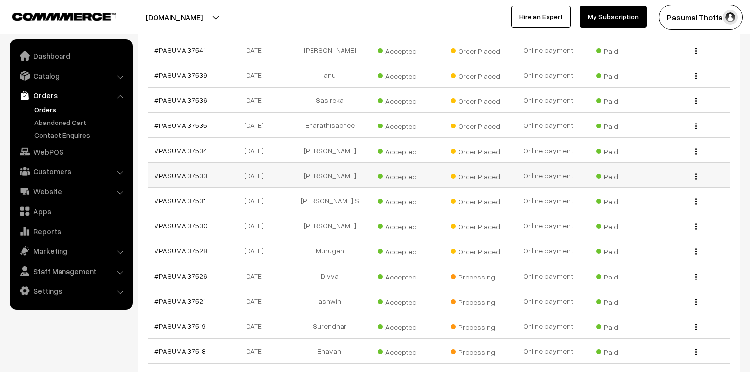
drag, startPoint x: 192, startPoint y: 163, endPoint x: 201, endPoint y: 165, distance: 9.5
click at [201, 168] on td "#PASUMAI37533" at bounding box center [184, 175] width 73 height 25
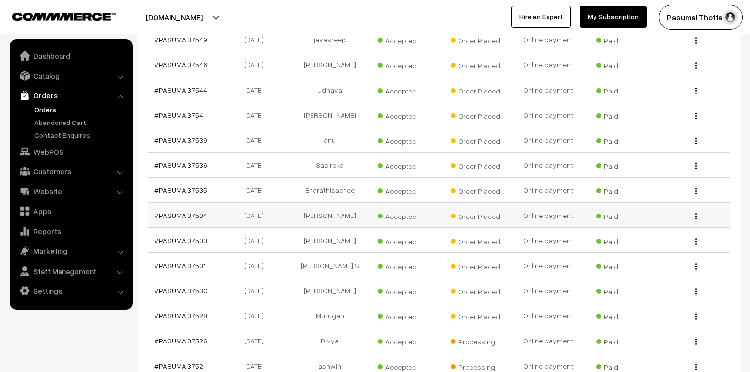
scroll to position [315, 0]
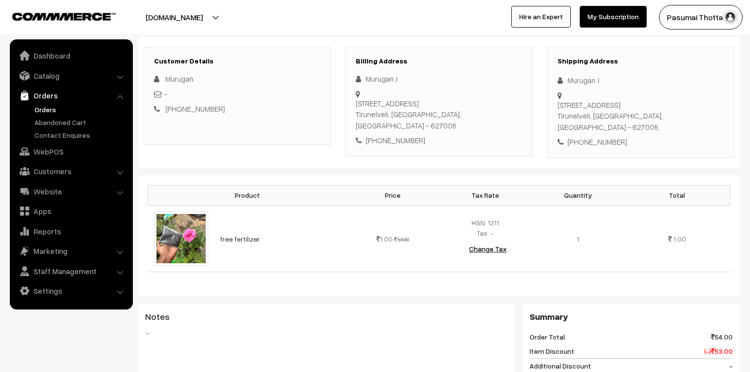
scroll to position [276, 0]
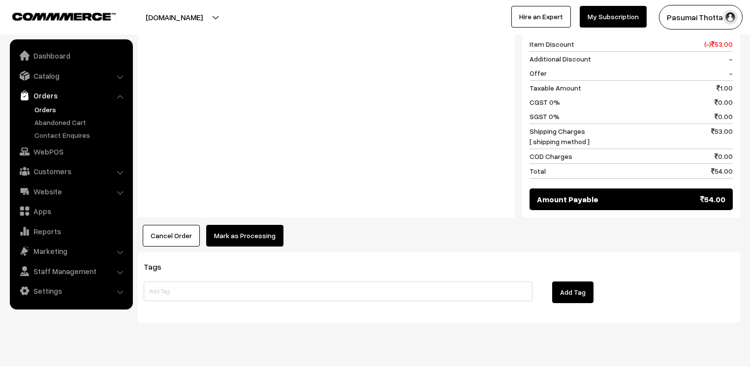
click at [240, 225] on button "Mark as Processing" at bounding box center [244, 236] width 77 height 22
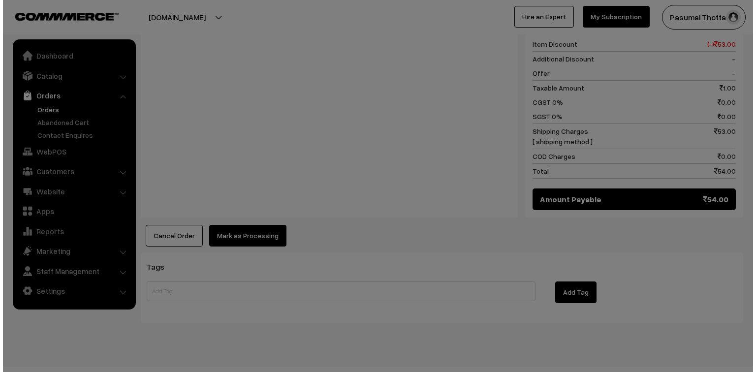
scroll to position [442, 0]
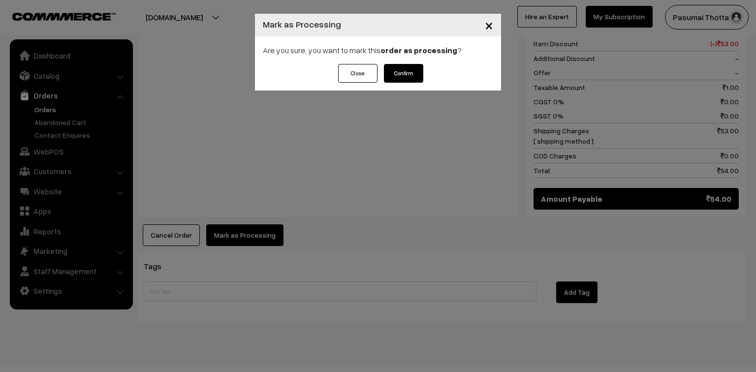
click at [406, 77] on button "Confirm" at bounding box center [403, 73] width 39 height 19
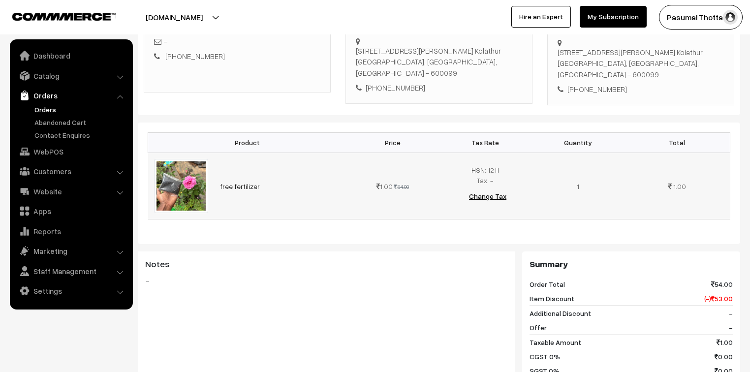
scroll to position [197, 0]
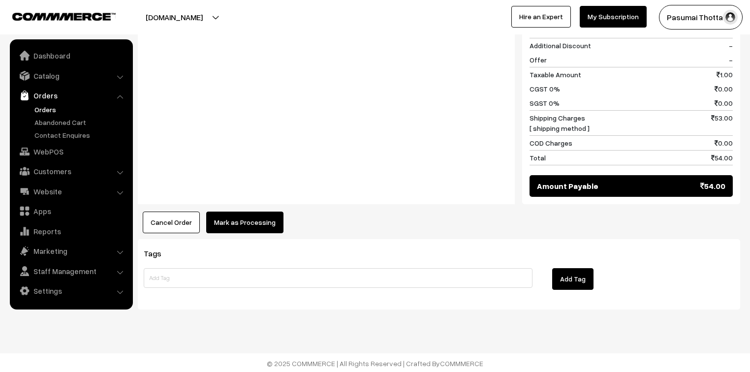
click at [236, 215] on button "Mark as Processing" at bounding box center [244, 223] width 77 height 22
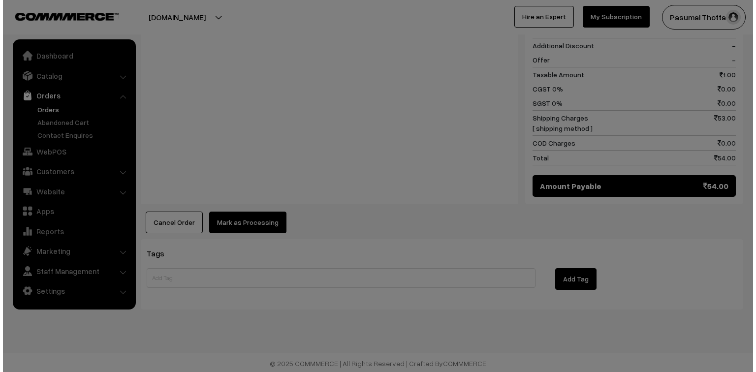
scroll to position [455, 0]
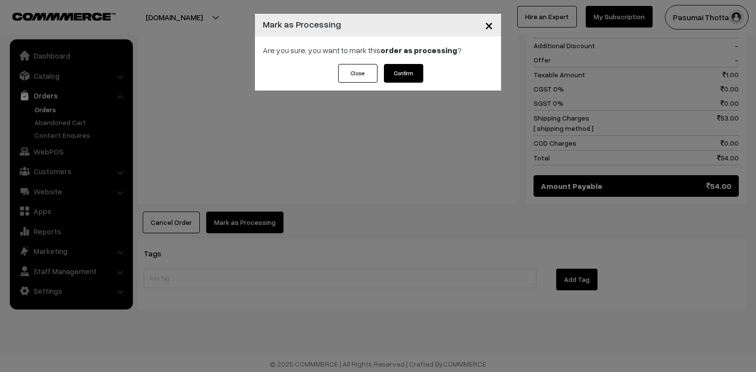
click at [421, 76] on button "Confirm" at bounding box center [403, 73] width 39 height 19
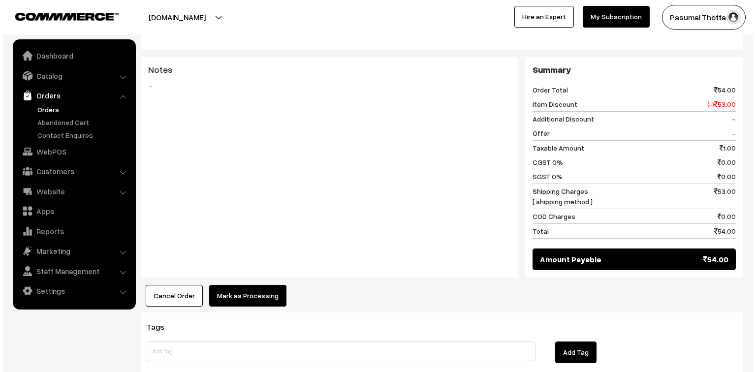
scroll to position [394, 0]
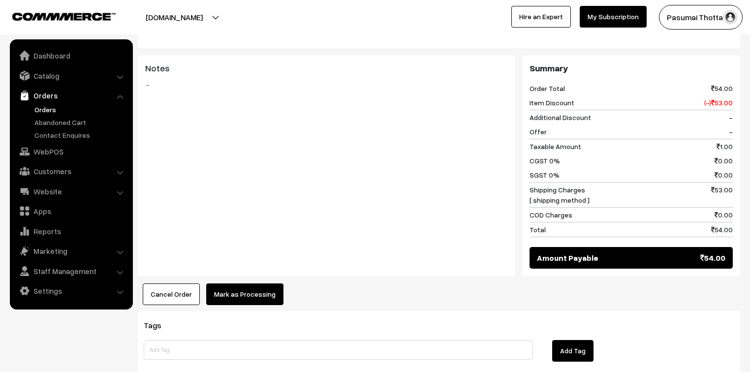
click at [218, 285] on button "Mark as Processing" at bounding box center [244, 294] width 77 height 22
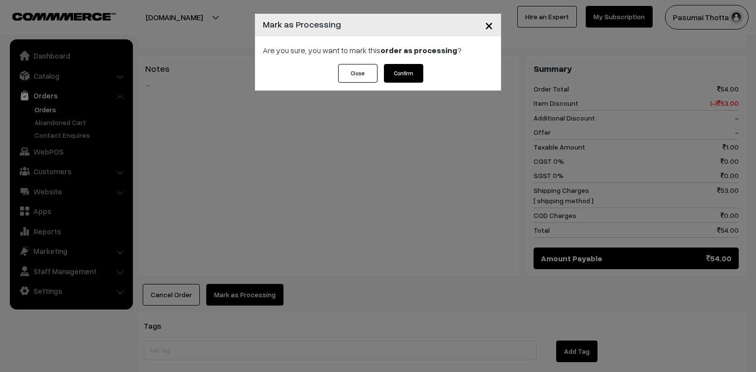
click at [400, 74] on button "Confirm" at bounding box center [403, 73] width 39 height 19
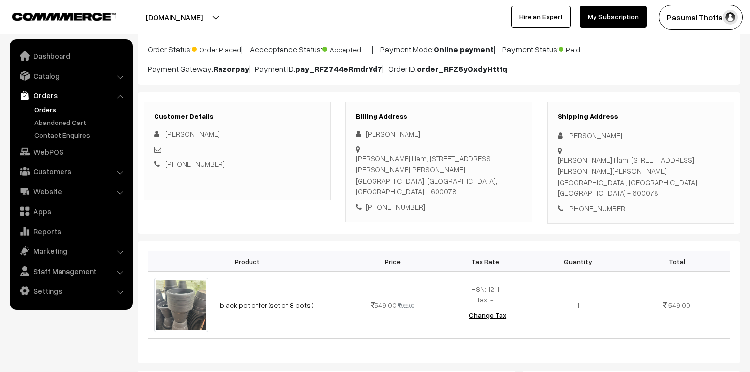
scroll to position [118, 0]
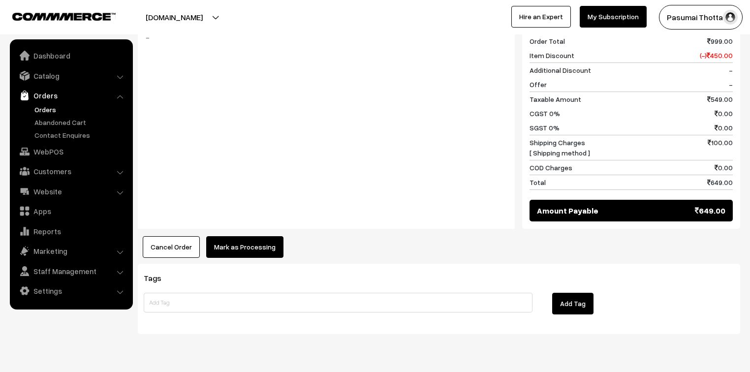
click at [230, 236] on button "Mark as Processing" at bounding box center [244, 247] width 77 height 22
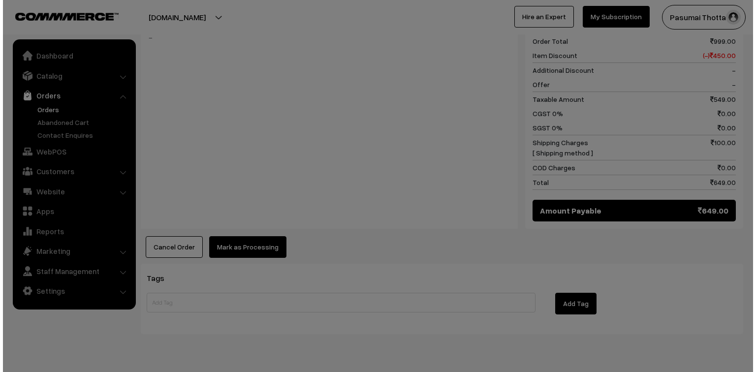
scroll to position [442, 0]
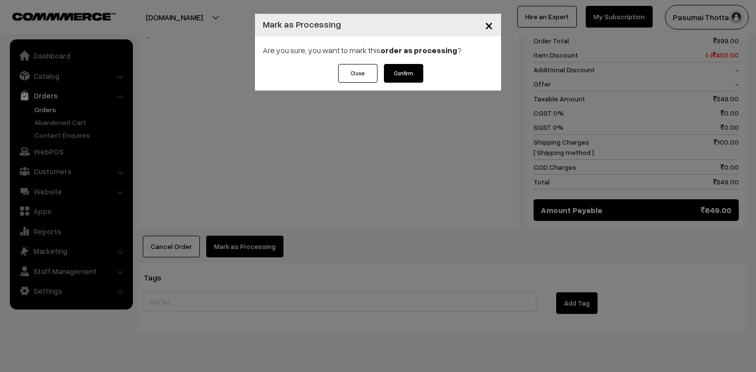
click at [391, 75] on button "Confirm" at bounding box center [403, 73] width 39 height 19
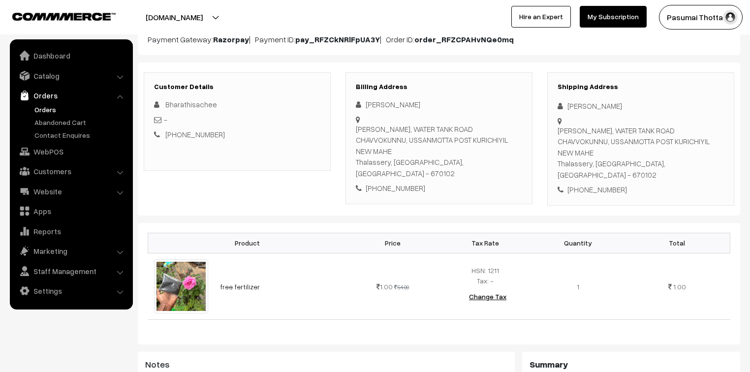
scroll to position [118, 0]
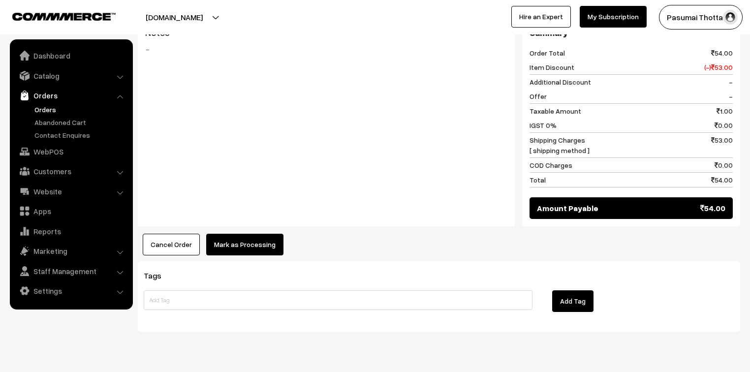
click at [241, 234] on button "Mark as Processing" at bounding box center [244, 245] width 77 height 22
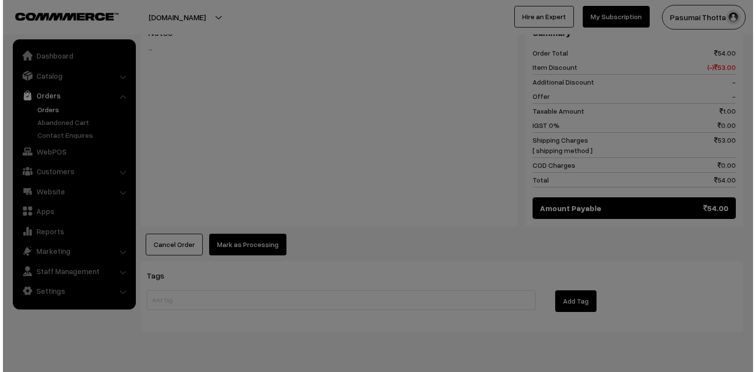
scroll to position [440, 0]
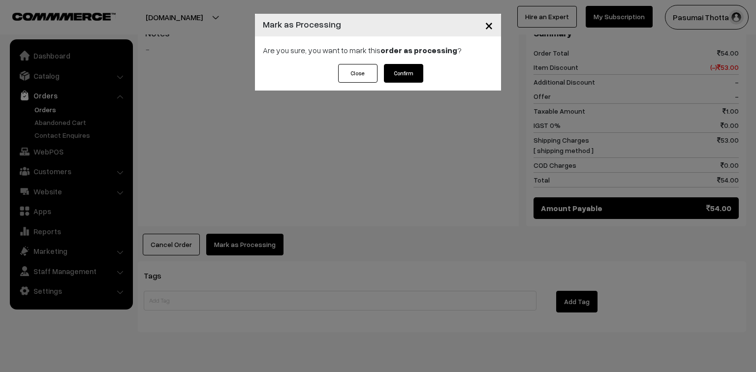
click at [390, 72] on button "Confirm" at bounding box center [403, 73] width 39 height 19
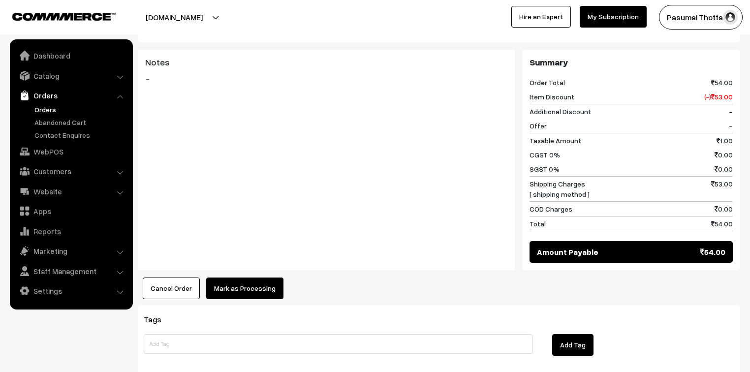
scroll to position [454, 0]
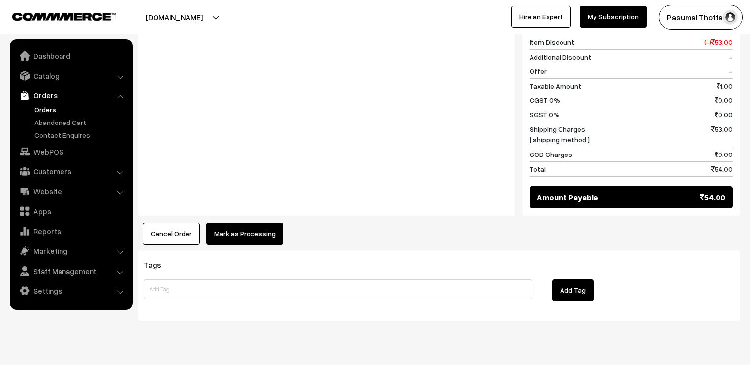
click at [243, 223] on button "Mark as Processing" at bounding box center [244, 234] width 77 height 22
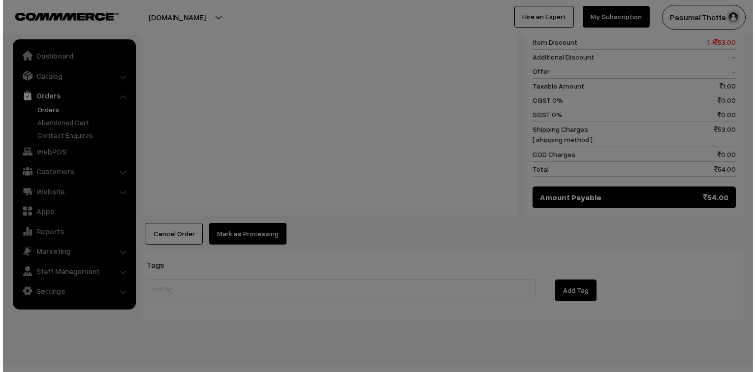
scroll to position [455, 0]
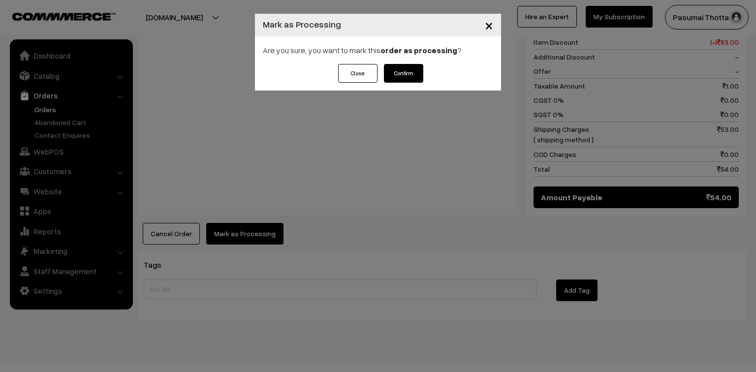
drag, startPoint x: 400, startPoint y: 61, endPoint x: 418, endPoint y: 64, distance: 18.5
click at [401, 61] on div "Are you sure, you want to mark this order as processing ?" at bounding box center [378, 50] width 246 height 28
click at [411, 67] on button "Confirm" at bounding box center [403, 73] width 39 height 19
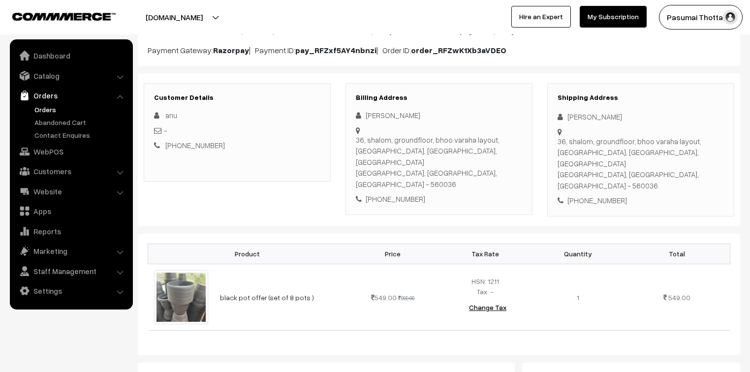
scroll to position [118, 0]
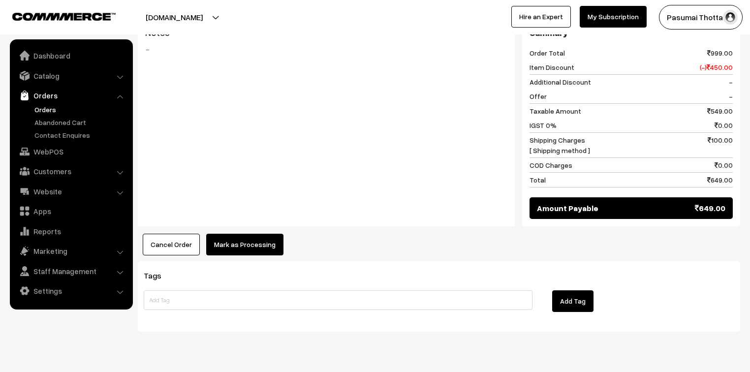
click at [254, 234] on button "Mark as Processing" at bounding box center [244, 245] width 77 height 22
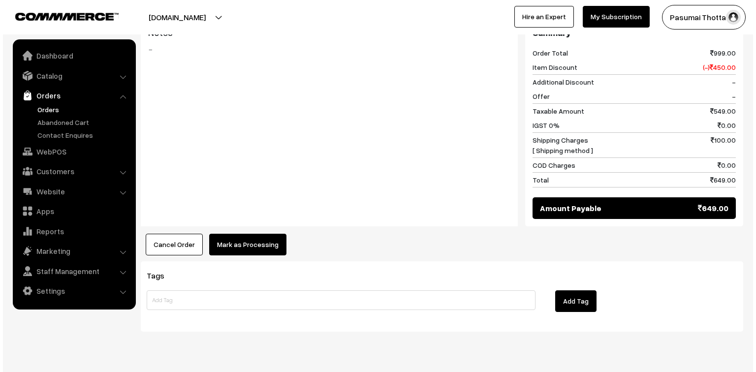
scroll to position [440, 0]
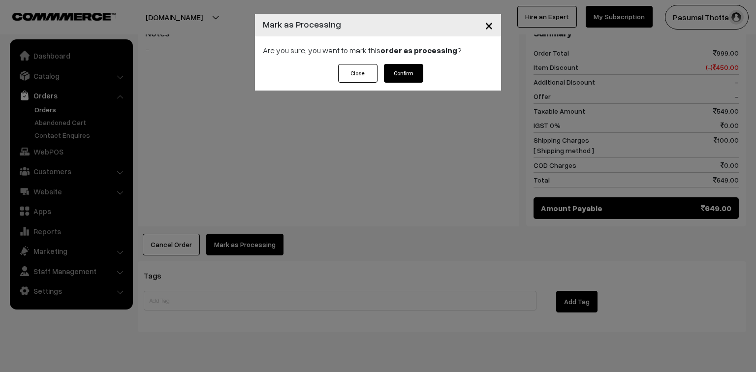
click at [407, 75] on button "Confirm" at bounding box center [403, 73] width 39 height 19
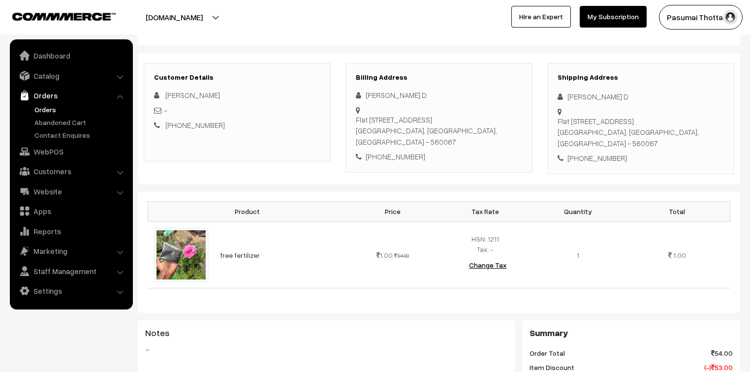
scroll to position [118, 0]
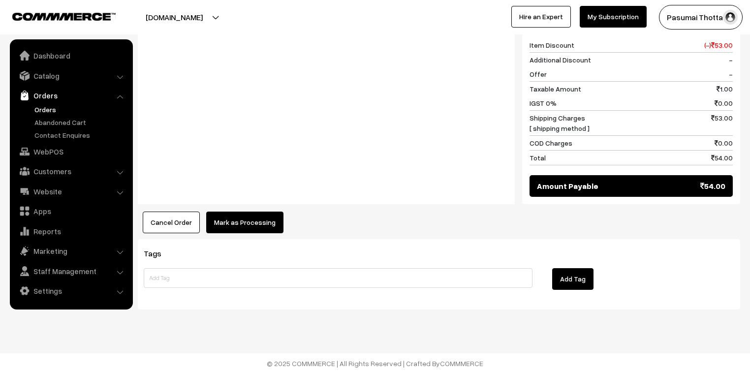
click at [243, 224] on button "Mark as Processing" at bounding box center [244, 223] width 77 height 22
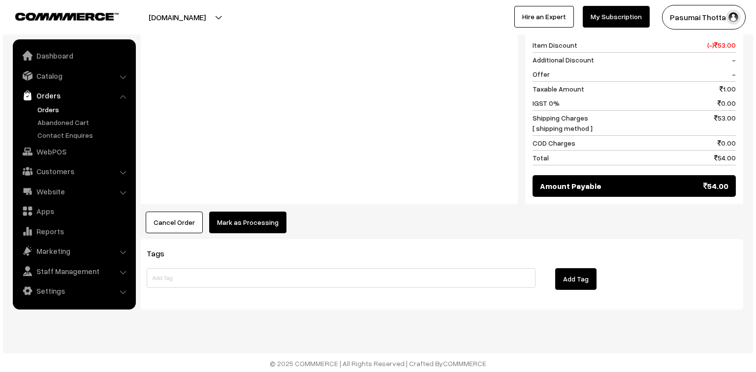
scroll to position [440, 0]
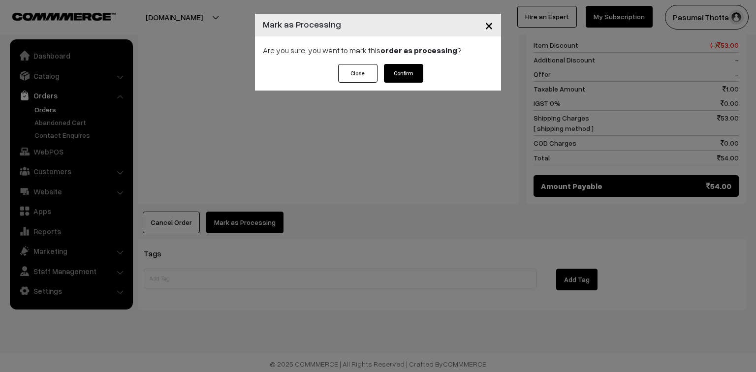
click at [402, 79] on button "Confirm" at bounding box center [403, 73] width 39 height 19
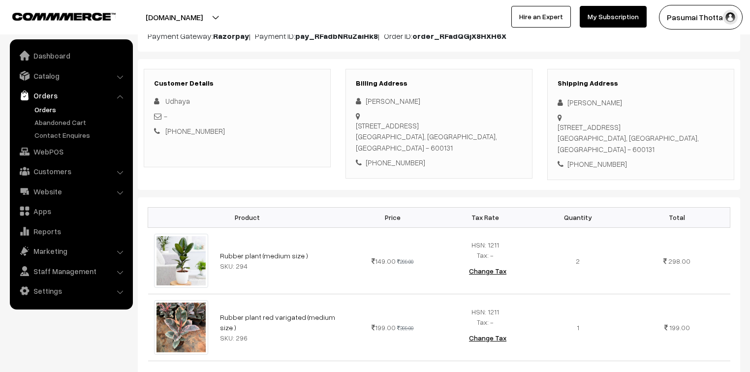
scroll to position [118, 0]
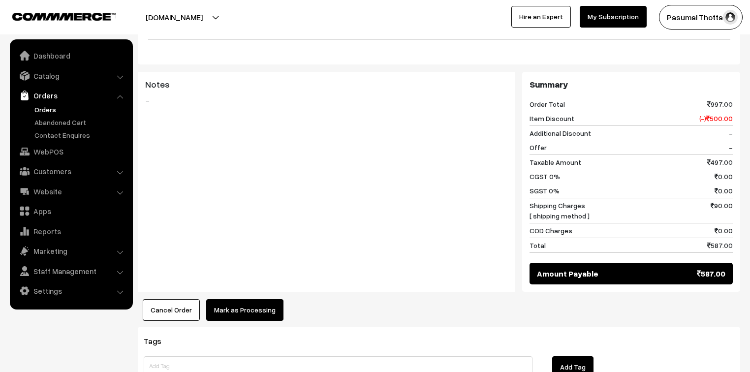
click at [242, 299] on button "Mark as Processing" at bounding box center [244, 310] width 77 height 22
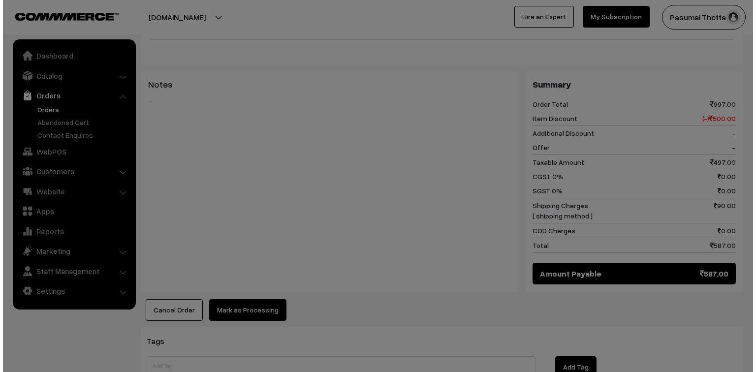
scroll to position [433, 0]
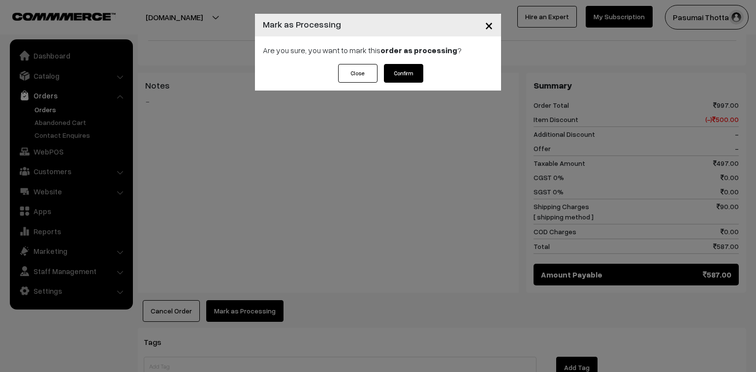
click at [414, 70] on button "Confirm" at bounding box center [403, 73] width 39 height 19
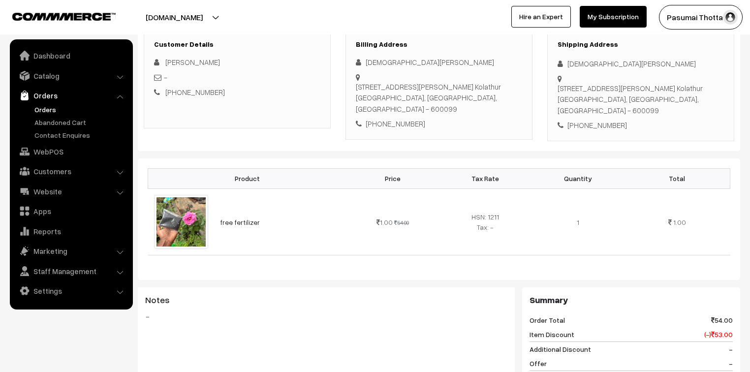
scroll to position [79, 0]
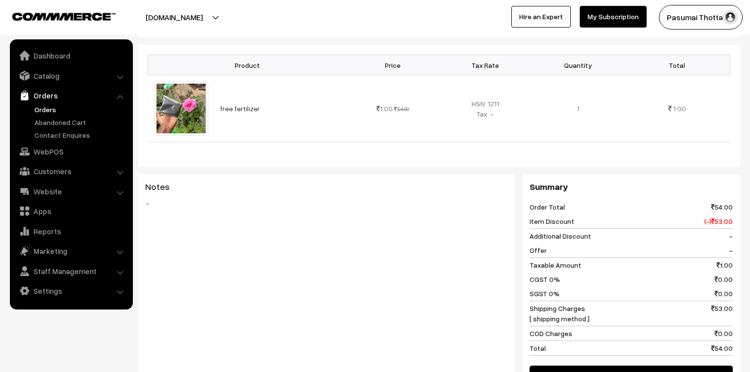
scroll to position [276, 0]
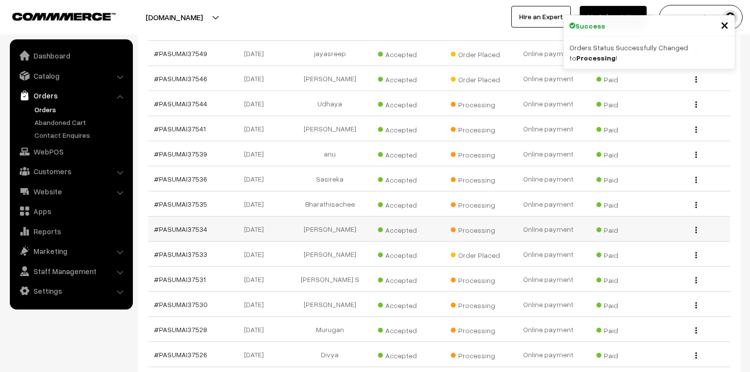
scroll to position [315, 0]
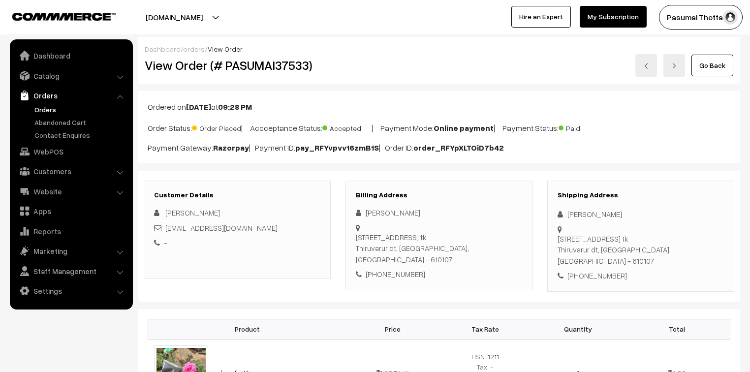
scroll to position [157, 0]
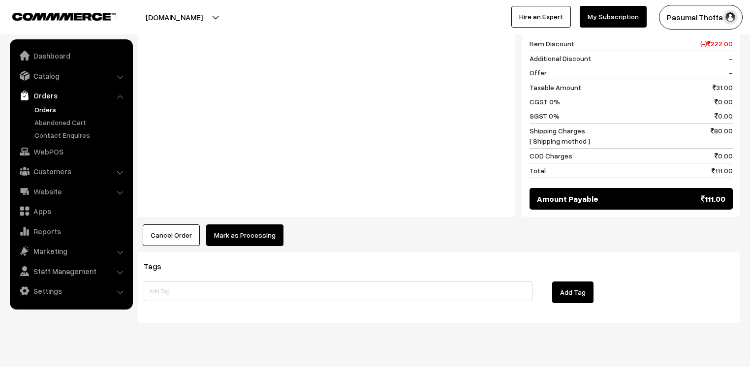
click at [253, 224] on button "Mark as Processing" at bounding box center [244, 235] width 77 height 22
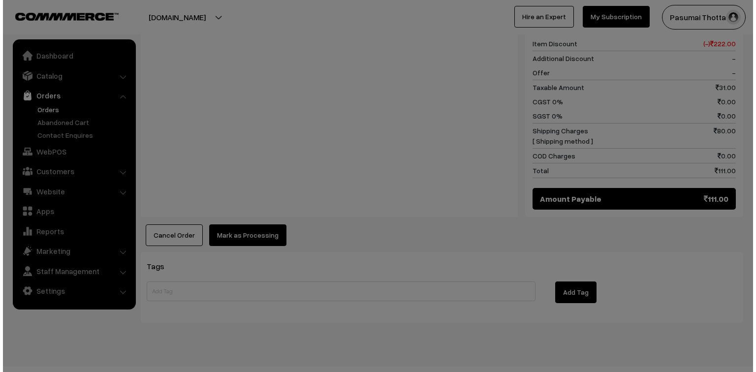
scroll to position [509, 0]
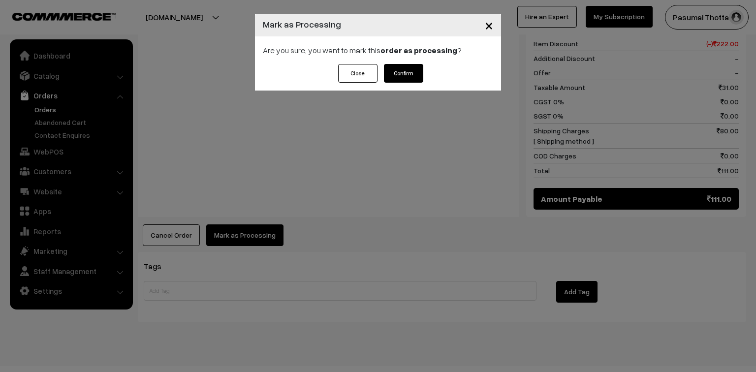
click at [411, 75] on button "Confirm" at bounding box center [403, 73] width 39 height 19
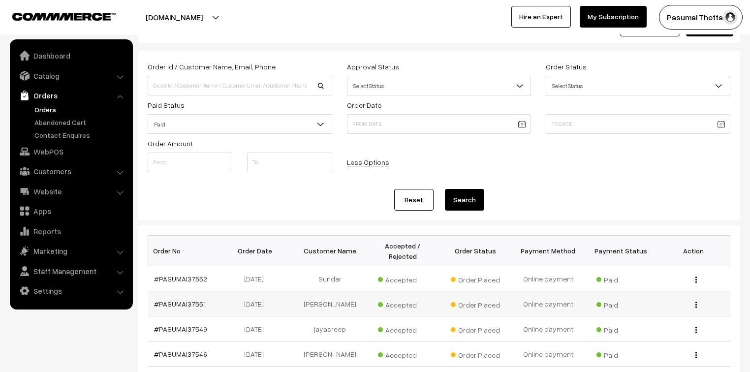
scroll to position [118, 0]
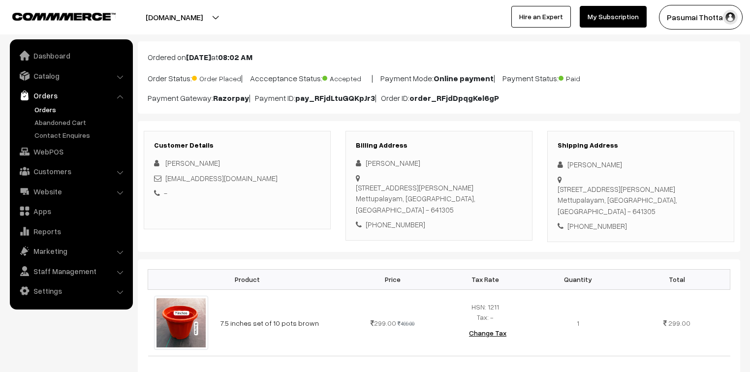
scroll to position [118, 0]
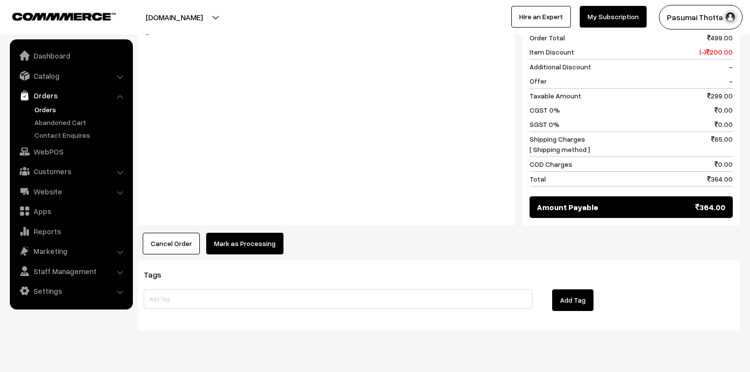
click at [226, 233] on button "Mark as Processing" at bounding box center [244, 244] width 77 height 22
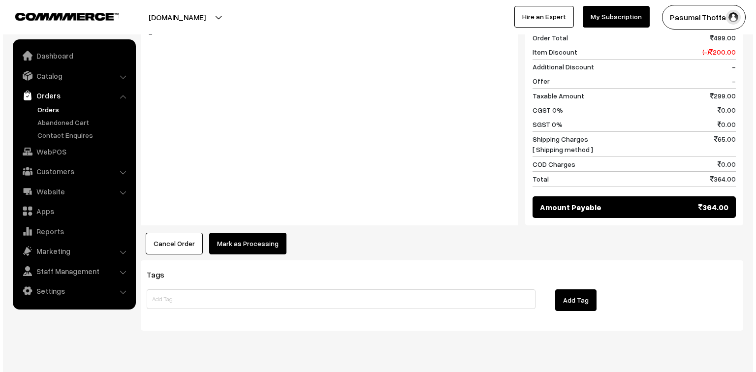
scroll to position [433, 0]
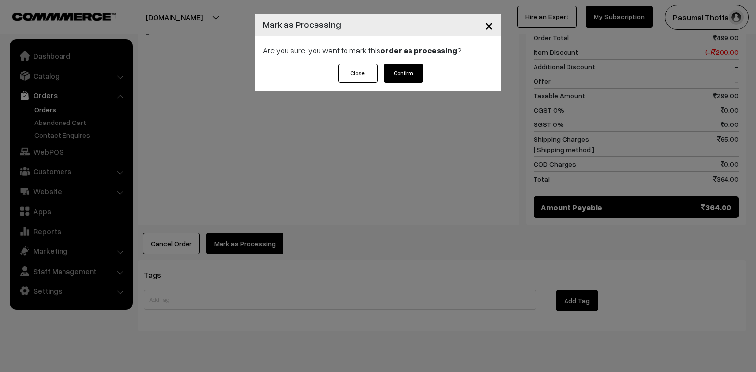
click at [413, 77] on button "Confirm" at bounding box center [403, 73] width 39 height 19
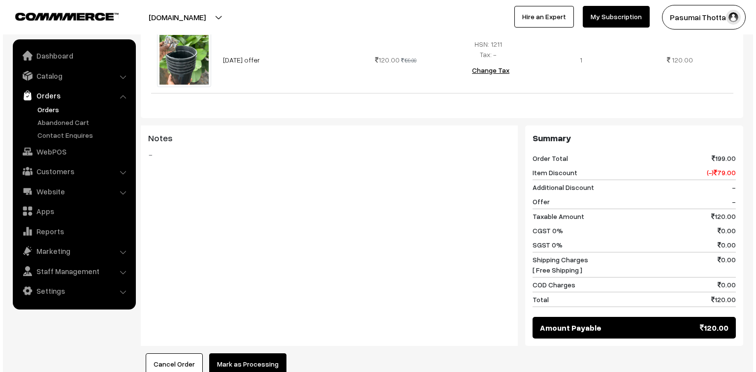
scroll to position [354, 0]
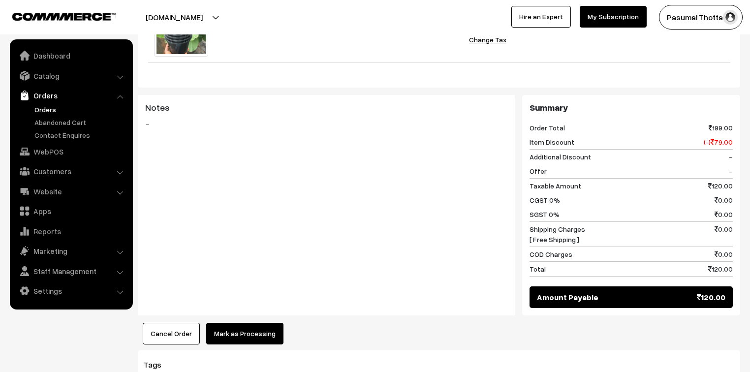
click at [233, 323] on button "Mark as Processing" at bounding box center [244, 334] width 77 height 22
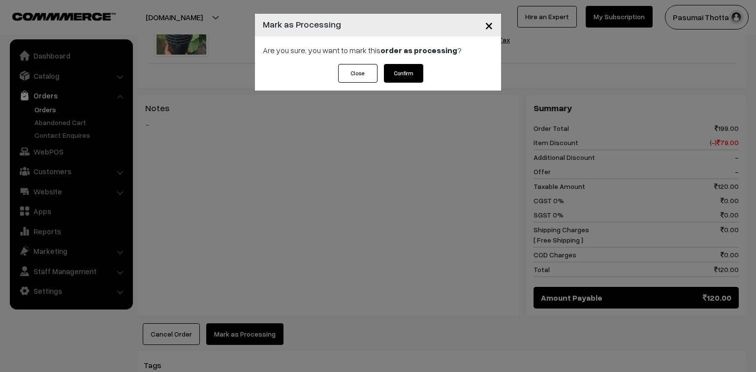
click at [400, 81] on button "Confirm" at bounding box center [403, 73] width 39 height 19
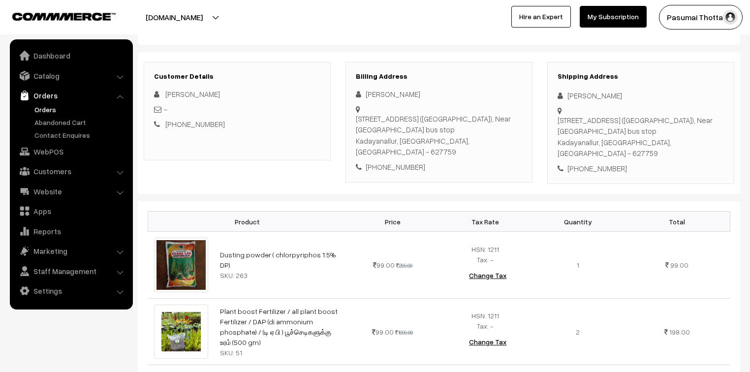
scroll to position [118, 0]
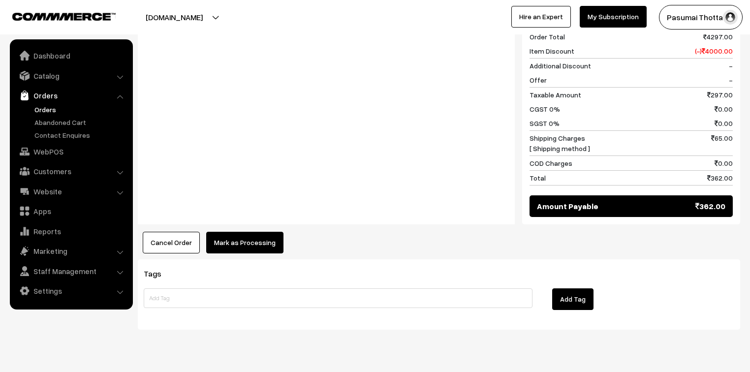
click at [271, 236] on button "Mark as Processing" at bounding box center [244, 243] width 77 height 22
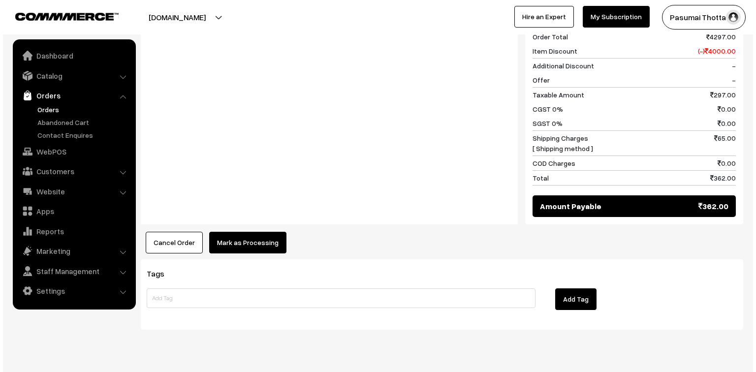
scroll to position [513, 0]
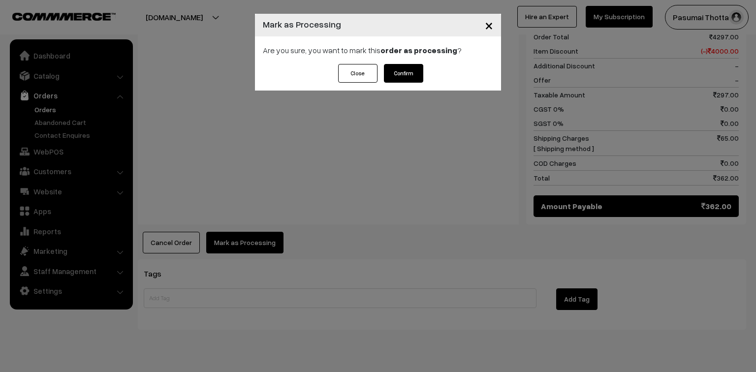
click at [390, 75] on button "Confirm" at bounding box center [403, 73] width 39 height 19
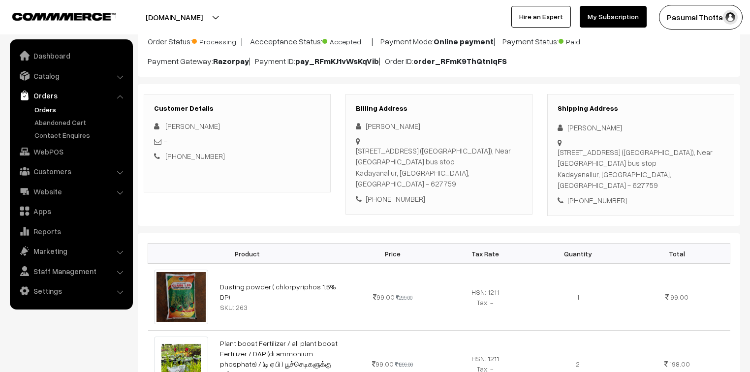
scroll to position [79, 0]
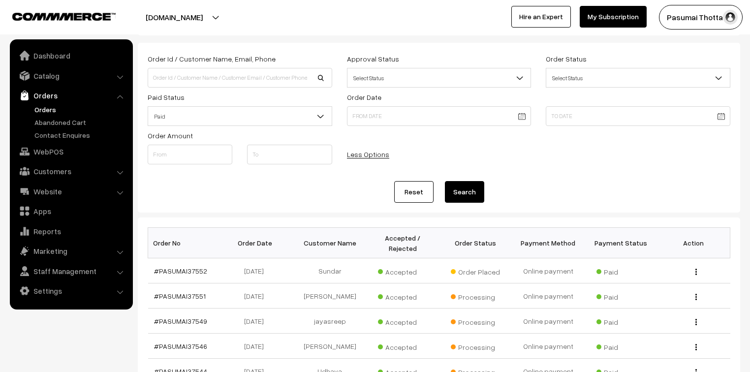
scroll to position [39, 0]
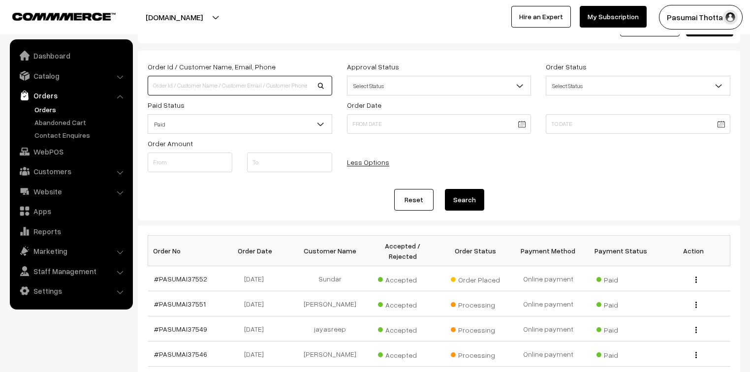
click at [192, 80] on input at bounding box center [240, 86] width 185 height 20
type input "37230"
click at [445, 189] on button "Search" at bounding box center [464, 200] width 39 height 22
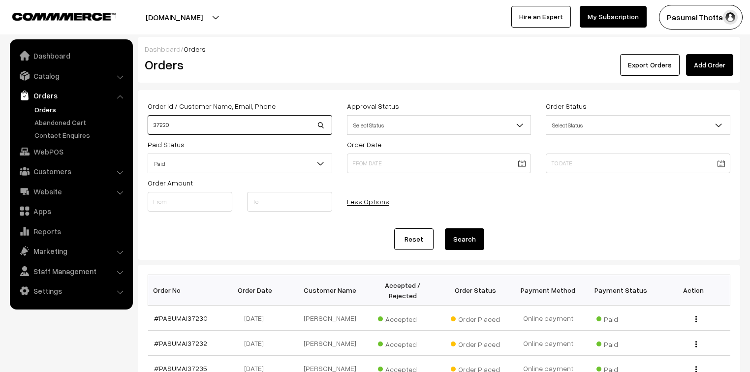
drag, startPoint x: 184, startPoint y: 123, endPoint x: 138, endPoint y: 125, distance: 45.8
click at [142, 128] on div "Order Id / Customer Name, Email, Phone 37230" at bounding box center [239, 117] width 199 height 35
type input "7887297000"
click at [445, 228] on button "Search" at bounding box center [464, 239] width 39 height 22
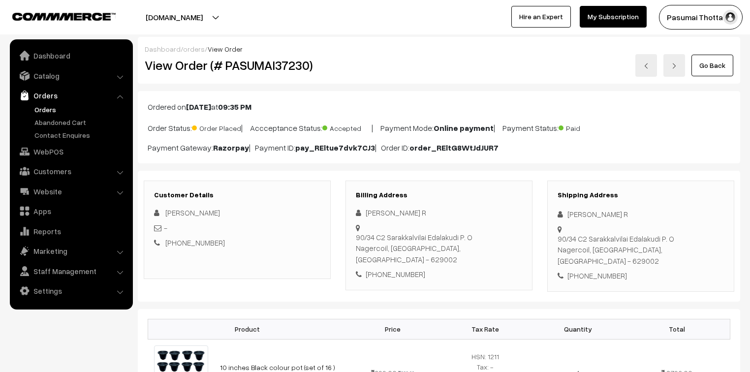
scroll to position [79, 0]
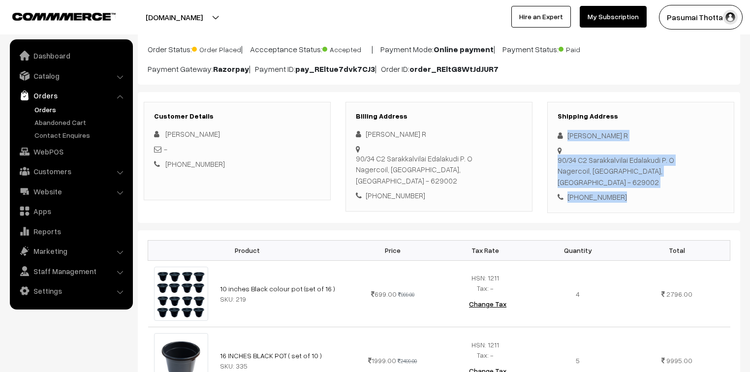
drag, startPoint x: 567, startPoint y: 132, endPoint x: 628, endPoint y: 173, distance: 73.0
click at [628, 173] on div "Shipping Address [PERSON_NAME] R 90/34 C2 Sarakkalvilai Edalakudi P. O [GEOGRAP…" at bounding box center [640, 157] width 187 height 111
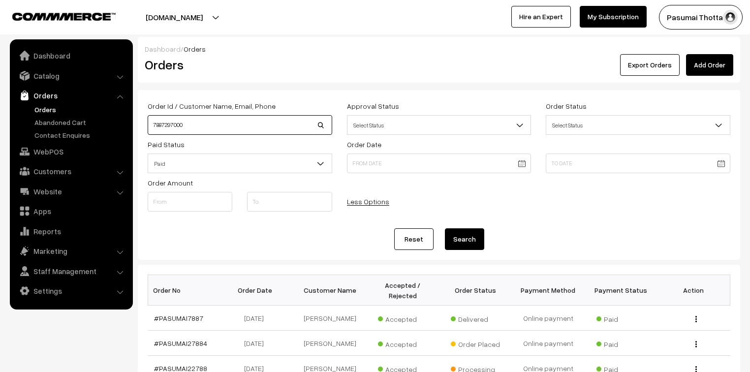
drag, startPoint x: 194, startPoint y: 118, endPoint x: 140, endPoint y: 118, distance: 54.1
click at [140, 118] on div "Order Id / Customer Name, Email, Phone 7887297000 Approval Status Select Status…" at bounding box center [439, 175] width 602 height 170
type input "JOSHUA"
click at [445, 228] on button "Search" at bounding box center [464, 239] width 39 height 22
drag, startPoint x: 191, startPoint y: 129, endPoint x: 161, endPoint y: 123, distance: 31.0
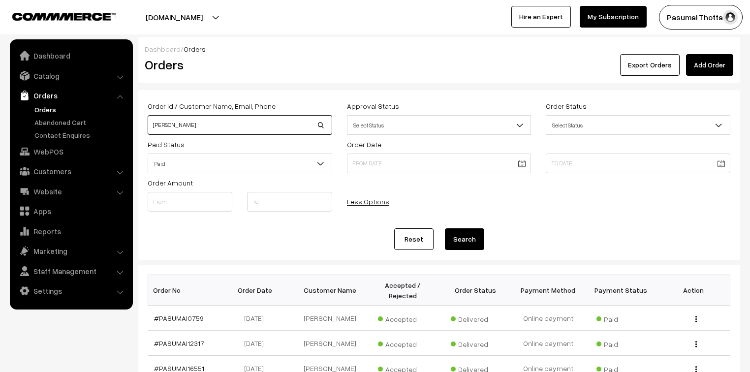
click at [161, 123] on input "JOSHUA" at bounding box center [240, 125] width 185 height 20
type input "J"
type input "37230"
click at [445, 228] on button "Search" at bounding box center [464, 239] width 39 height 22
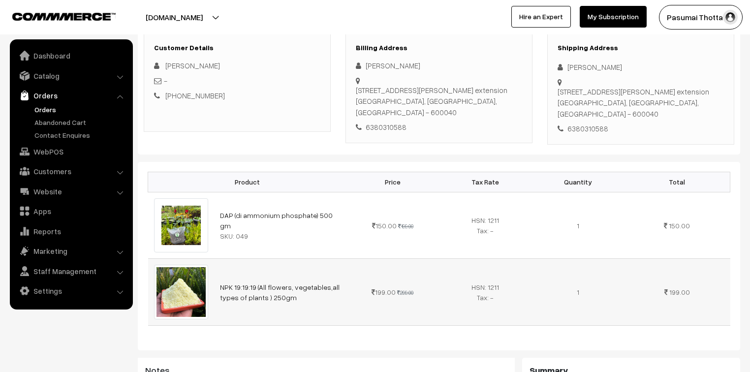
scroll to position [157, 0]
